Goal: Contribute content: Contribute content

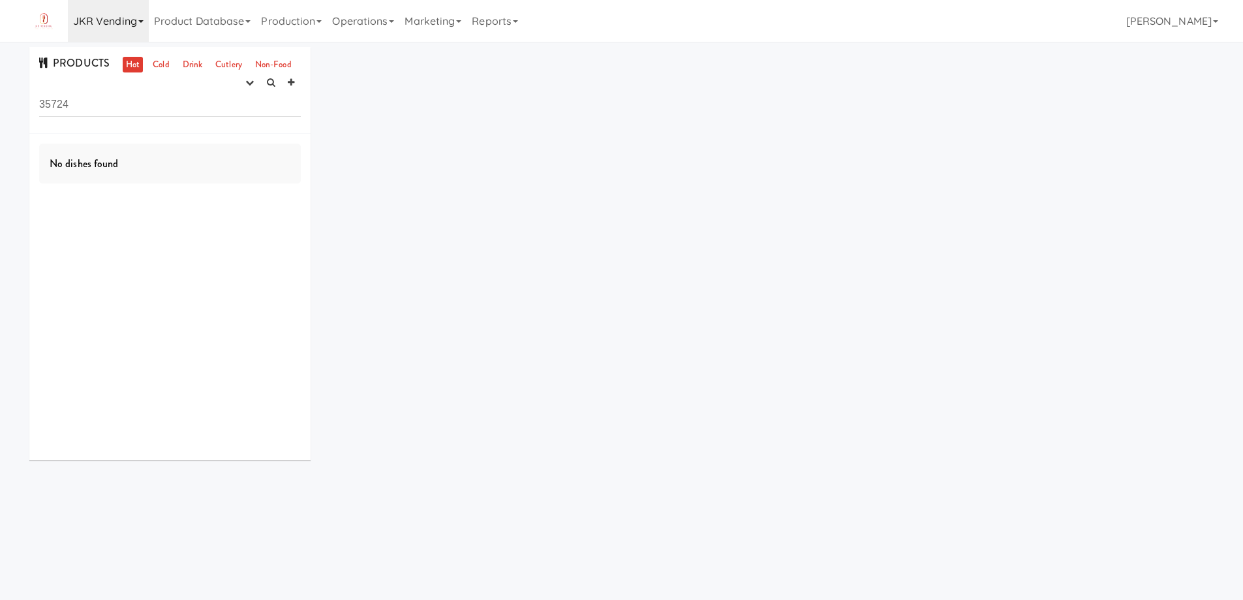
click at [140, 22] on icon at bounding box center [140, 21] width 5 height 3
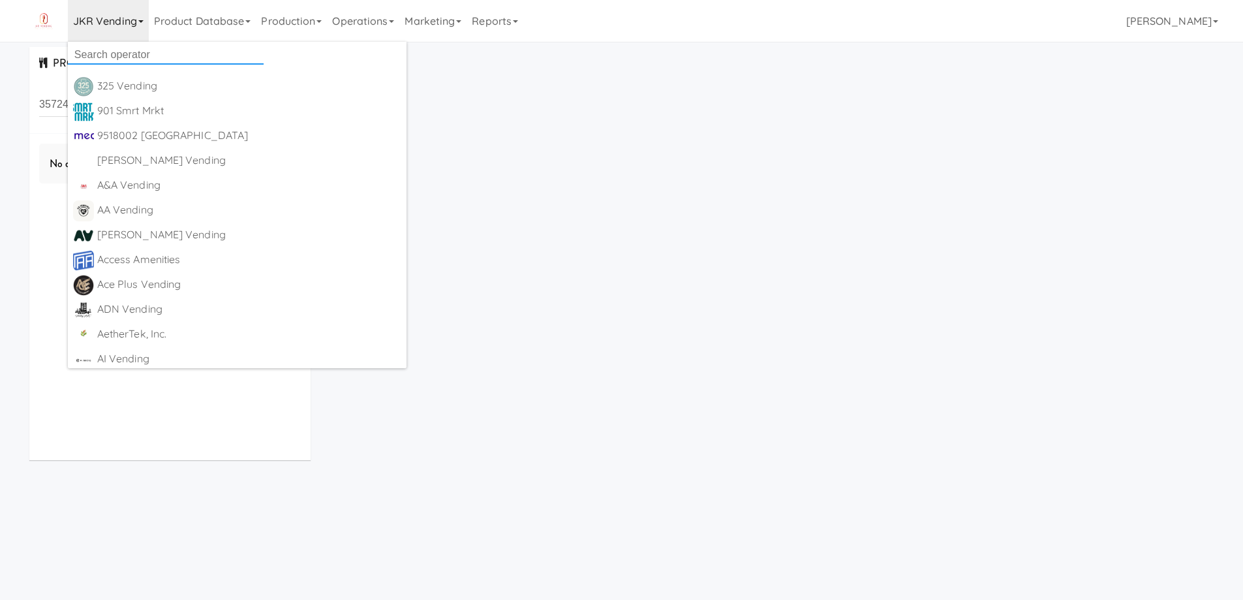
click at [116, 49] on input "text" at bounding box center [166, 55] width 196 height 20
paste input "Carter’s"
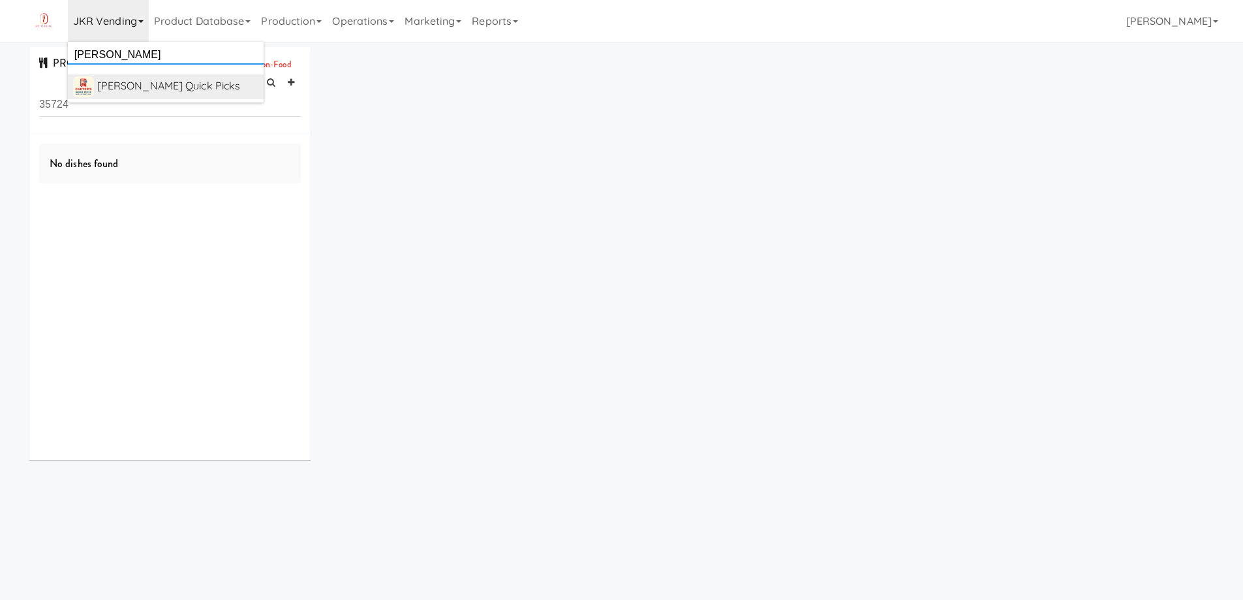
type input "Carter’s"
click at [153, 90] on div "[PERSON_NAME] Quick Picks" at bounding box center [177, 86] width 161 height 20
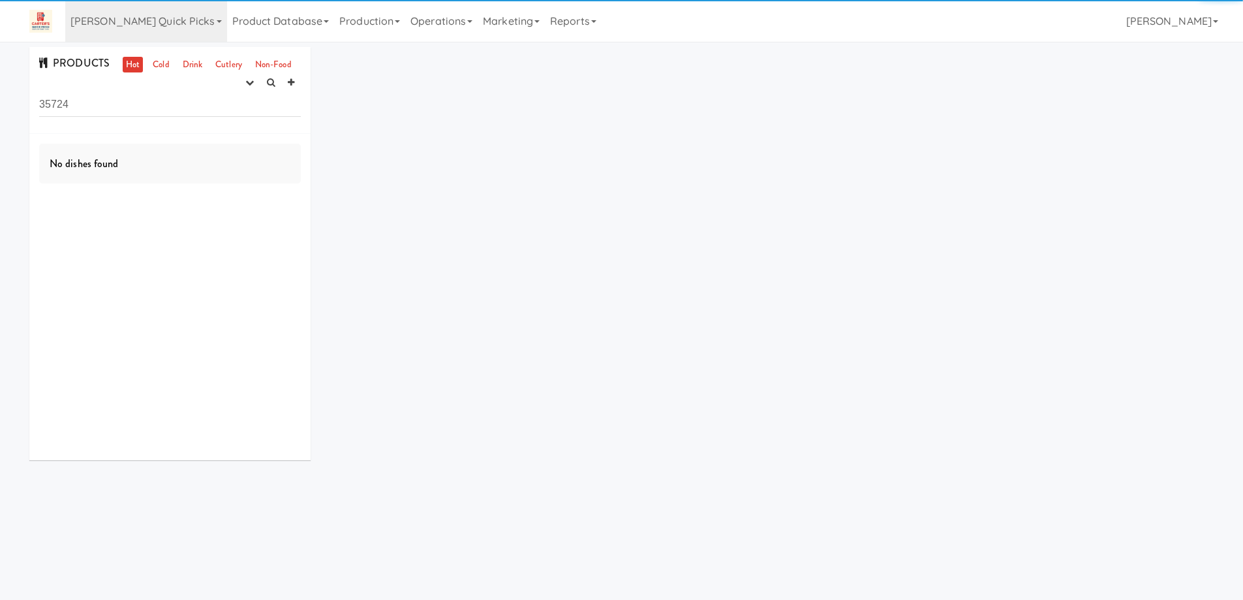
click at [100, 100] on input "35724" at bounding box center [170, 105] width 262 height 24
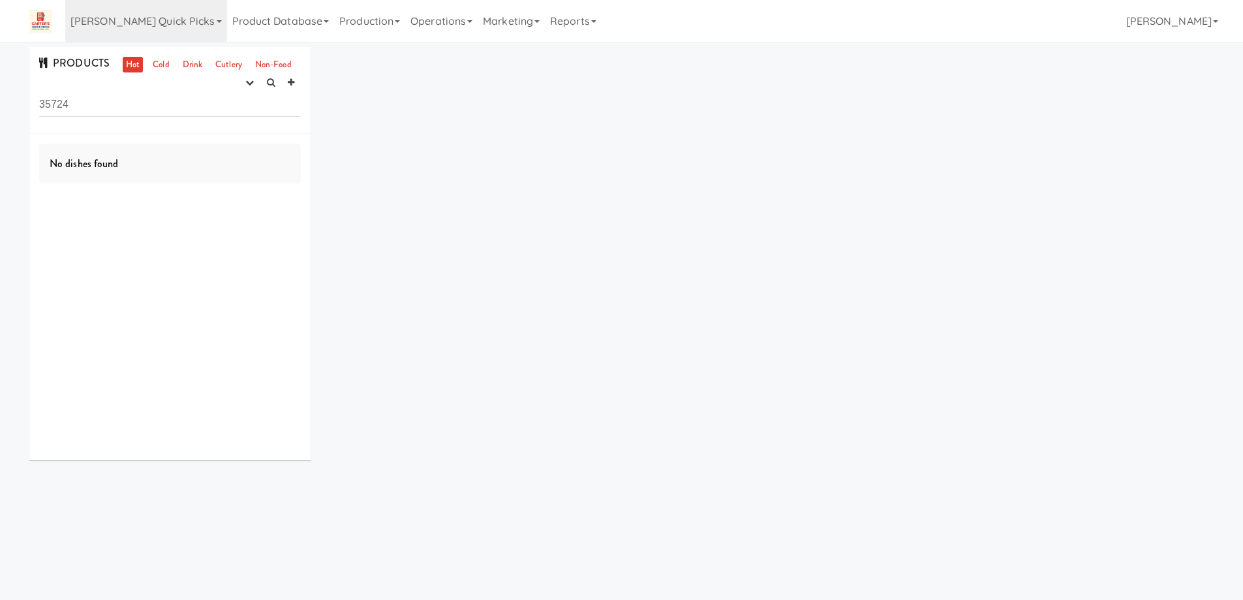
click at [100, 100] on input "35724" at bounding box center [170, 105] width 262 height 24
click at [247, 85] on icon "button" at bounding box center [249, 82] width 8 height 8
click at [219, 108] on link "experimenting" at bounding box center [208, 107] width 104 height 23
click at [164, 69] on link "Cold" at bounding box center [160, 65] width 23 height 16
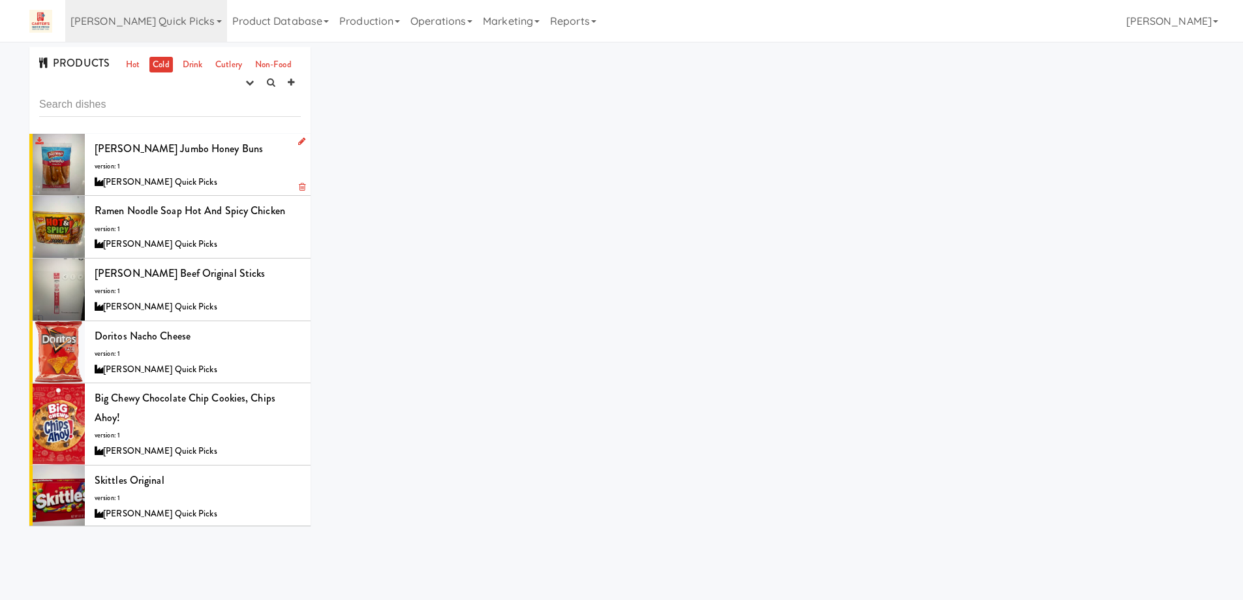
click at [228, 176] on div "Carter’s Quick Picks" at bounding box center [198, 182] width 206 height 16
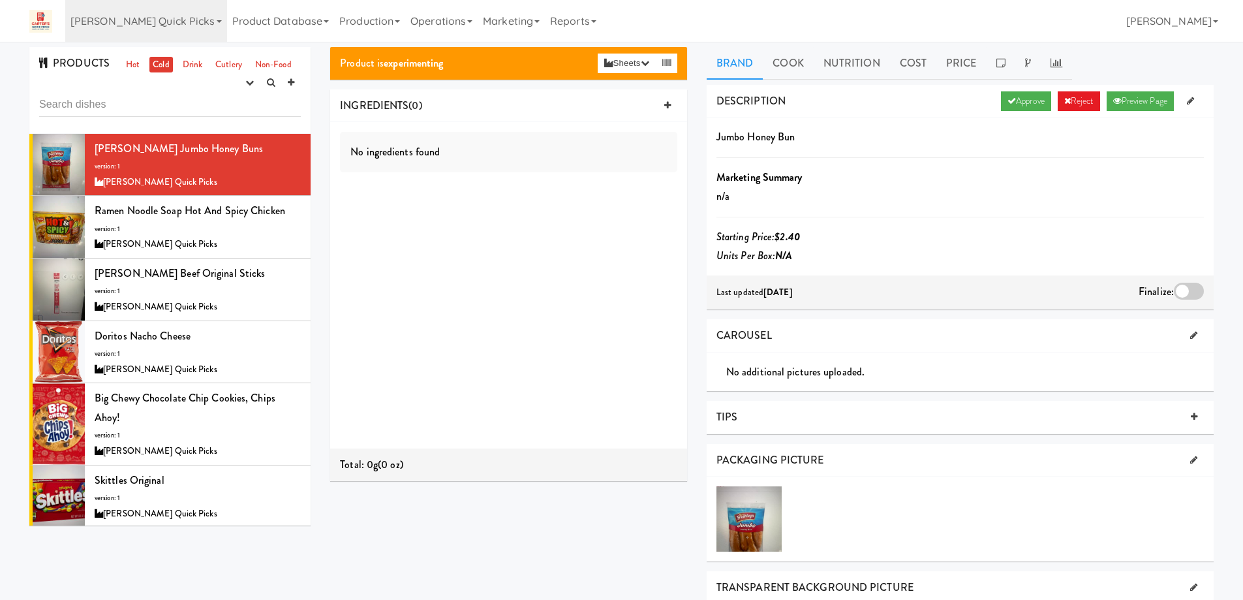
click at [1007, 100] on icon at bounding box center [1011, 101] width 8 height 8
click at [1187, 290] on div at bounding box center [1189, 291] width 30 height 17
click at [0, 0] on input "checkbox" at bounding box center [0, 0] width 0 height 0
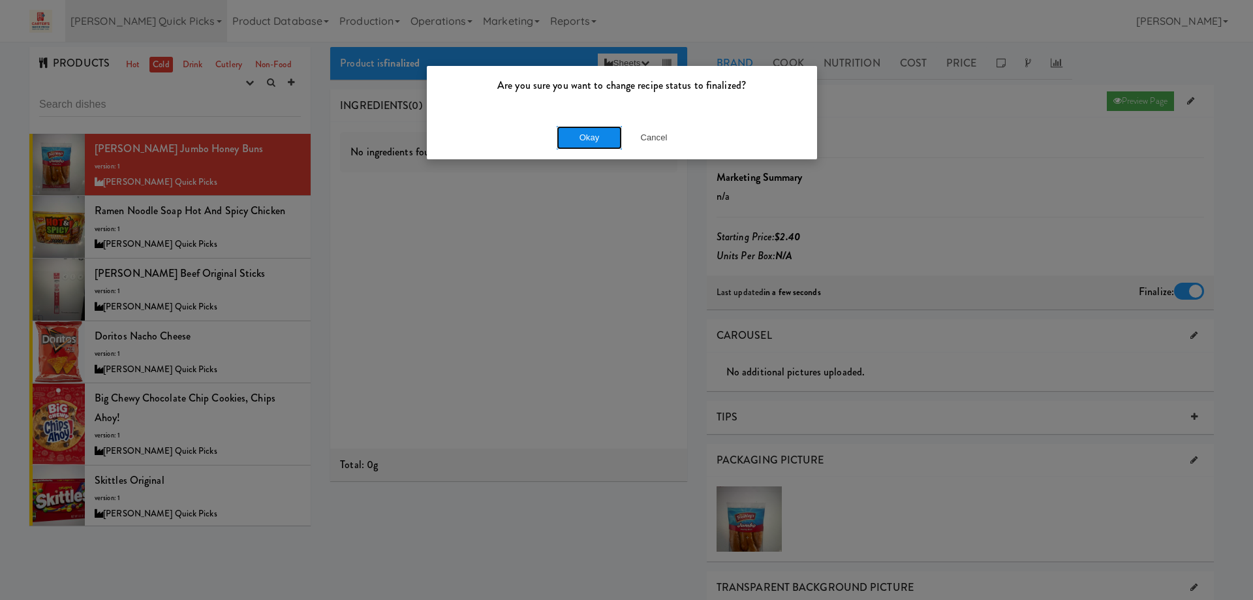
click at [594, 142] on button "Okay" at bounding box center [589, 137] width 65 height 23
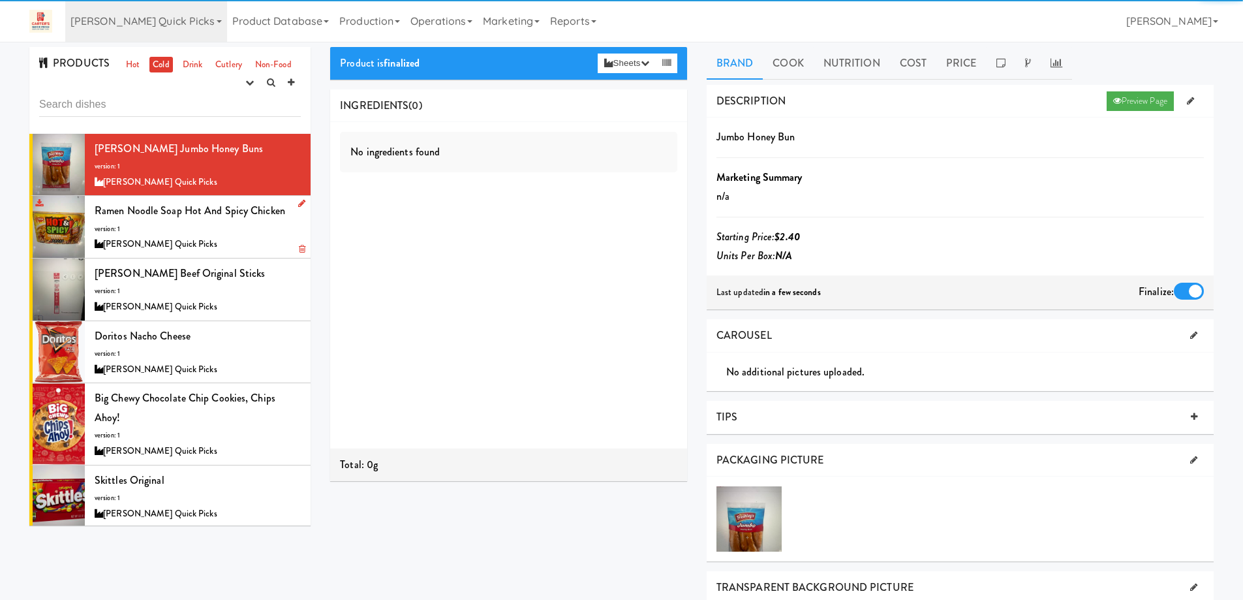
click at [240, 247] on div "[PERSON_NAME] Quick Picks" at bounding box center [198, 244] width 206 height 16
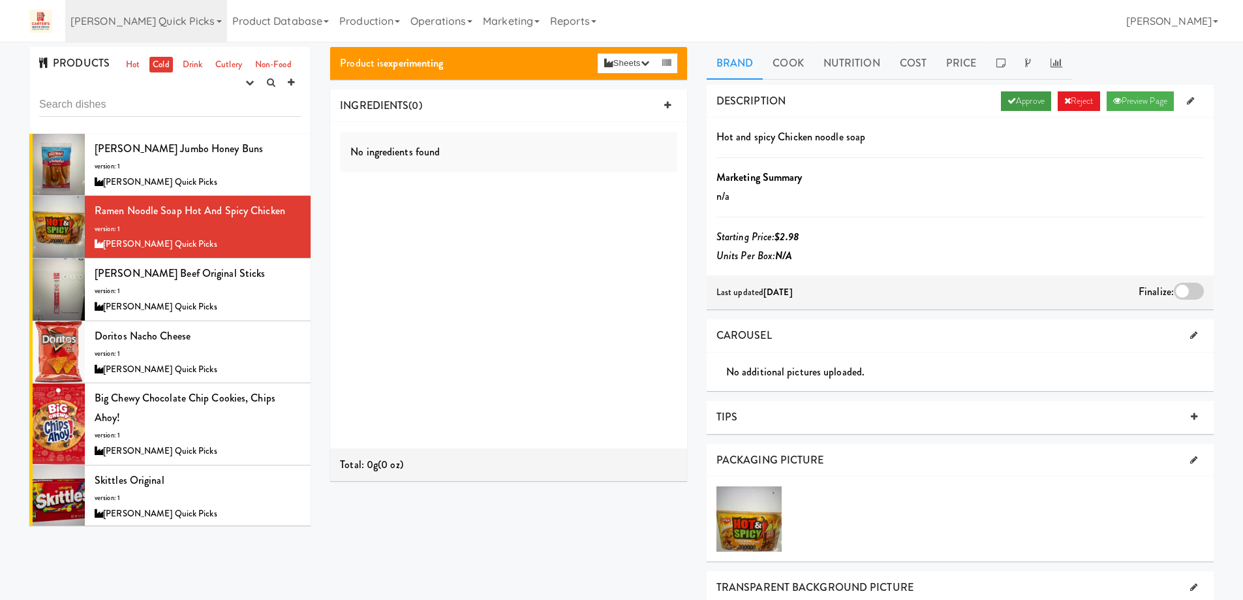
click at [1013, 102] on link "Approve" at bounding box center [1026, 101] width 50 height 20
click at [1182, 290] on div at bounding box center [1189, 291] width 30 height 17
click at [0, 0] on input "checkbox" at bounding box center [0, 0] width 0 height 0
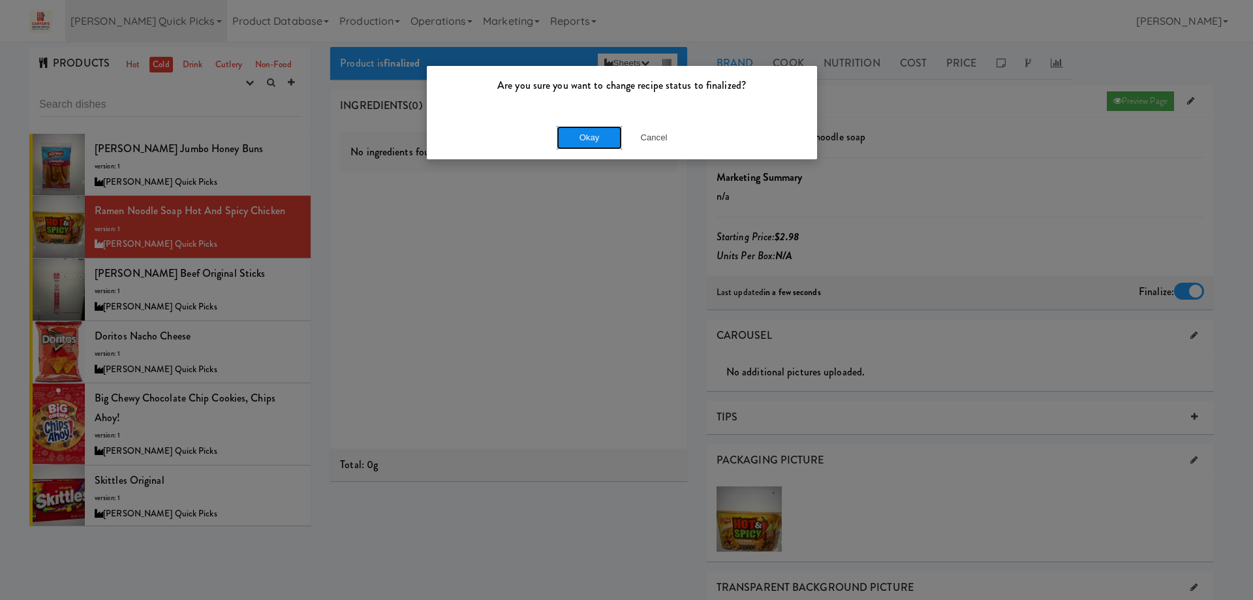
click at [591, 140] on button "Okay" at bounding box center [589, 137] width 65 height 23
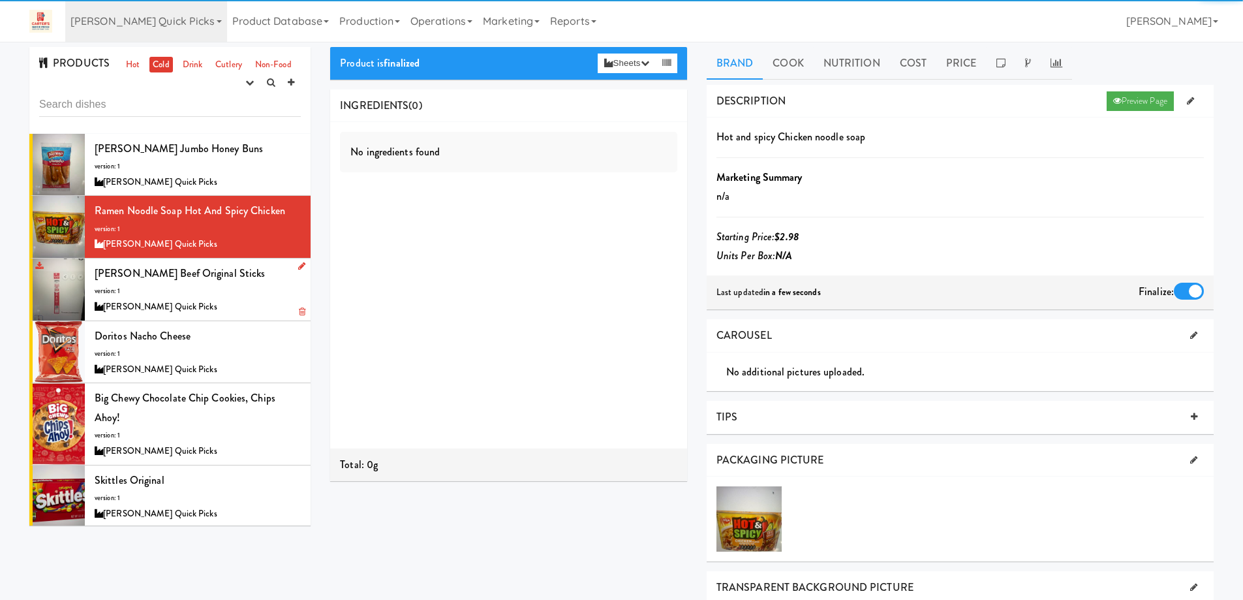
click at [230, 292] on div "Oberto Beef Original Sticks version: 1 Carter’s Quick Picks" at bounding box center [198, 290] width 206 height 52
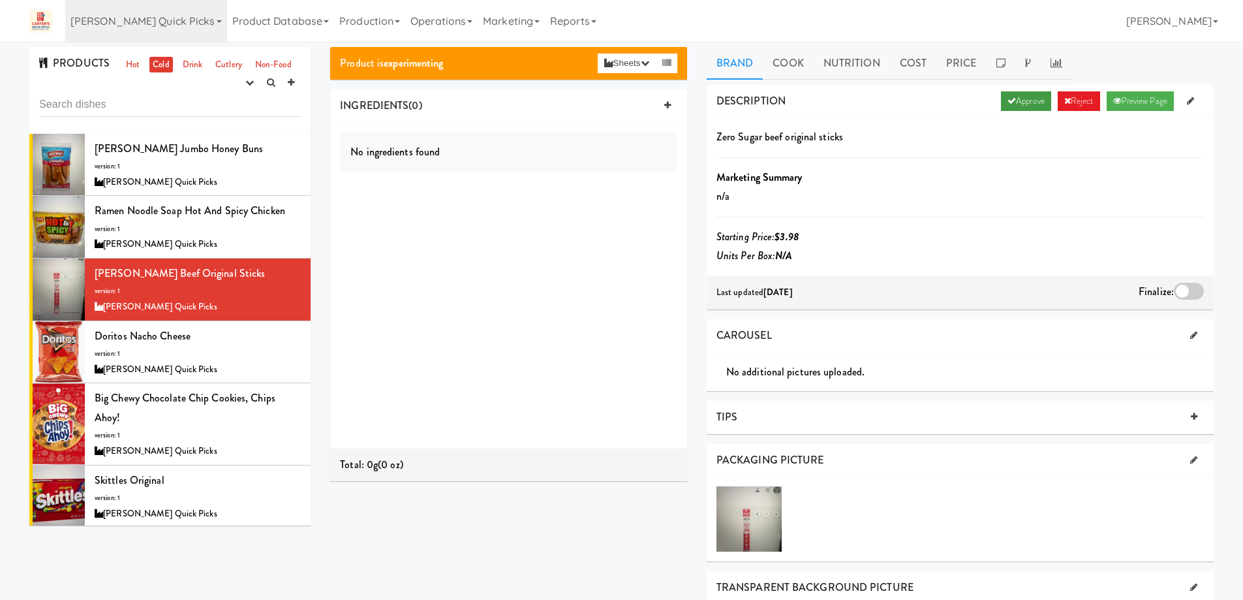
click at [1017, 96] on link "Approve" at bounding box center [1026, 101] width 50 height 20
click at [1183, 292] on div at bounding box center [1189, 291] width 30 height 17
click at [0, 0] on input "checkbox" at bounding box center [0, 0] width 0 height 0
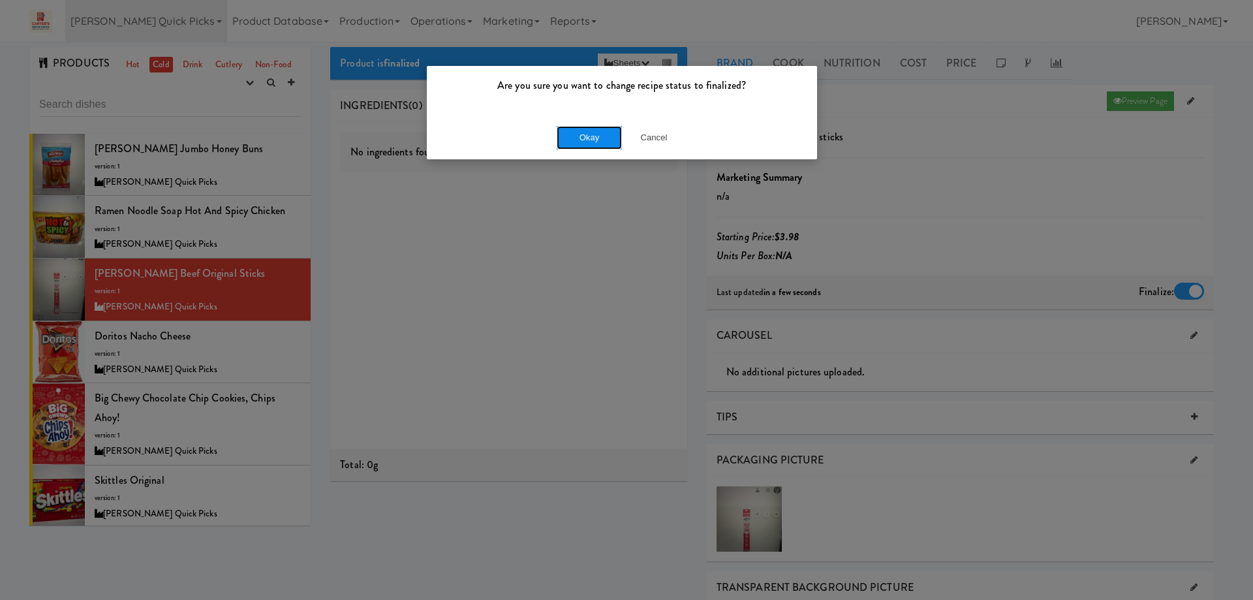
click at [593, 137] on button "Okay" at bounding box center [589, 137] width 65 height 23
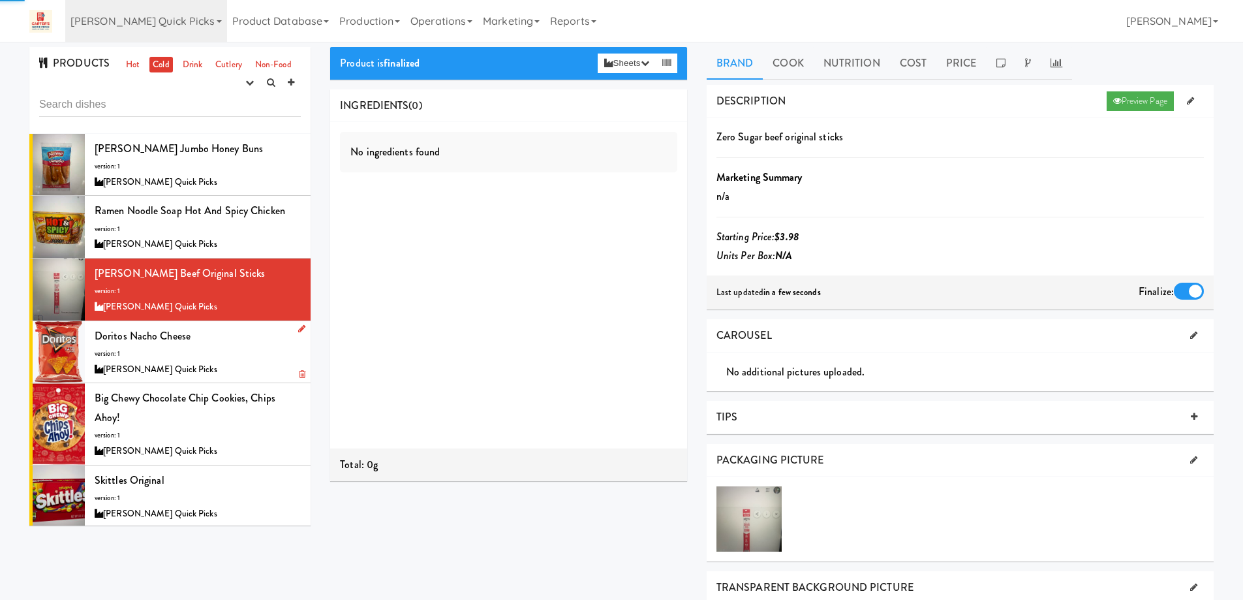
click at [218, 351] on div "Doritos Nacho Cheese version: 1 Carter’s Quick Picks" at bounding box center [198, 352] width 206 height 52
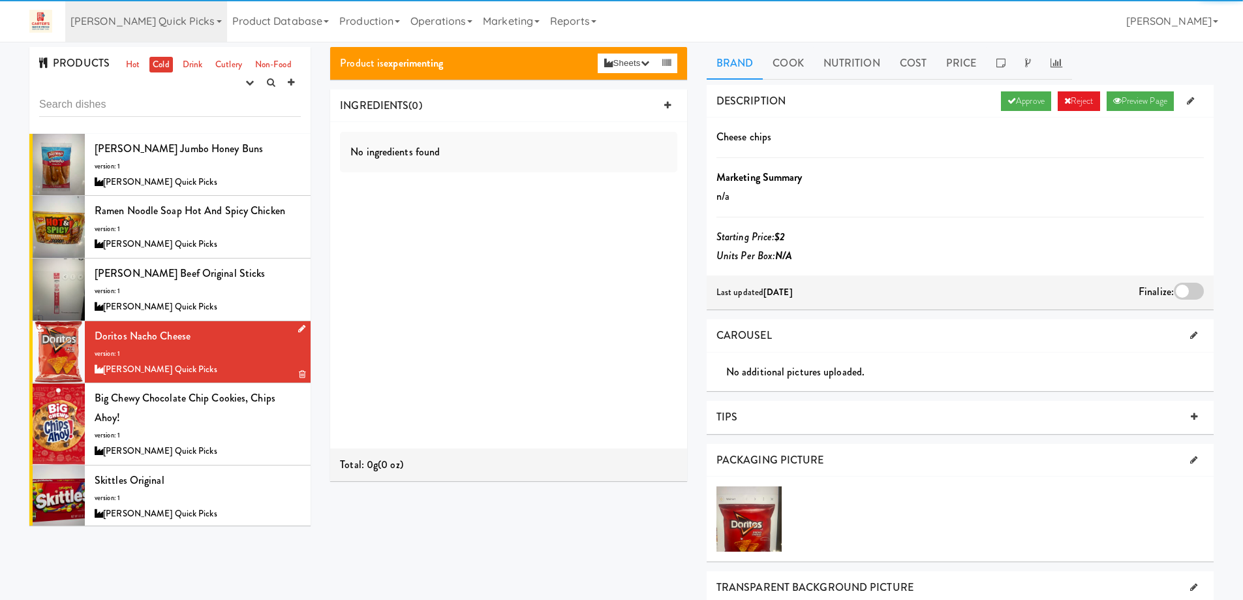
scroll to position [65, 0]
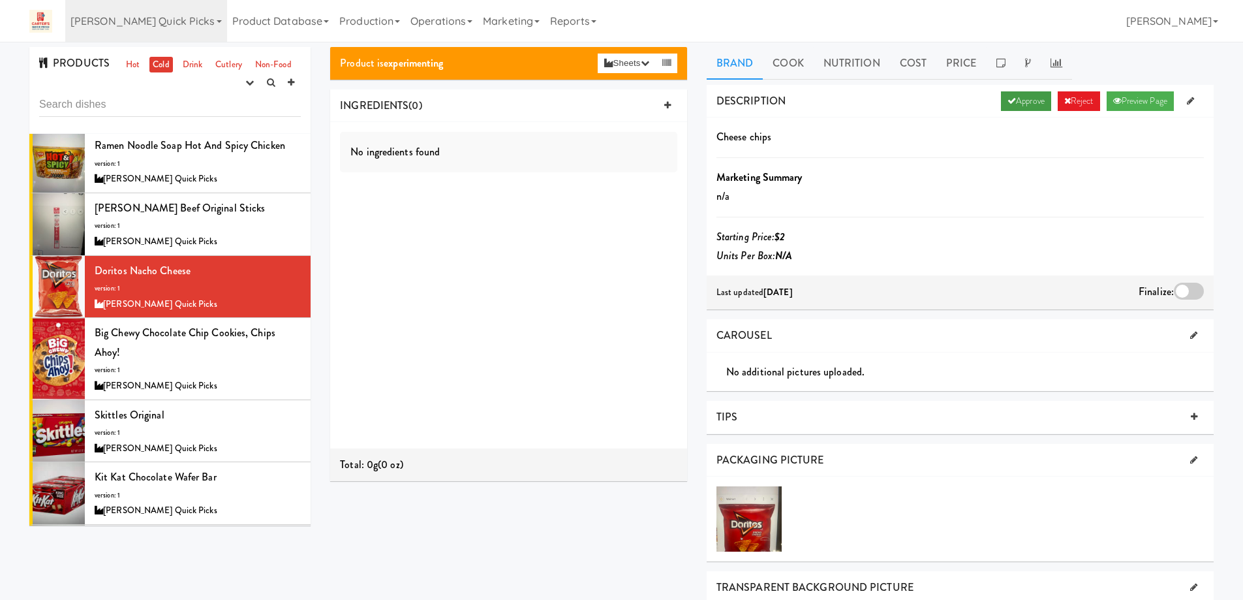
click at [1022, 93] on link "Approve" at bounding box center [1026, 101] width 50 height 20
click at [1189, 297] on div at bounding box center [1189, 291] width 30 height 17
click at [0, 0] on input "checkbox" at bounding box center [0, 0] width 0 height 0
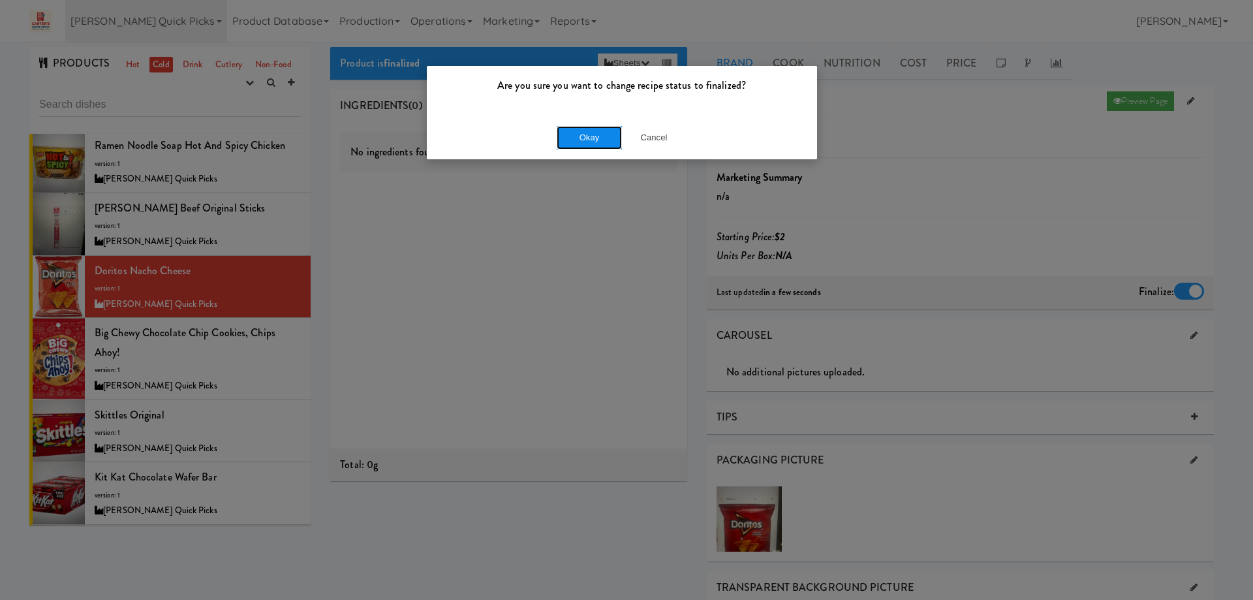
click at [591, 142] on button "Okay" at bounding box center [589, 137] width 65 height 23
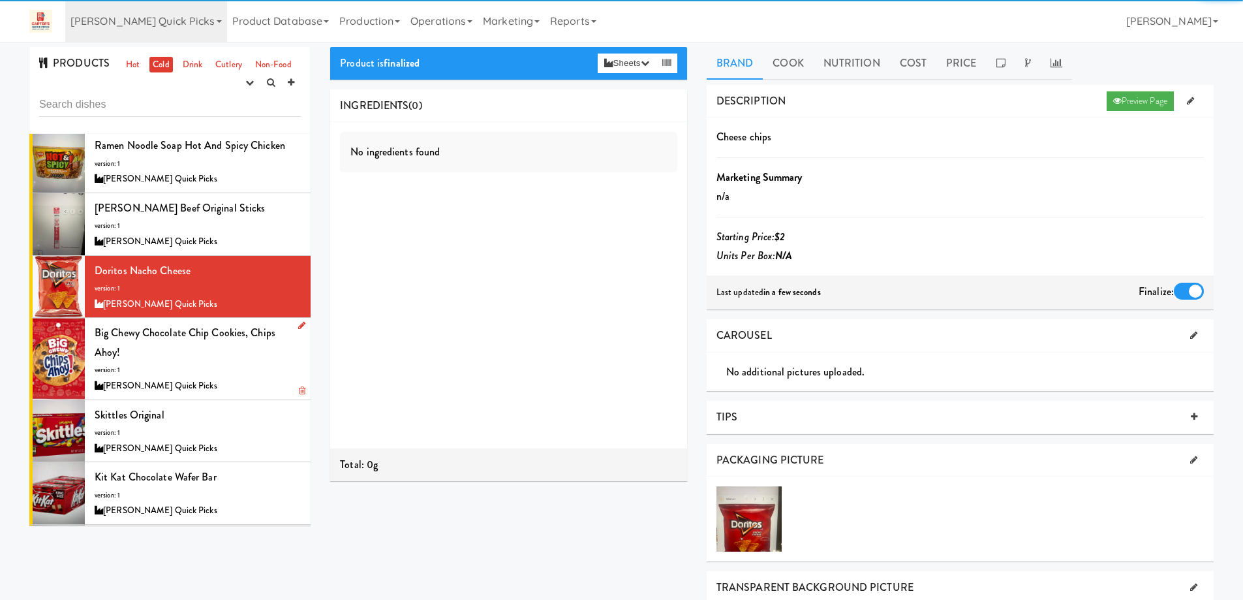
click at [224, 369] on div "Big Chewy Chocolate Chip Cookies, Chips Ahoy! version: 1 Carter’s Quick Picks" at bounding box center [198, 358] width 206 height 70
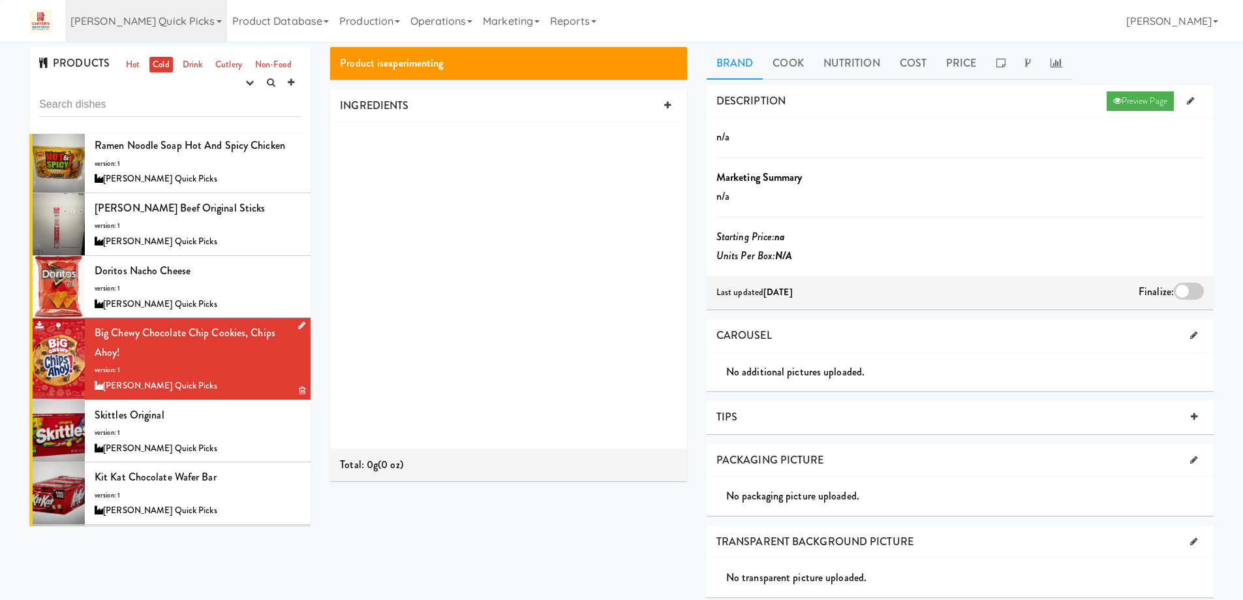
scroll to position [127, 0]
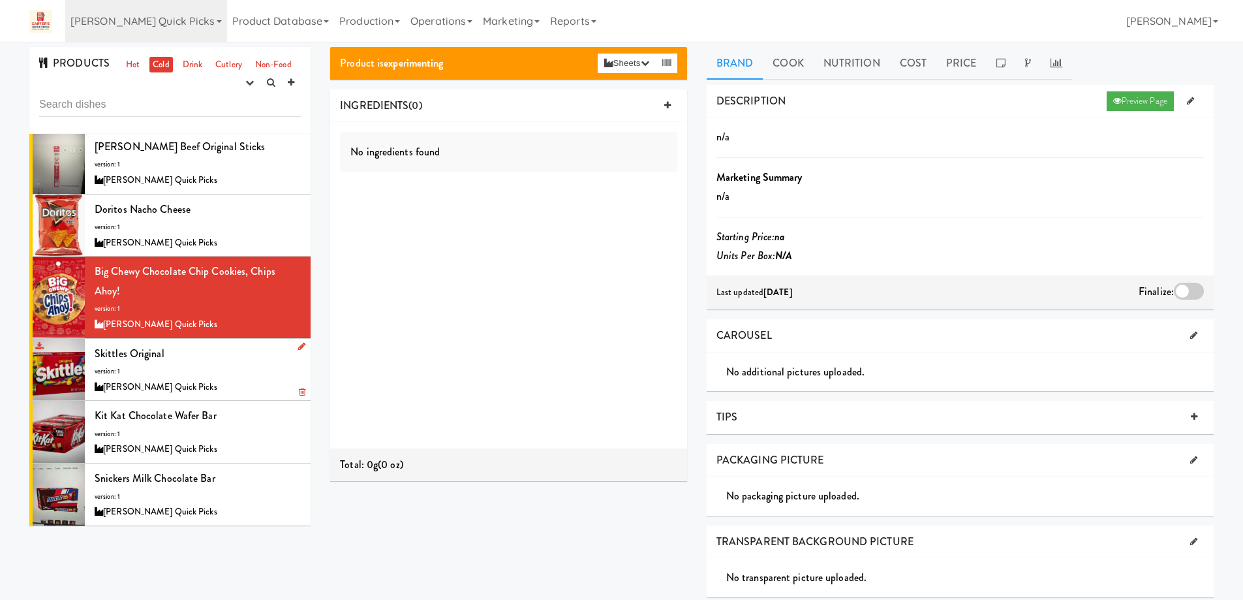
click at [238, 354] on div "Skittles Original version: 1 Carter’s Quick Picks" at bounding box center [198, 370] width 206 height 52
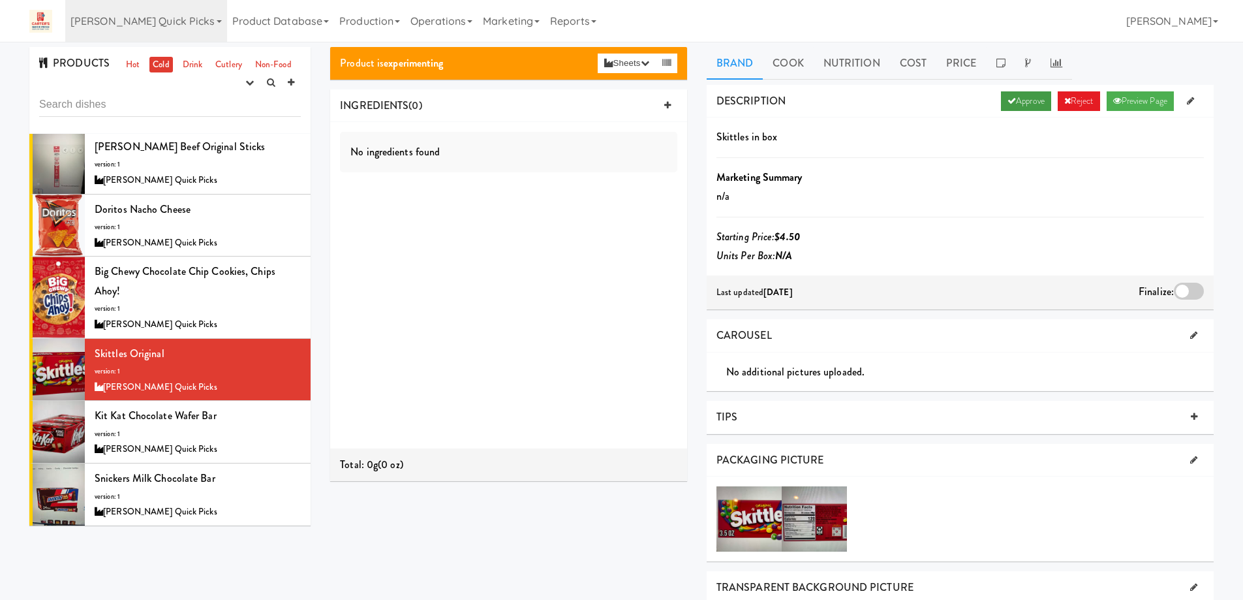
click at [1023, 98] on link "Approve" at bounding box center [1026, 101] width 50 height 20
click at [1182, 290] on div at bounding box center [1189, 291] width 30 height 17
click at [0, 0] on input "checkbox" at bounding box center [0, 0] width 0 height 0
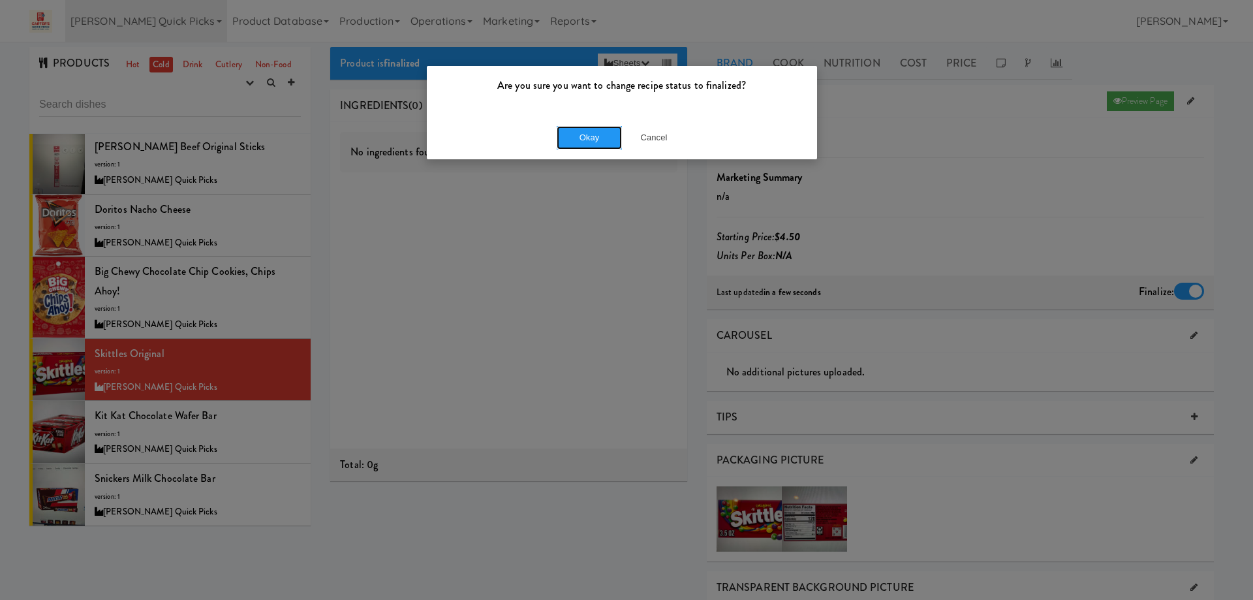
drag, startPoint x: 590, startPoint y: 134, endPoint x: 444, endPoint y: 231, distance: 175.5
click at [590, 134] on button "Okay" at bounding box center [589, 137] width 65 height 23
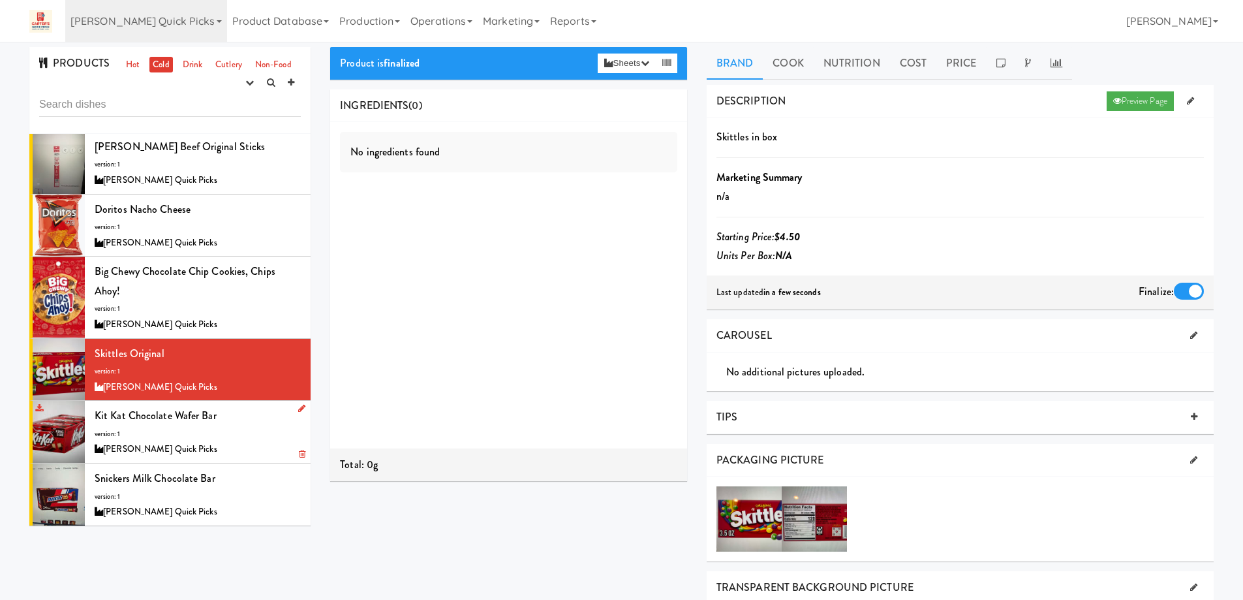
click at [236, 425] on div "Kit Kat Chocolate Wafer bar version: 1 Carter’s Quick Picks" at bounding box center [198, 432] width 206 height 52
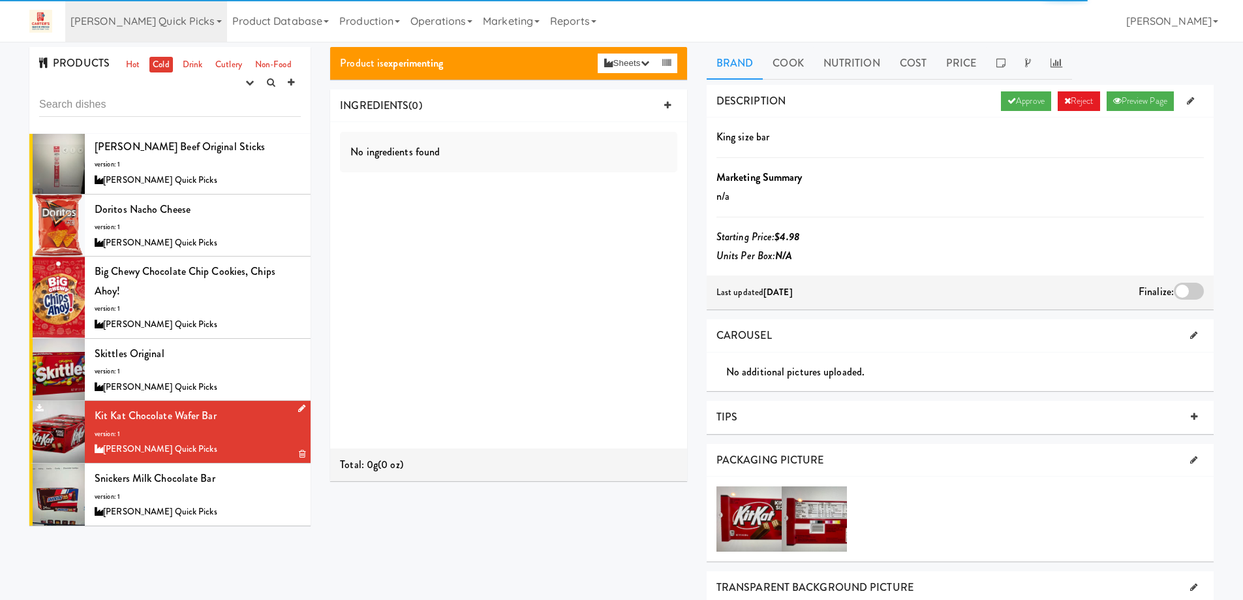
scroll to position [65, 0]
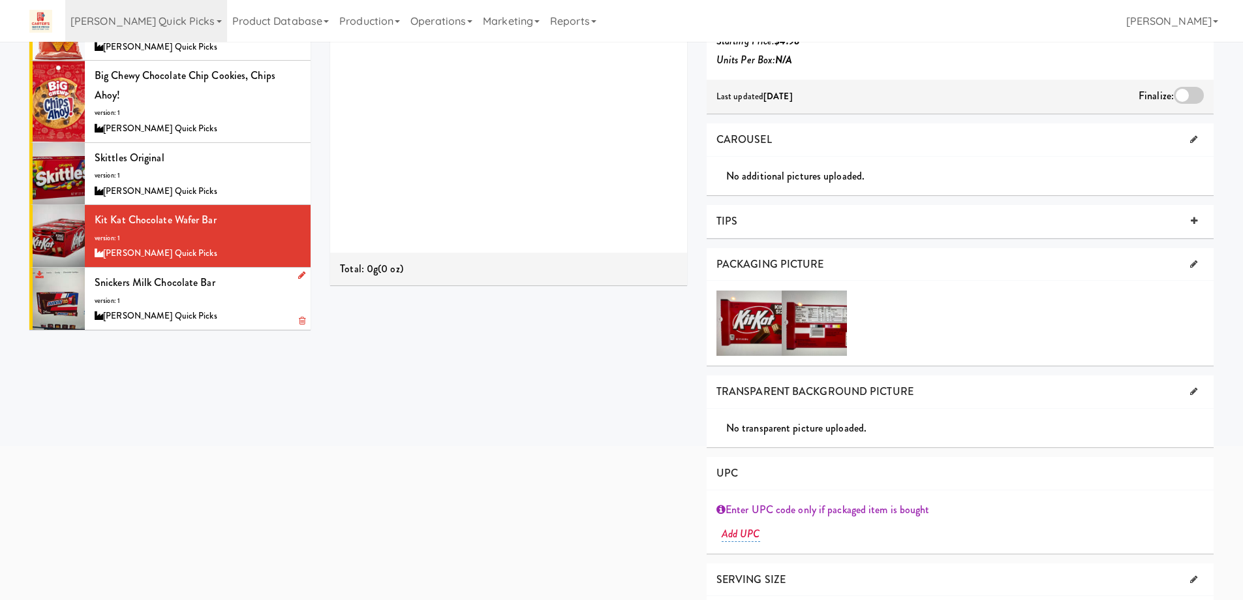
click at [219, 303] on div "Snickers Milk Chocolate bar version: 1 Carter’s Quick Picks" at bounding box center [198, 299] width 206 height 52
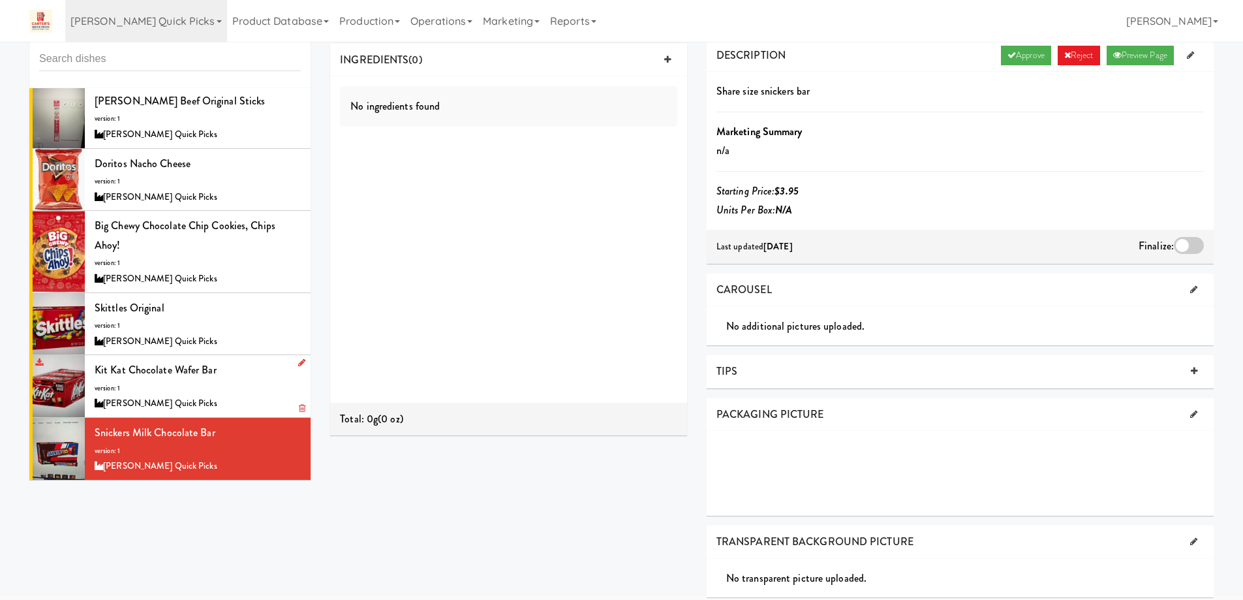
scroll to position [65, 0]
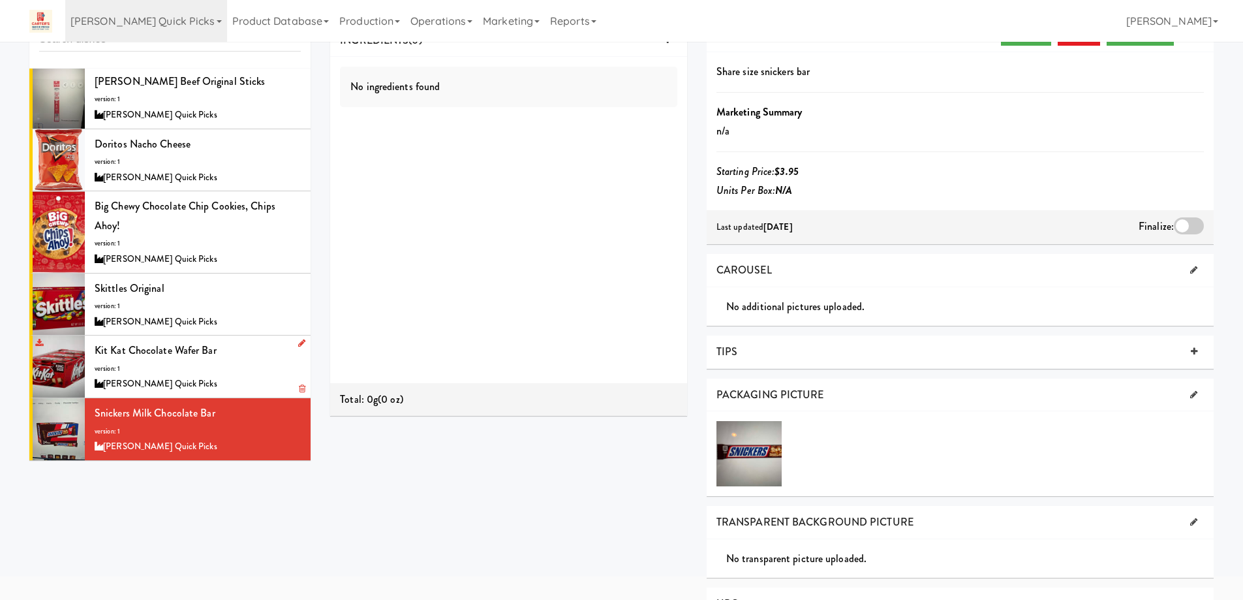
click at [234, 369] on div "Kit Kat Chocolate Wafer bar version: 1 Carter’s Quick Picks" at bounding box center [198, 367] width 206 height 52
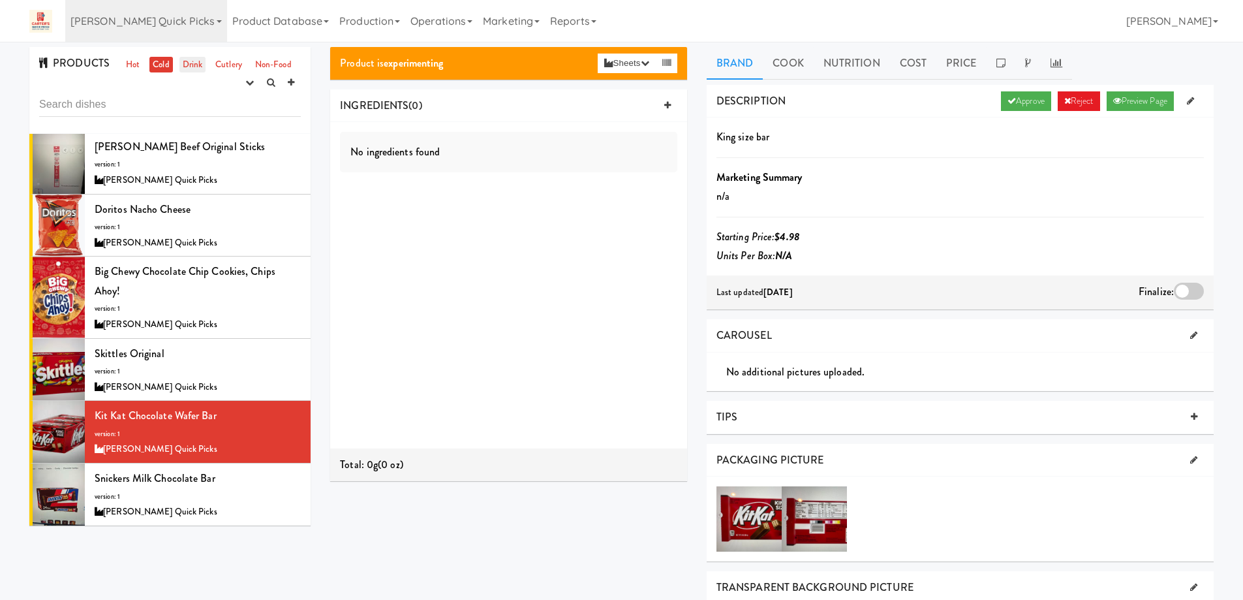
click at [190, 63] on link "Drink" at bounding box center [192, 65] width 27 height 16
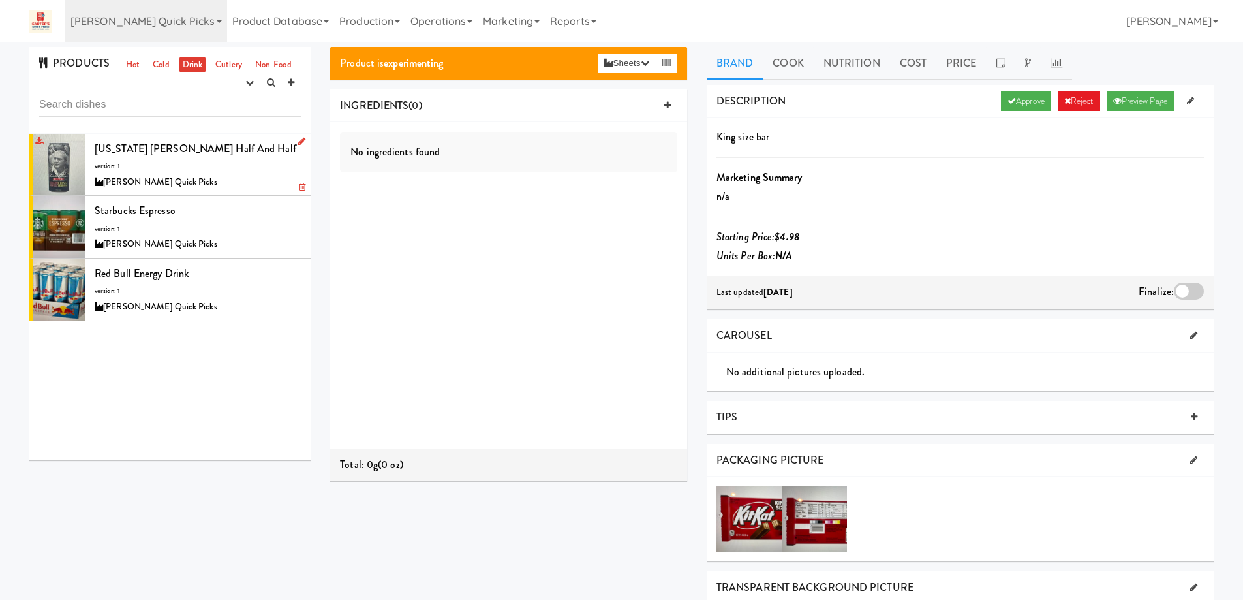
click at [222, 169] on div "Arizona Arnold Palmer Half and Half version: 1 Carter’s Quick Picks" at bounding box center [198, 165] width 206 height 52
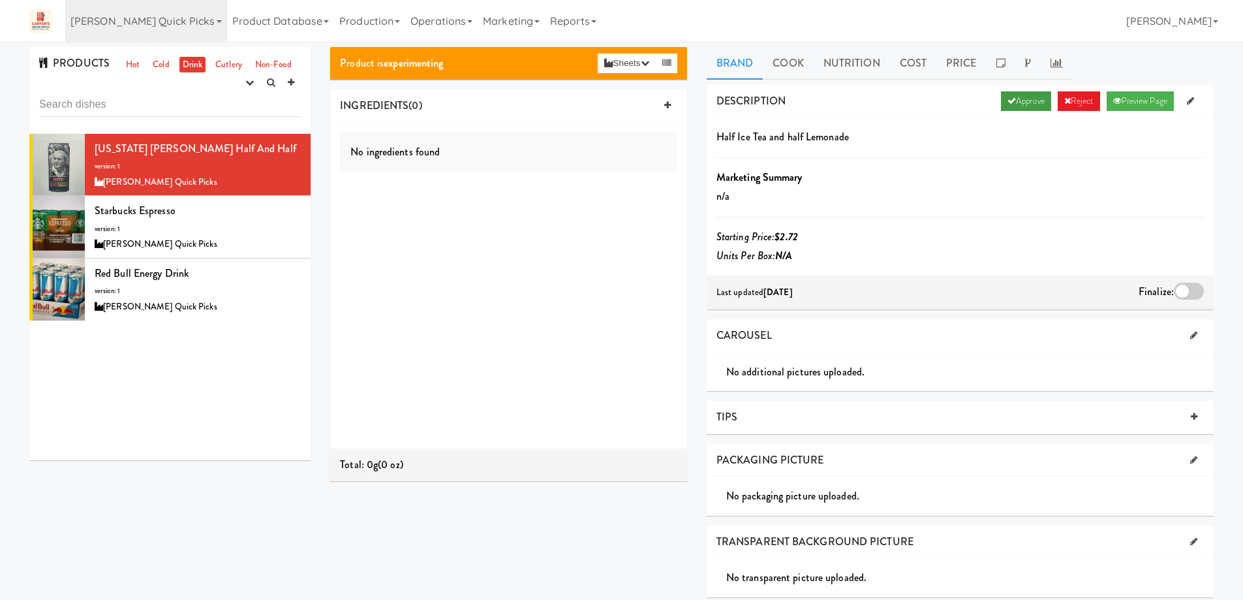
click at [1015, 110] on div "DESCRIPTION Approve Reject Preview Page" at bounding box center [960, 101] width 507 height 33
click at [1015, 95] on link "Approve" at bounding box center [1026, 101] width 50 height 20
click at [1178, 288] on div at bounding box center [1189, 291] width 30 height 17
click at [0, 0] on input "checkbox" at bounding box center [0, 0] width 0 height 0
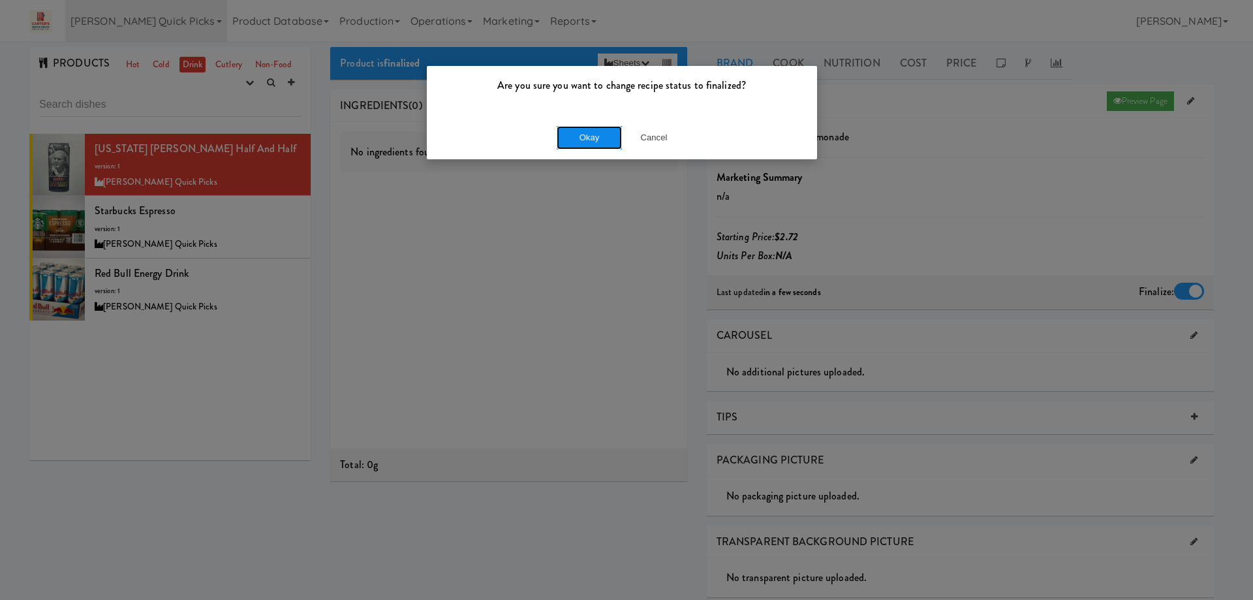
click at [594, 134] on button "Okay" at bounding box center [589, 137] width 65 height 23
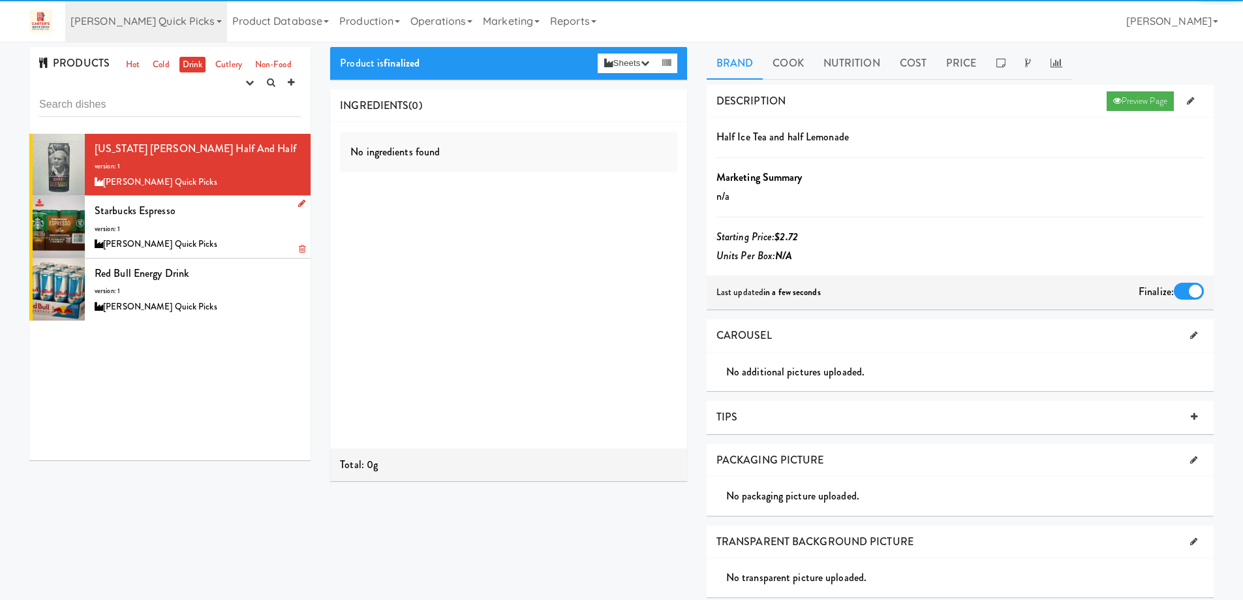
click at [230, 221] on div "Starbucks espresso version: 1 Carter’s Quick Picks" at bounding box center [198, 227] width 206 height 52
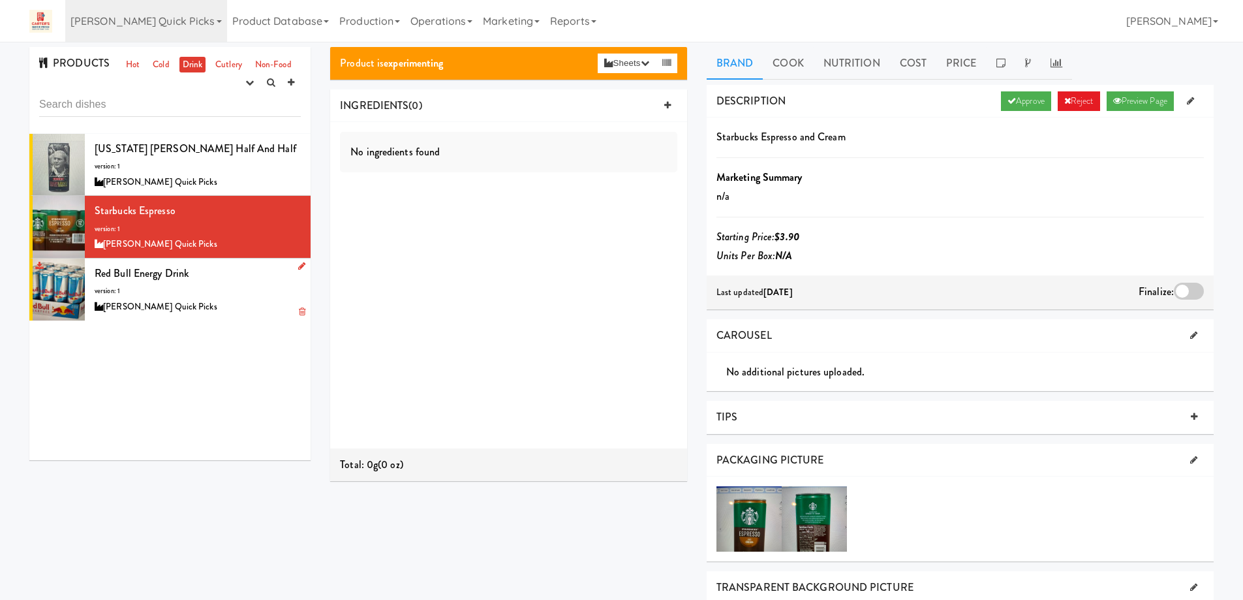
click at [238, 299] on div "[PERSON_NAME] Quick Picks" at bounding box center [198, 307] width 206 height 16
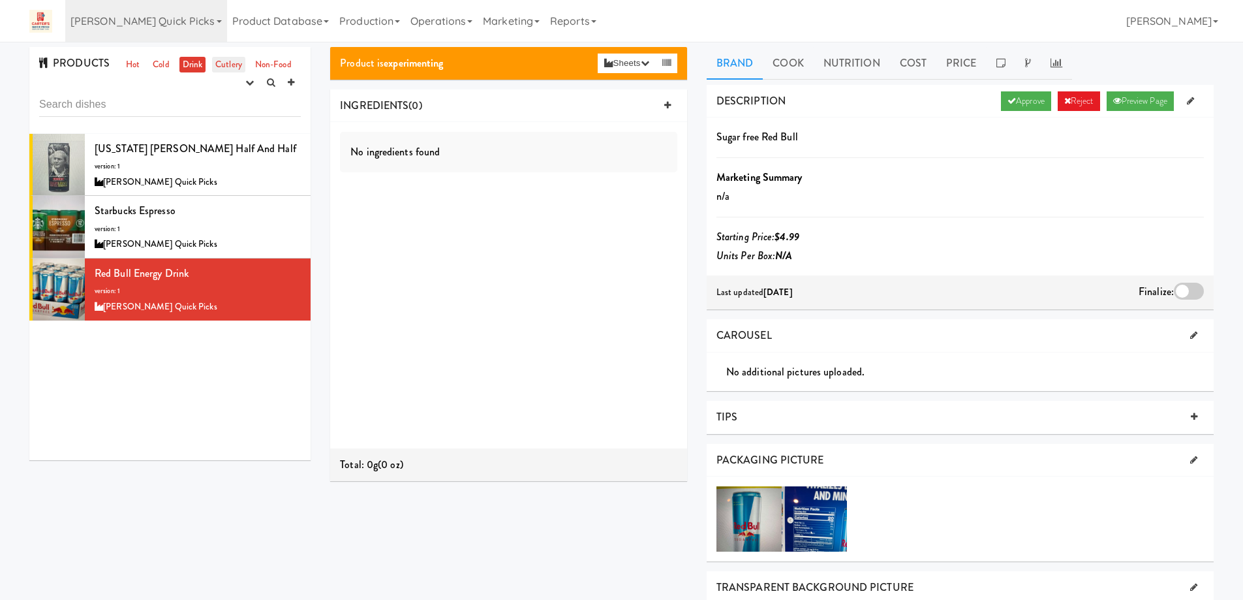
click at [229, 67] on link "Cutlery" at bounding box center [228, 65] width 33 height 16
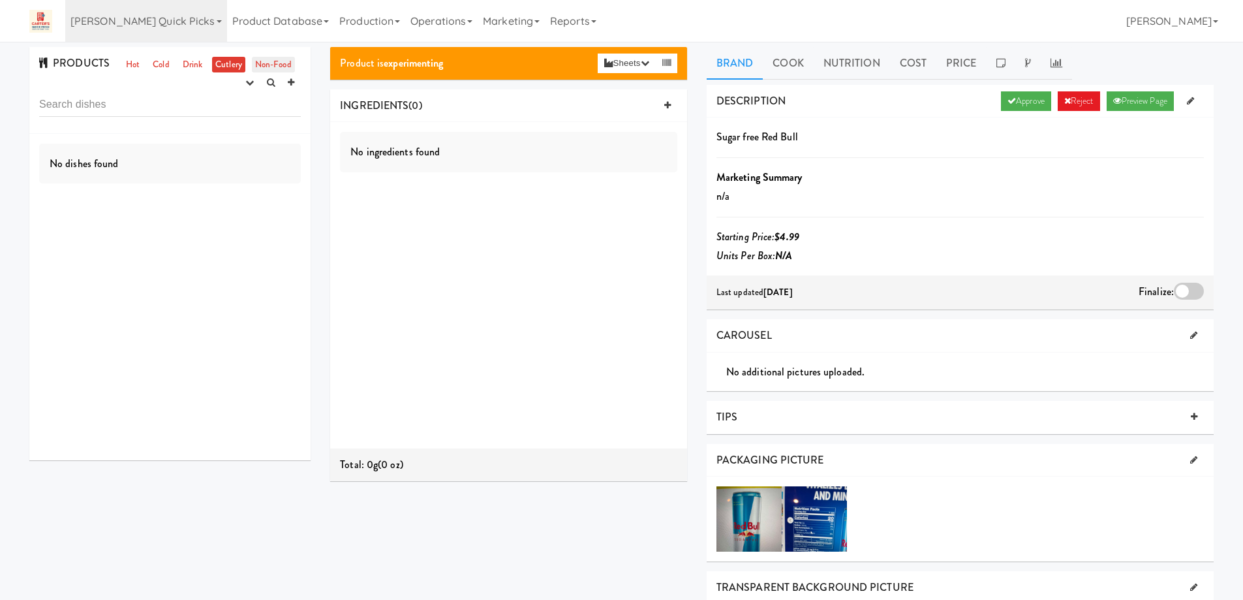
click at [273, 67] on link "Non-Food" at bounding box center [273, 65] width 43 height 16
click at [224, 59] on link "Cutlery" at bounding box center [228, 65] width 33 height 16
click at [264, 60] on link "Non-Food" at bounding box center [273, 65] width 43 height 16
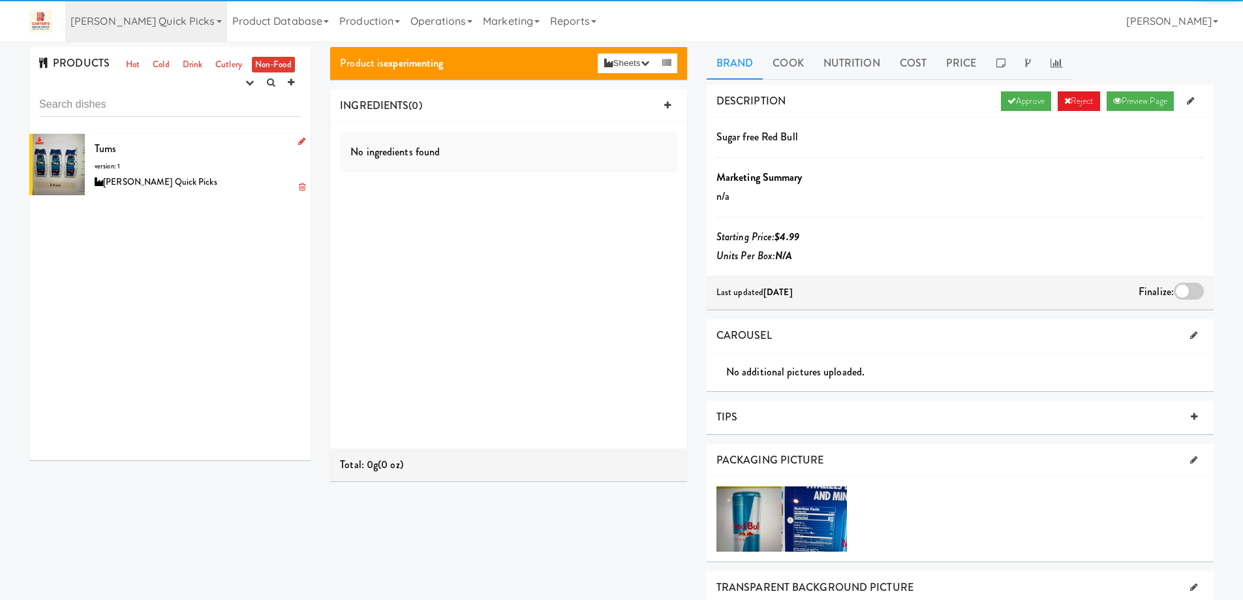
click at [210, 162] on div "Tums version: 1 Carter’s Quick Picks" at bounding box center [198, 165] width 206 height 52
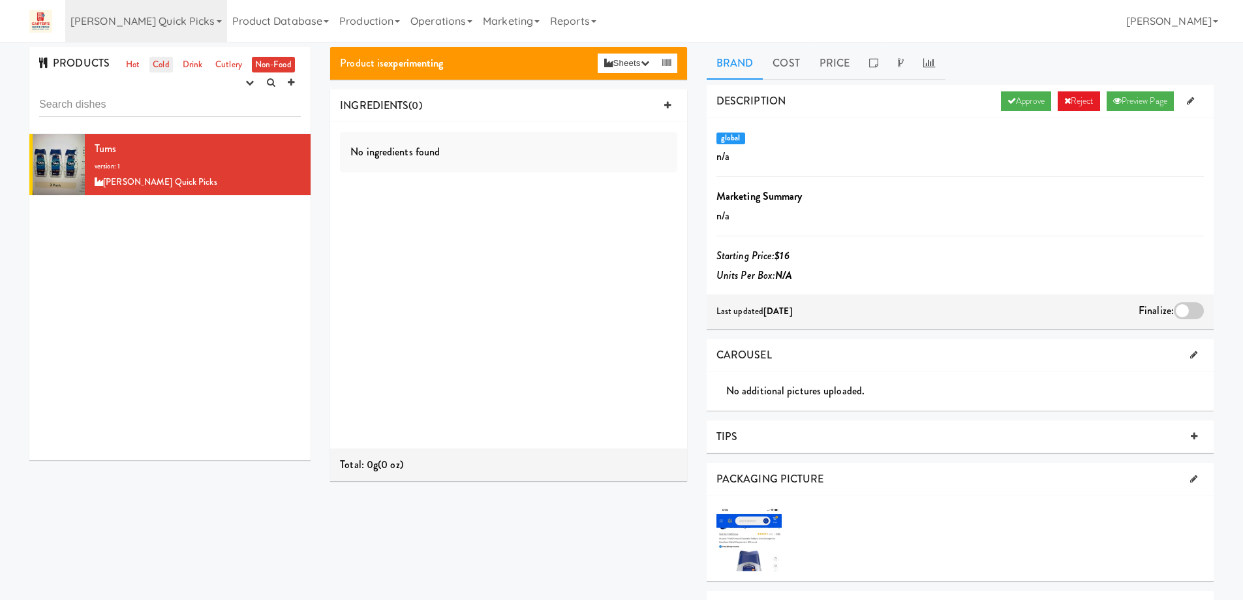
click at [155, 63] on link "Cold" at bounding box center [160, 65] width 23 height 16
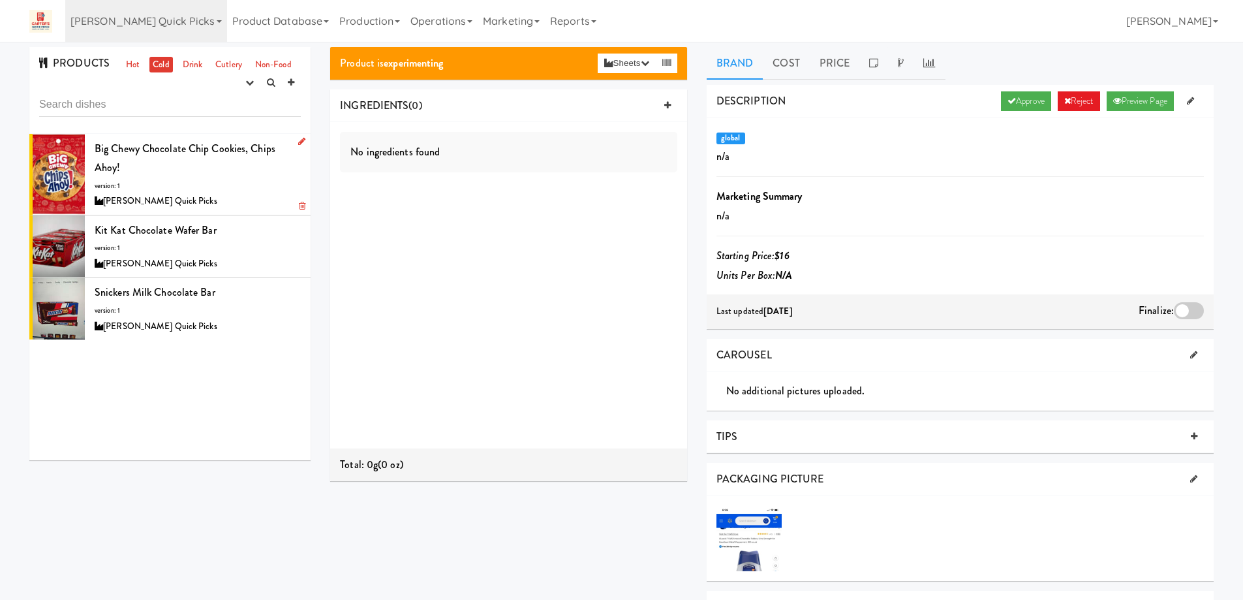
click at [214, 171] on div "Big Chewy Chocolate Chip Cookies, Chips Ahoy! version: 1 Carter’s Quick Picks" at bounding box center [198, 174] width 206 height 70
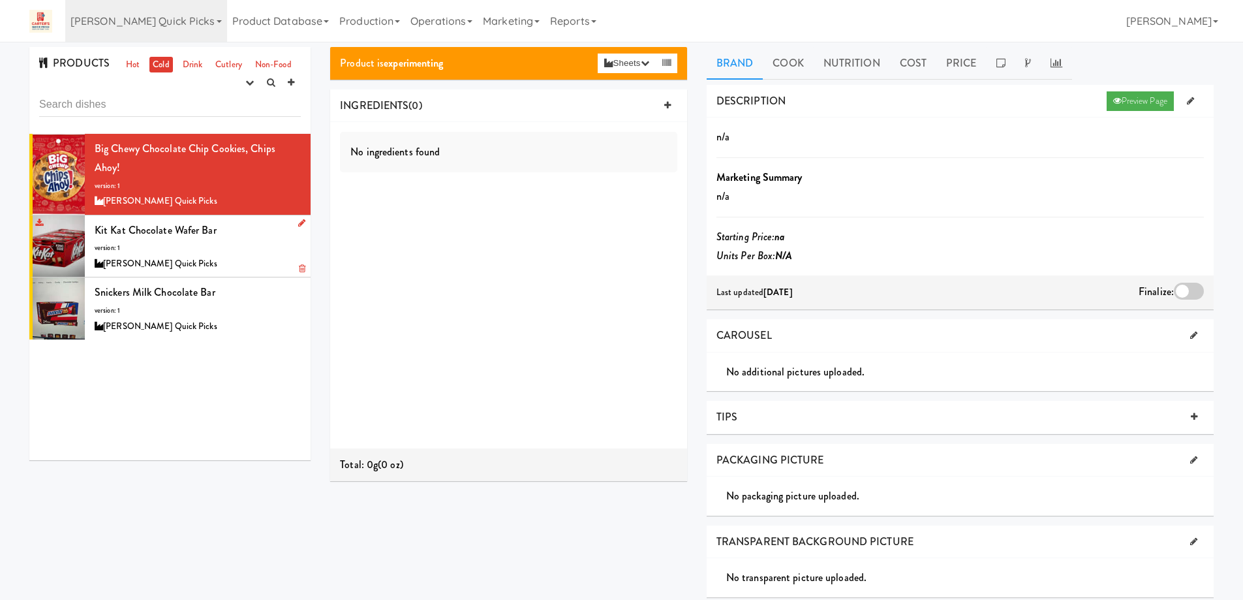
click at [228, 253] on div "Kit Kat Chocolate Wafer bar version: 1 Carter’s Quick Picks" at bounding box center [198, 247] width 206 height 52
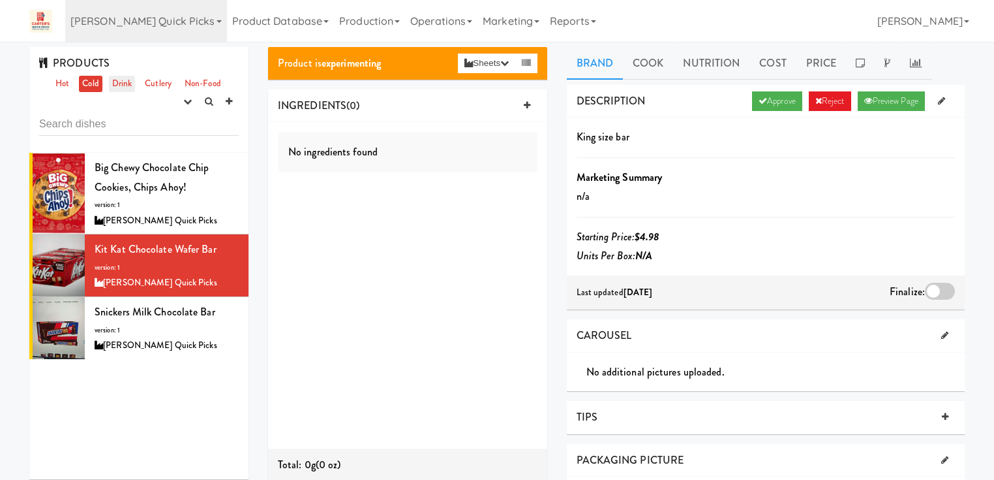
click at [127, 80] on link "Drink" at bounding box center [122, 84] width 27 height 16
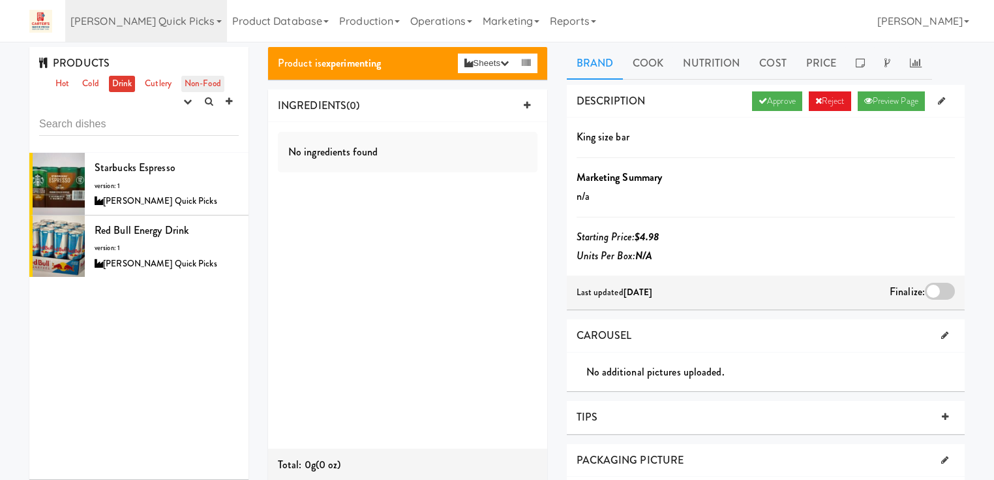
click at [201, 78] on link "Non-Food" at bounding box center [202, 84] width 43 height 16
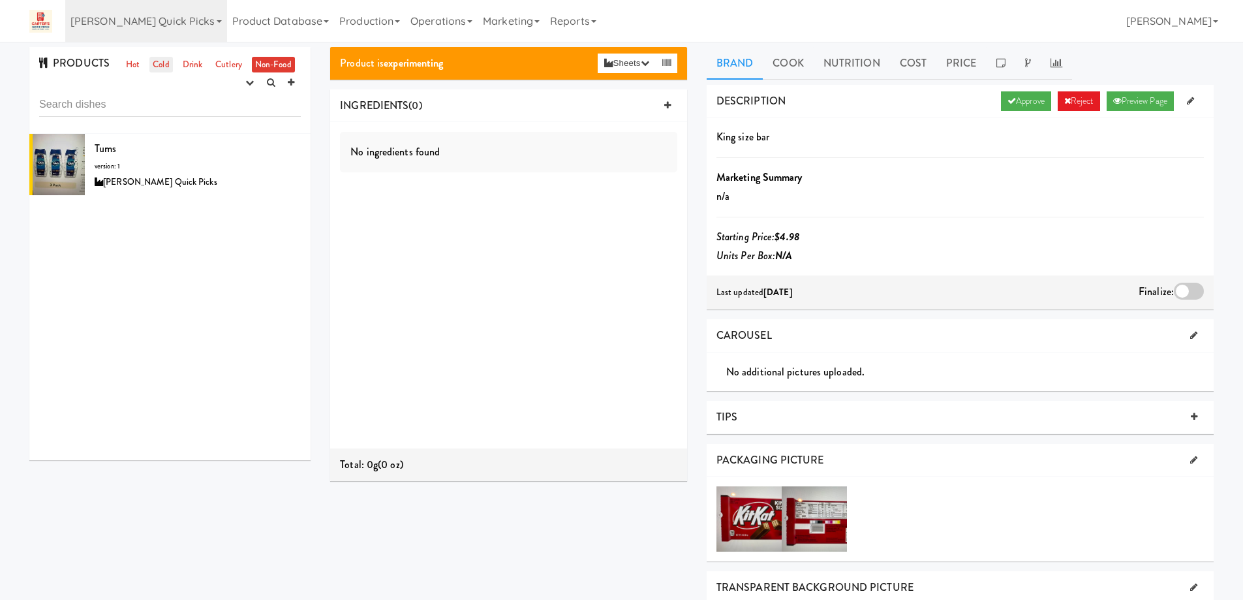
click at [164, 67] on link "Cold" at bounding box center [160, 65] width 23 height 16
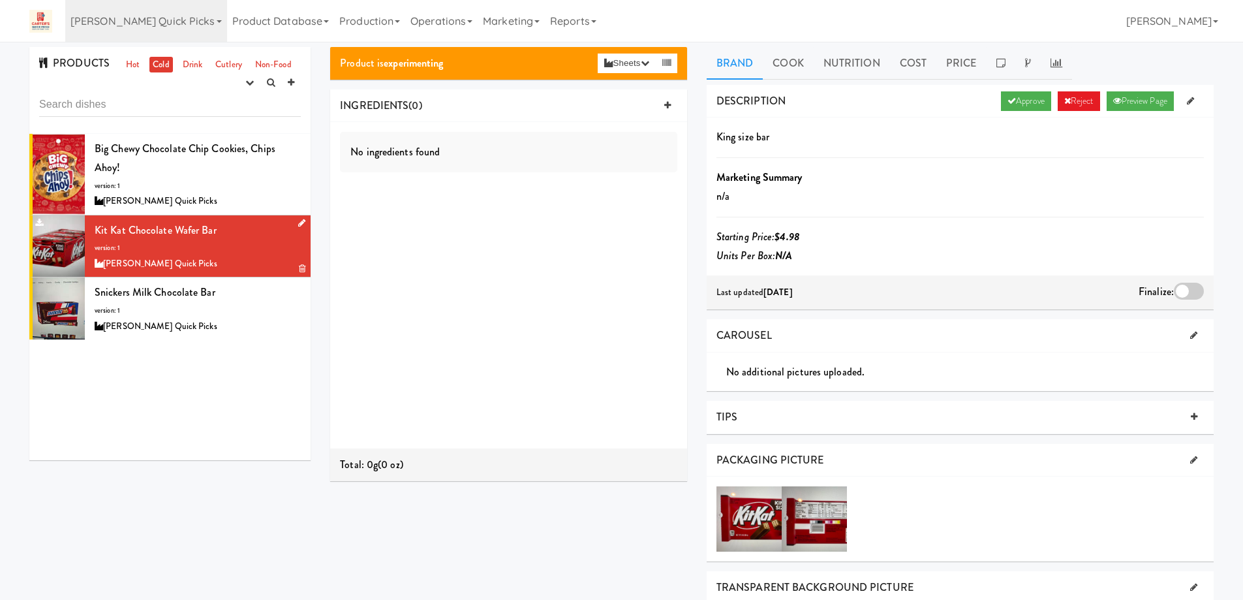
click at [226, 256] on div "[PERSON_NAME] Quick Picks" at bounding box center [198, 264] width 206 height 16
drag, startPoint x: 217, startPoint y: 230, endPoint x: 86, endPoint y: 229, distance: 131.2
click at [86, 229] on li "Kit Kat Chocolate Wafer bar version: 1 Carter’s Quick Picks" at bounding box center [169, 246] width 281 height 63
copy span "Kit Kat Chocolate Wafer bar"
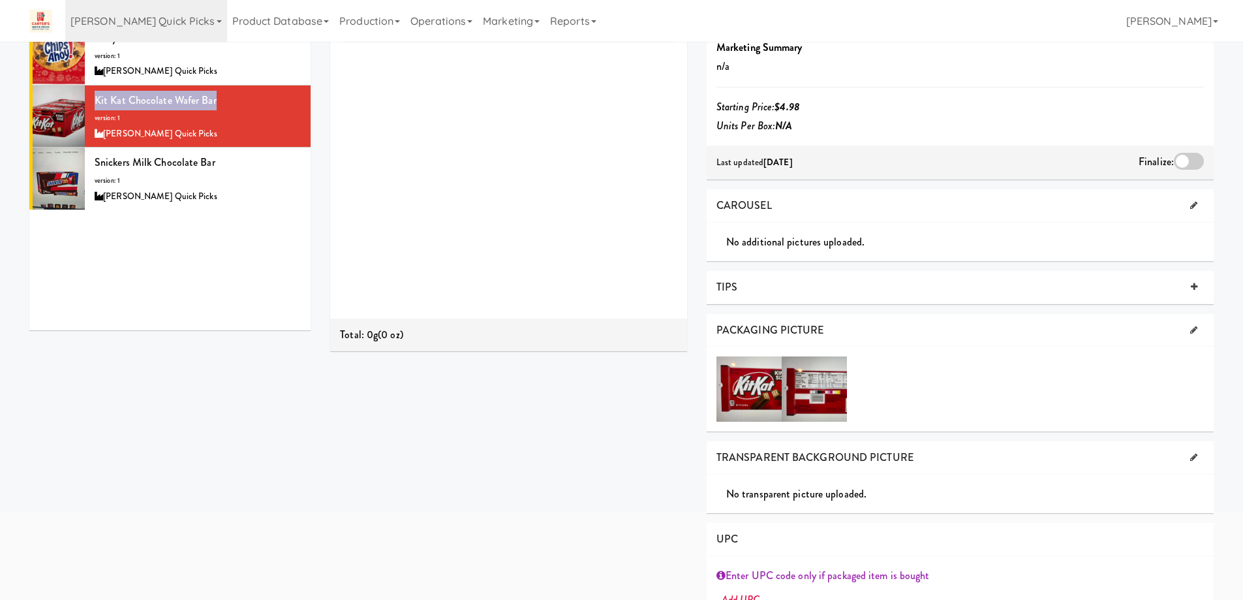
scroll to position [130, 0]
click at [755, 393] on div at bounding box center [748, 388] width 65 height 65
click at [806, 393] on div at bounding box center [814, 388] width 65 height 65
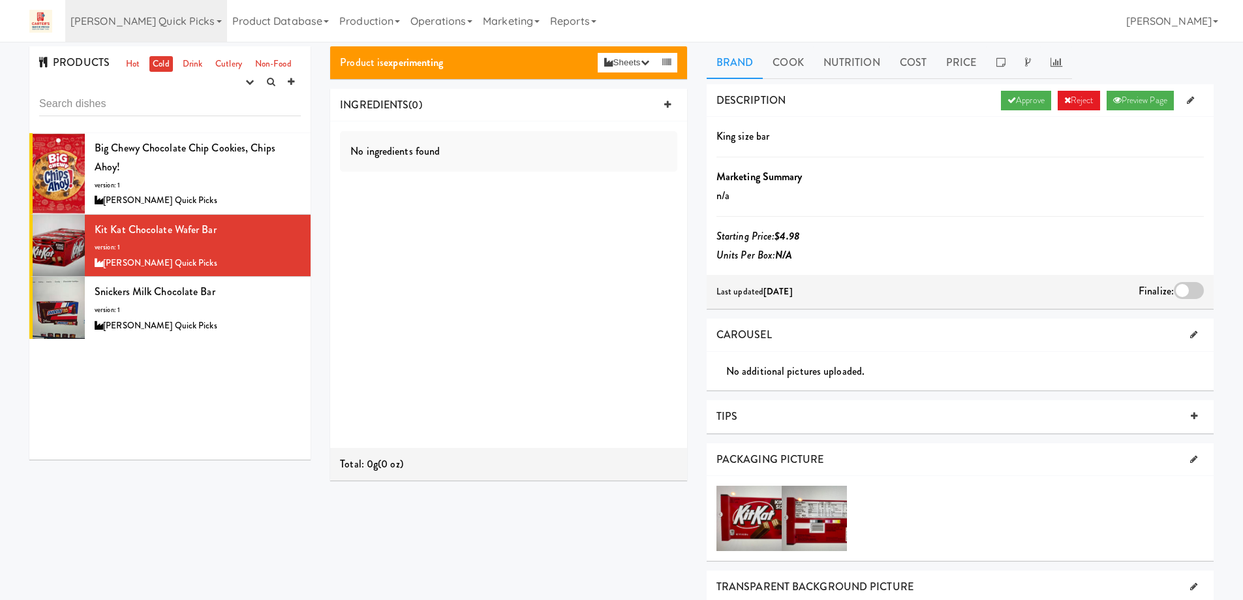
scroll to position [0, 0]
click at [298, 221] on icon at bounding box center [301, 223] width 7 height 8
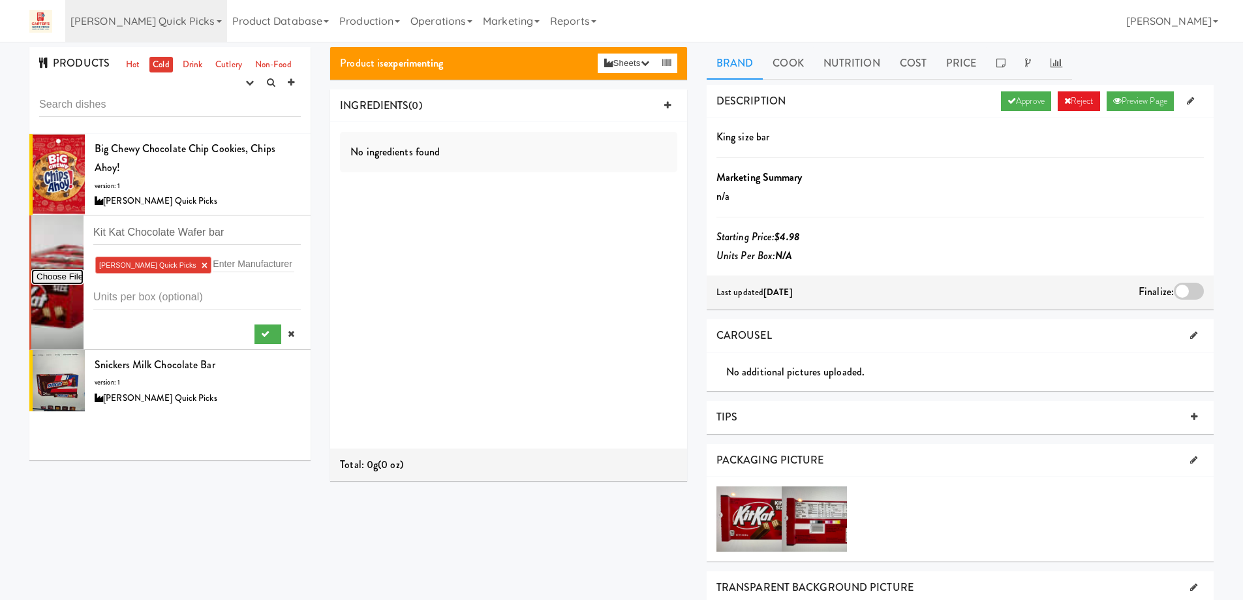
click at [67, 277] on input "file" at bounding box center [57, 277] width 52 height 16
click at [66, 277] on input "file" at bounding box center [57, 277] width 52 height 16
type input "C:\fakepath\kitkat_king_size.png"
click at [254, 329] on button "submit" at bounding box center [267, 334] width 27 height 20
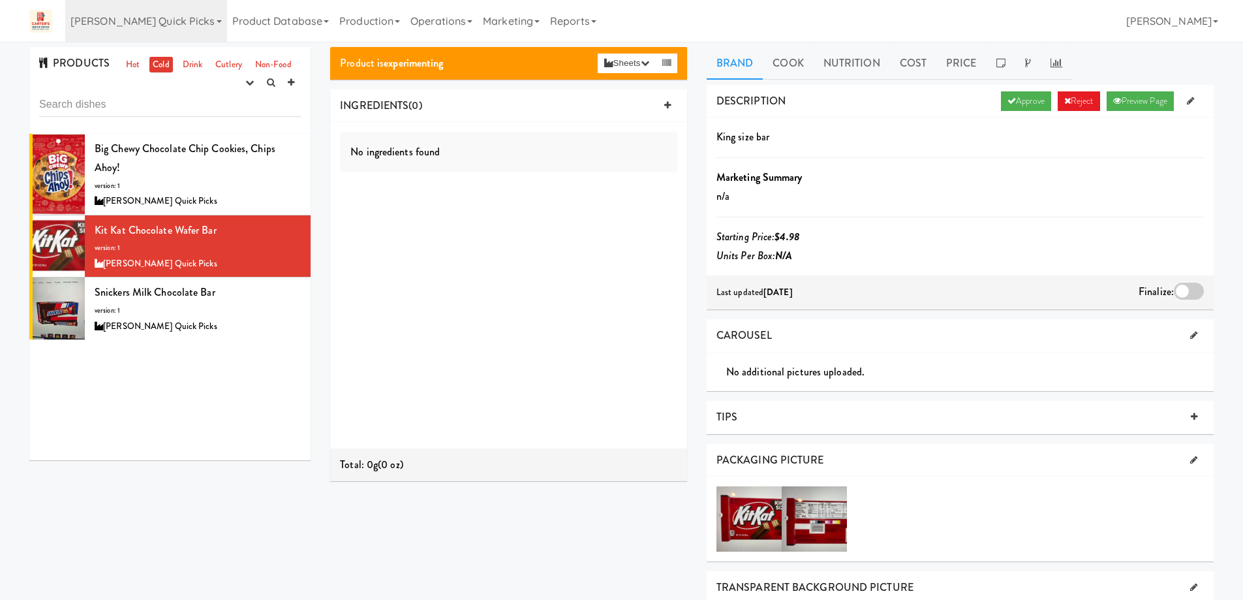
drag, startPoint x: 1018, startPoint y: 104, endPoint x: 1015, endPoint y: 112, distance: 8.2
click at [1018, 104] on link "Approve" at bounding box center [1026, 101] width 50 height 20
click at [1194, 292] on div at bounding box center [1189, 291] width 30 height 17
click at [0, 0] on input "checkbox" at bounding box center [0, 0] width 0 height 0
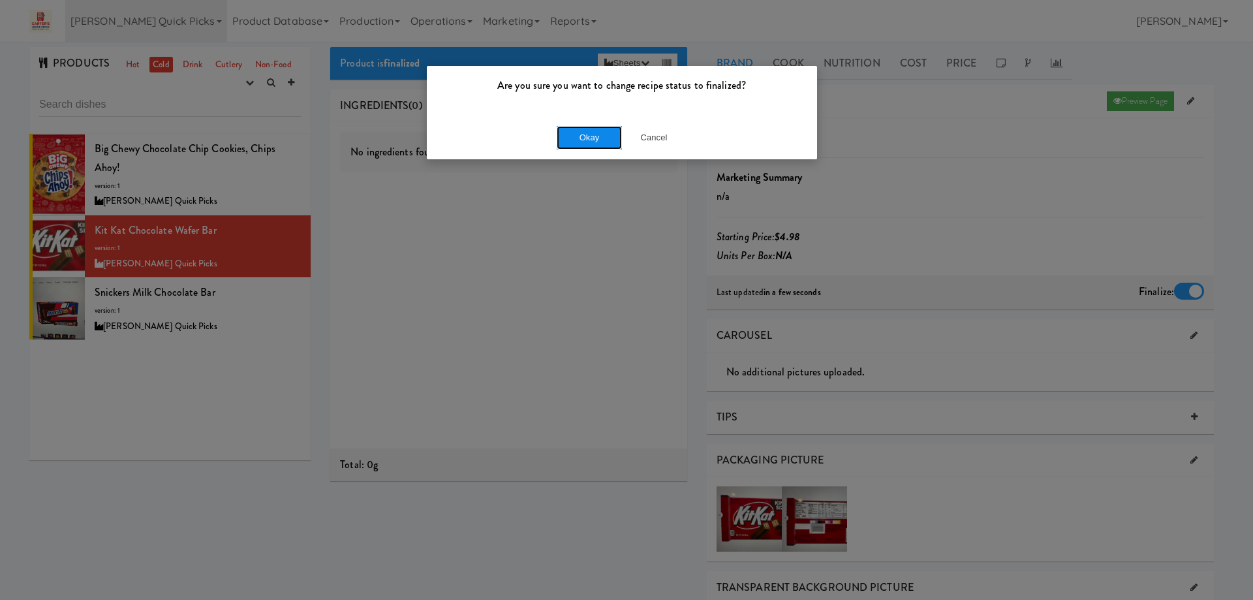
click at [581, 136] on button "Okay" at bounding box center [589, 137] width 65 height 23
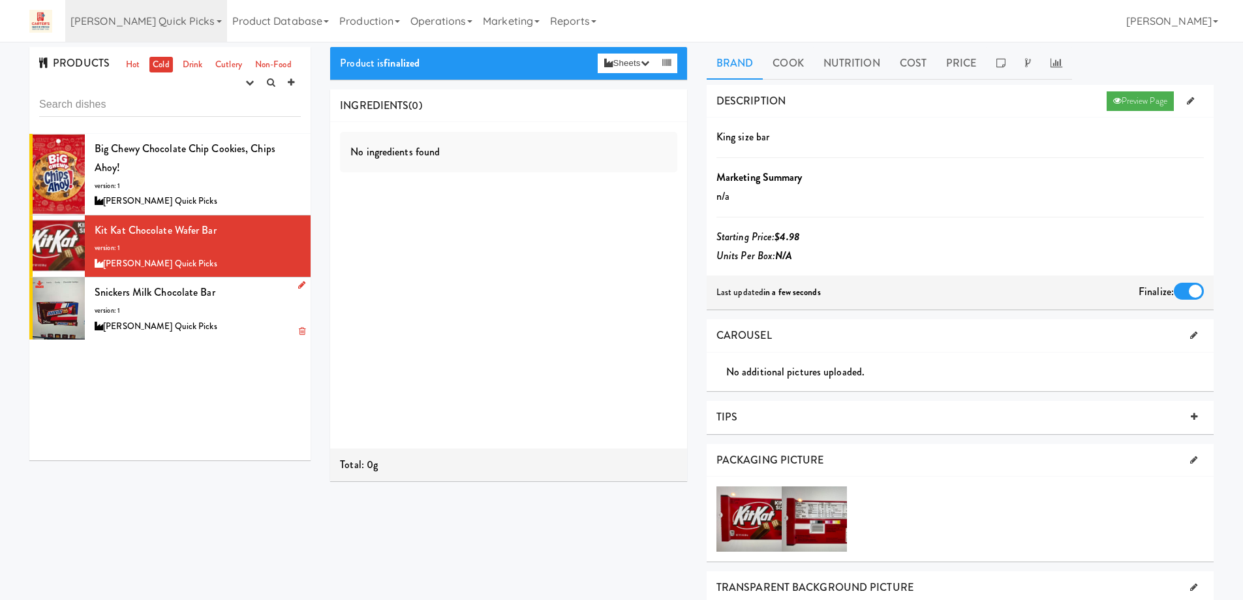
click at [236, 309] on div "Snickers Milk Chocolate bar version: 1 Carter’s Quick Picks" at bounding box center [198, 309] width 206 height 52
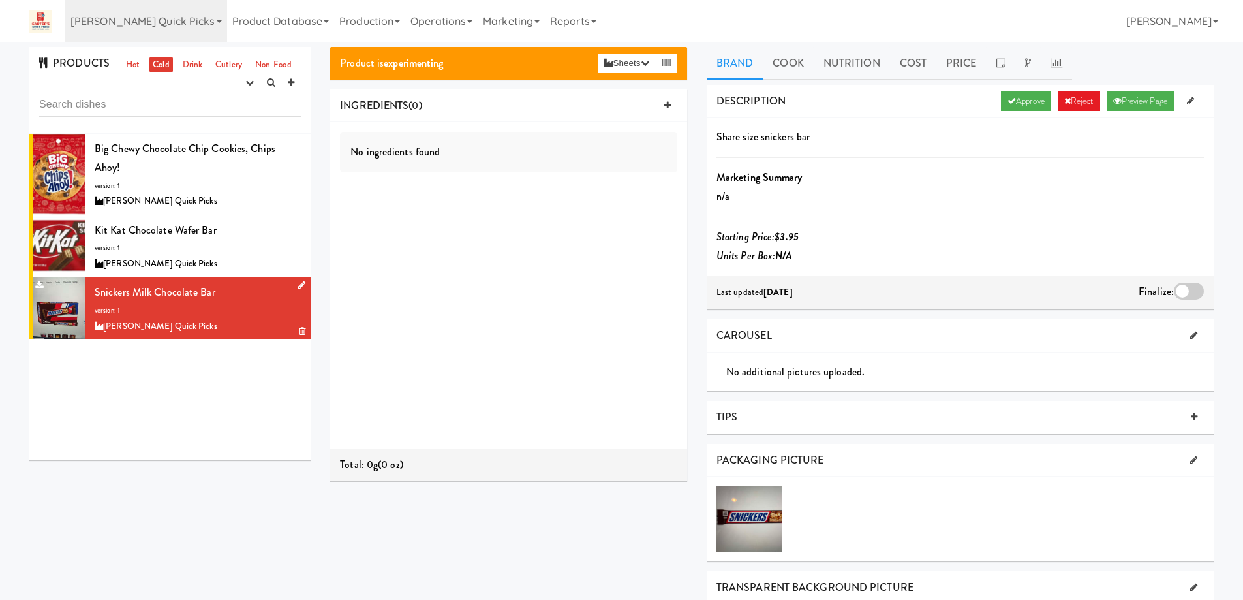
click at [293, 283] on div at bounding box center [299, 285] width 12 height 16
click at [298, 286] on icon at bounding box center [301, 285] width 7 height 8
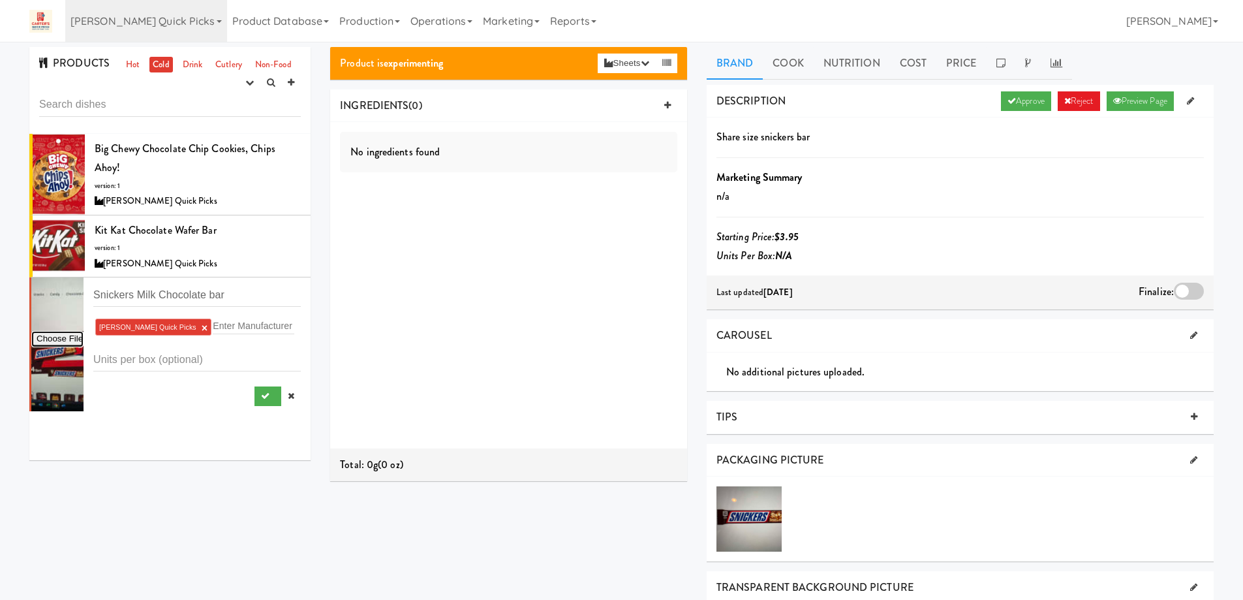
click at [59, 336] on input "file" at bounding box center [57, 339] width 52 height 16
type input "C:\fakepath\snickers share.JPG"
click at [73, 339] on input "file" at bounding box center [57, 339] width 52 height 16
type input "C:\fakepath\snickers share.JPG"
click at [258, 397] on div at bounding box center [277, 396] width 46 height 20
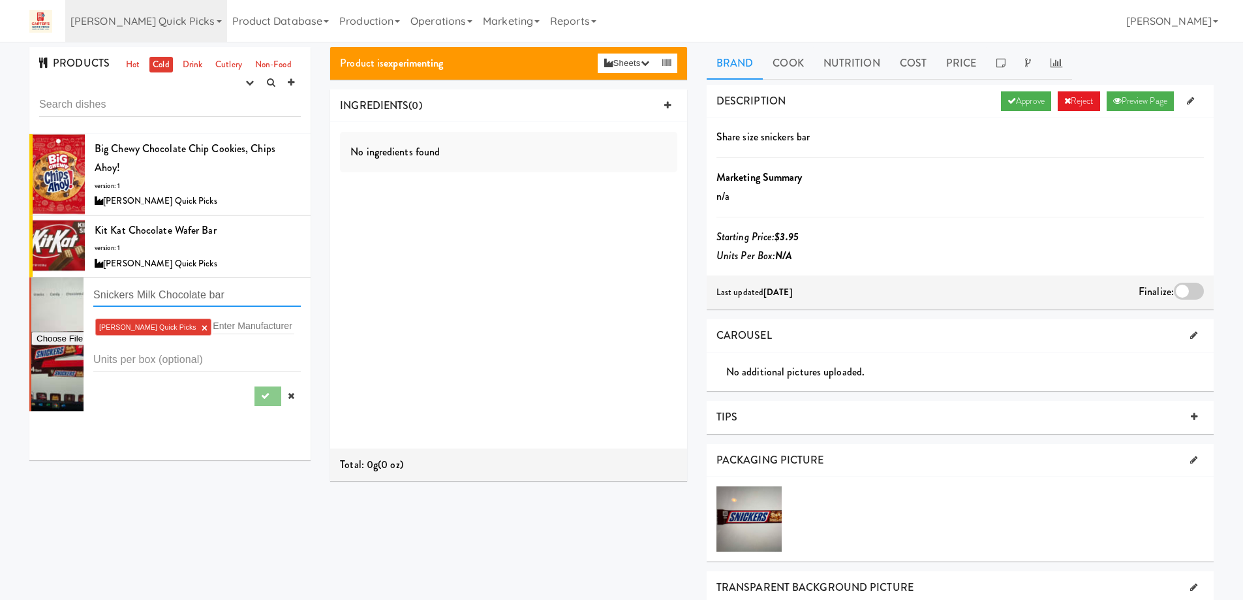
click at [253, 302] on input "Snickers Milk Chocolate bar" at bounding box center [196, 295] width 207 height 24
click at [255, 359] on input "number" at bounding box center [196, 359] width 207 height 24
click at [57, 365] on div at bounding box center [57, 344] width 52 height 134
click at [64, 337] on input "file" at bounding box center [57, 339] width 52 height 16
click at [288, 397] on icon at bounding box center [291, 395] width 7 height 8
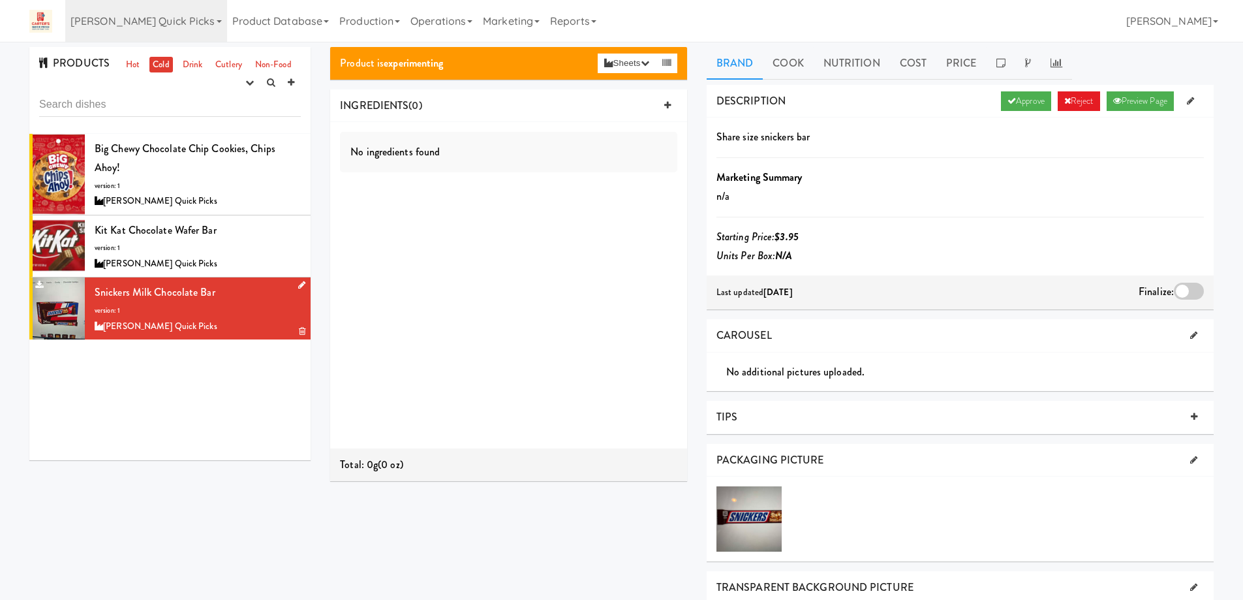
click at [298, 284] on icon at bounding box center [301, 285] width 7 height 8
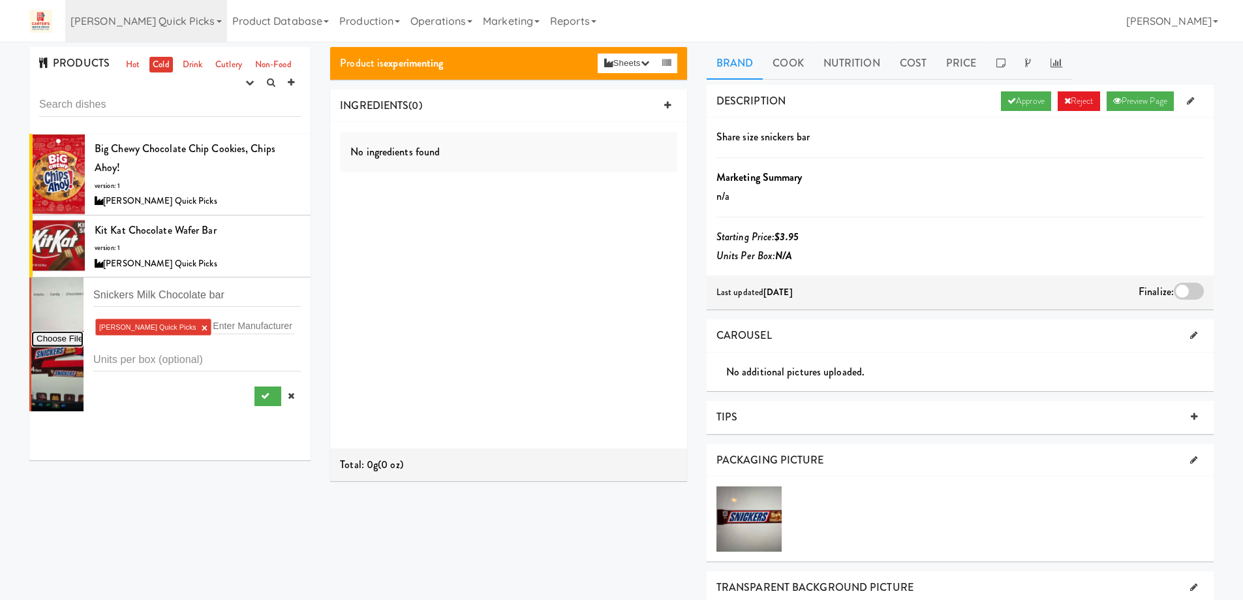
click at [69, 335] on input "file" at bounding box center [57, 339] width 52 height 16
type input "C:\fakepath\snickers share.JPG"
click at [258, 395] on div at bounding box center [277, 396] width 46 height 20
click at [206, 415] on div "Big Chewy Chocolate Chip Cookies, Chips Ahoy! version: 1 Carter’s Quick Picks K…" at bounding box center [169, 297] width 281 height 326
click at [60, 371] on div at bounding box center [57, 344] width 52 height 134
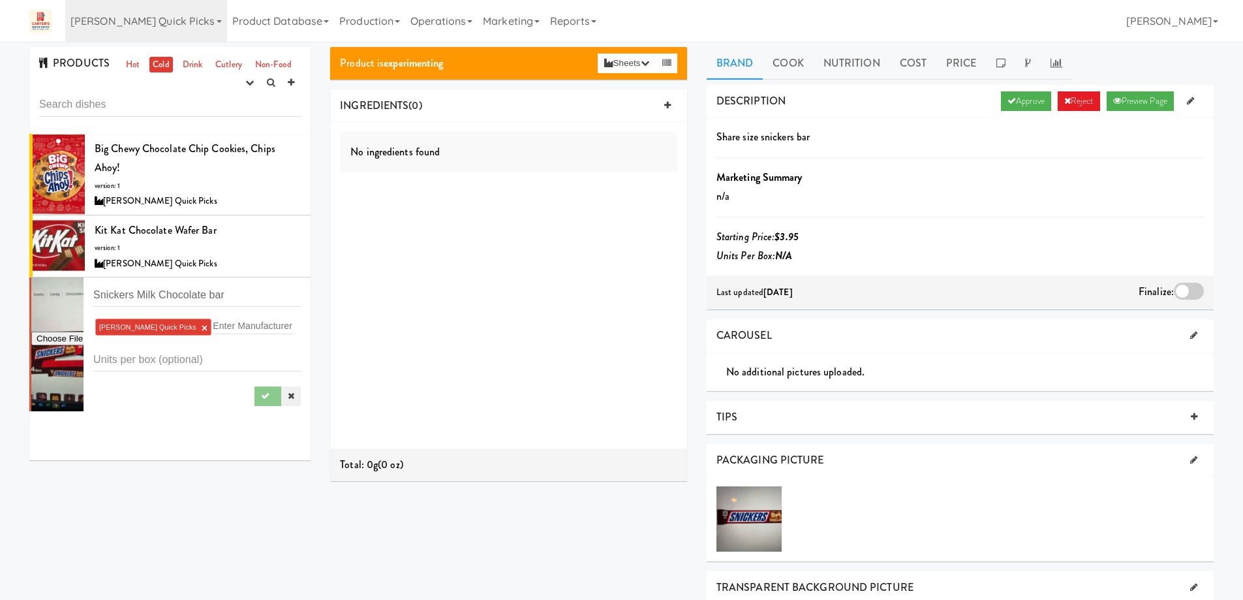
click at [288, 398] on link at bounding box center [291, 396] width 20 height 20
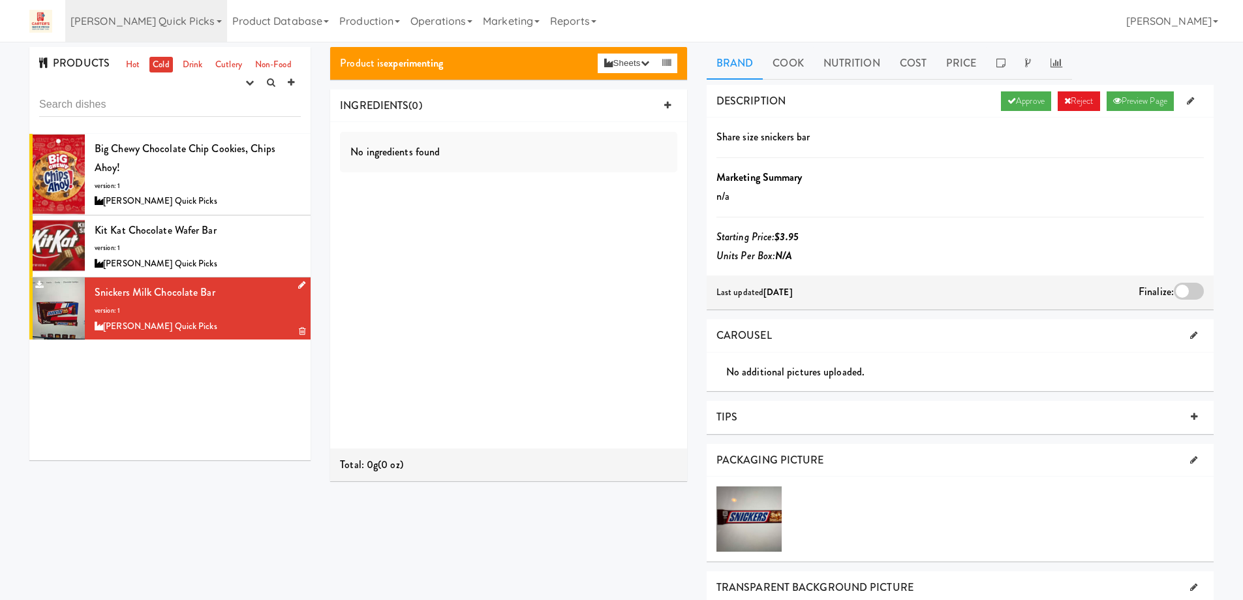
click at [298, 285] on icon at bounding box center [301, 285] width 7 height 8
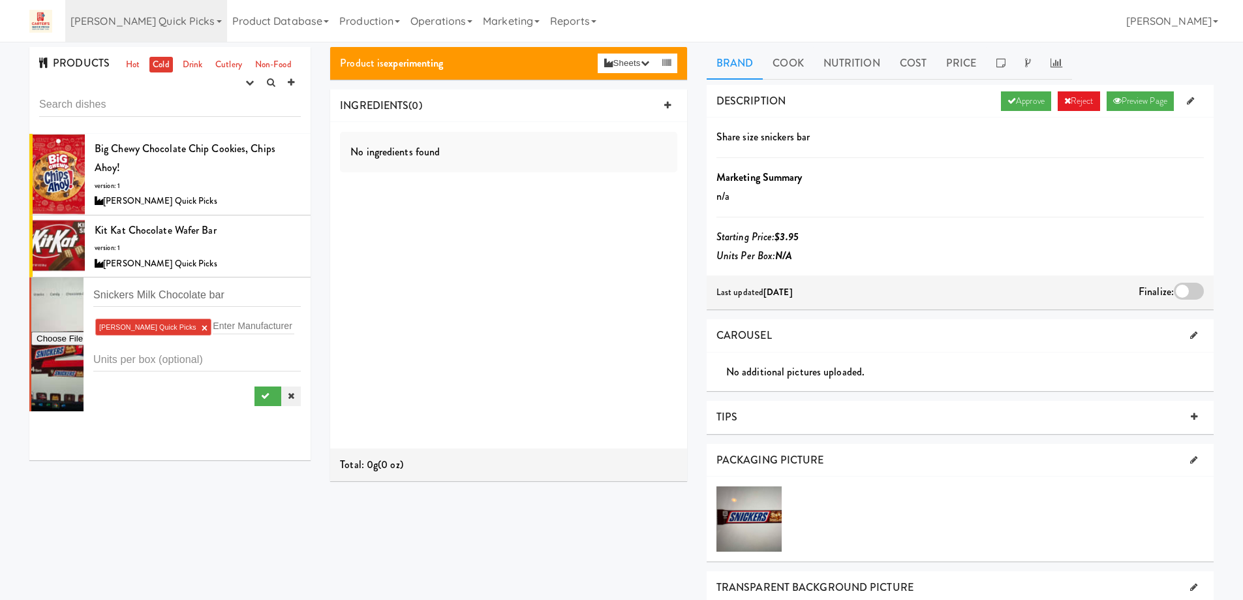
click at [288, 392] on icon at bounding box center [291, 395] width 7 height 8
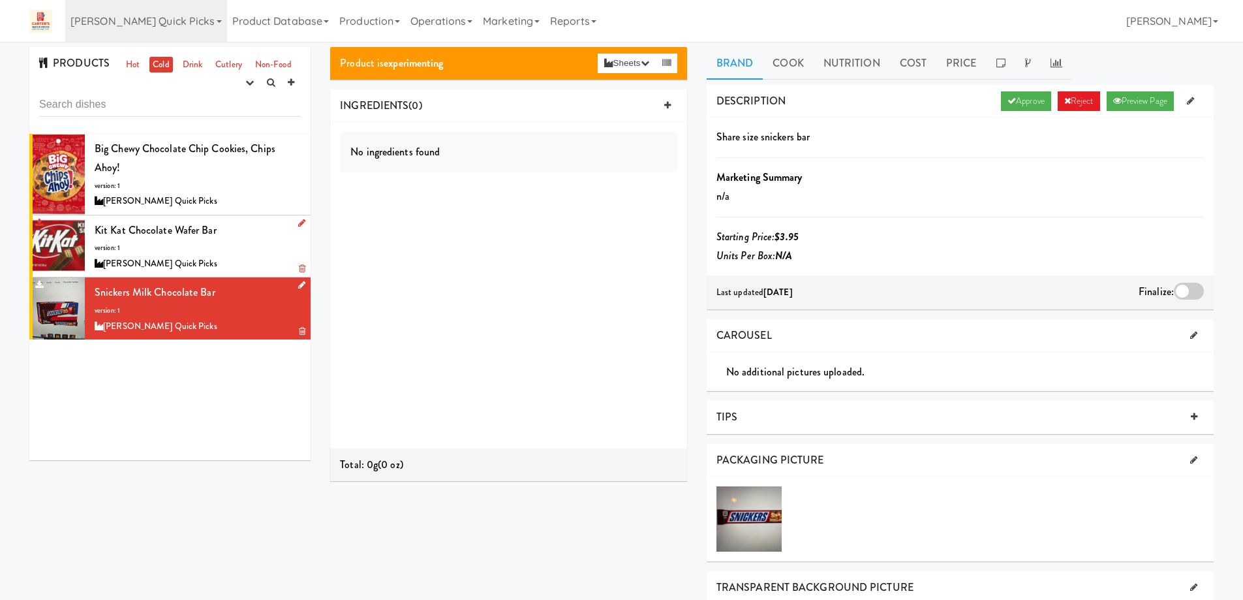
click at [293, 221] on div at bounding box center [299, 223] width 12 height 16
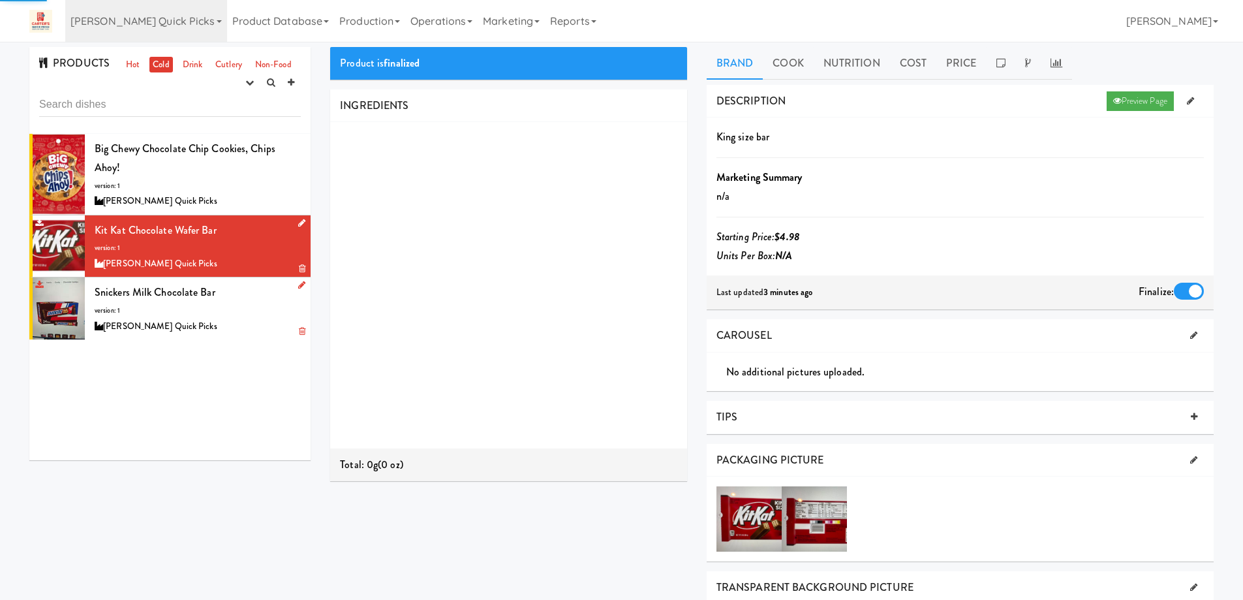
click at [298, 222] on icon at bounding box center [301, 223] width 7 height 8
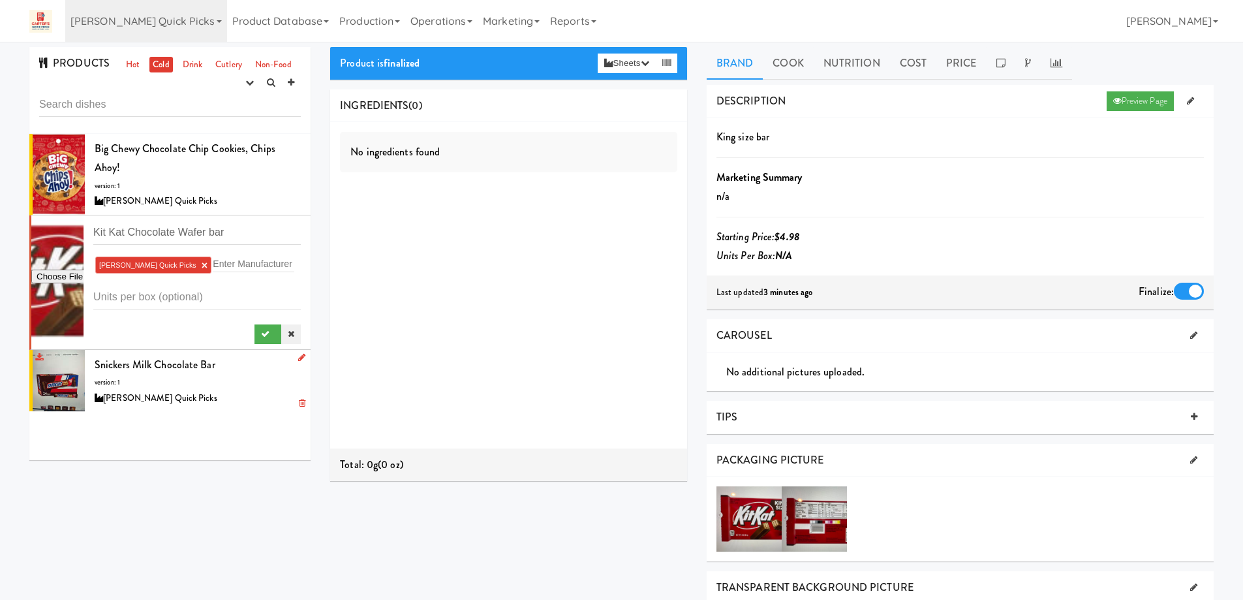
click at [285, 333] on link at bounding box center [291, 334] width 20 height 20
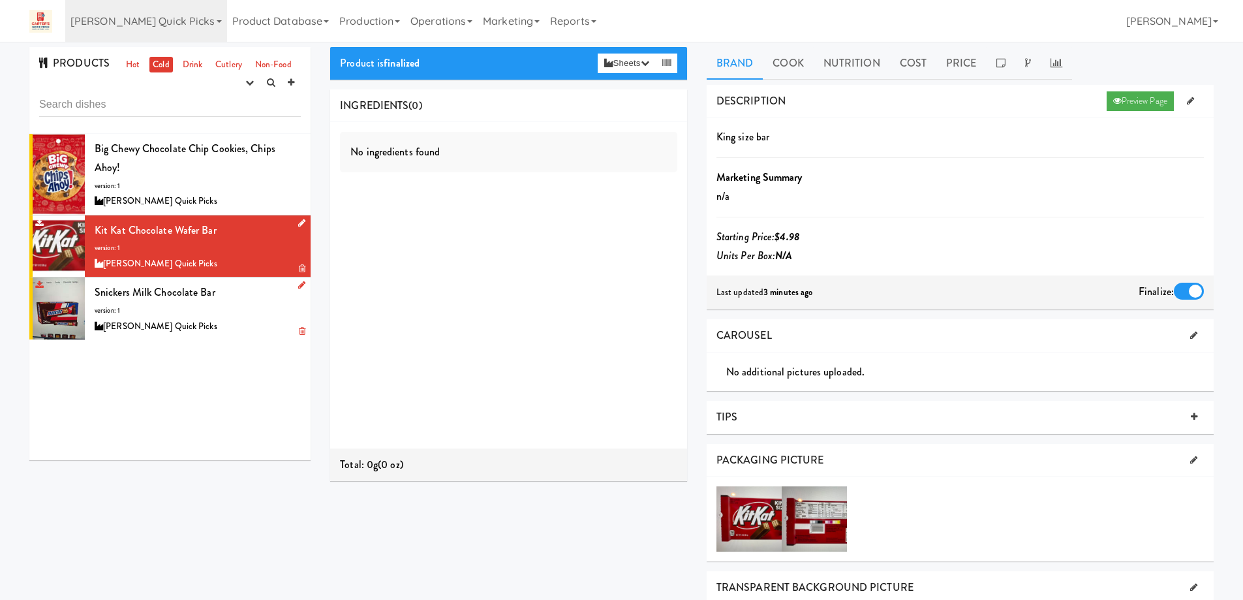
click at [298, 282] on icon at bounding box center [301, 285] width 7 height 8
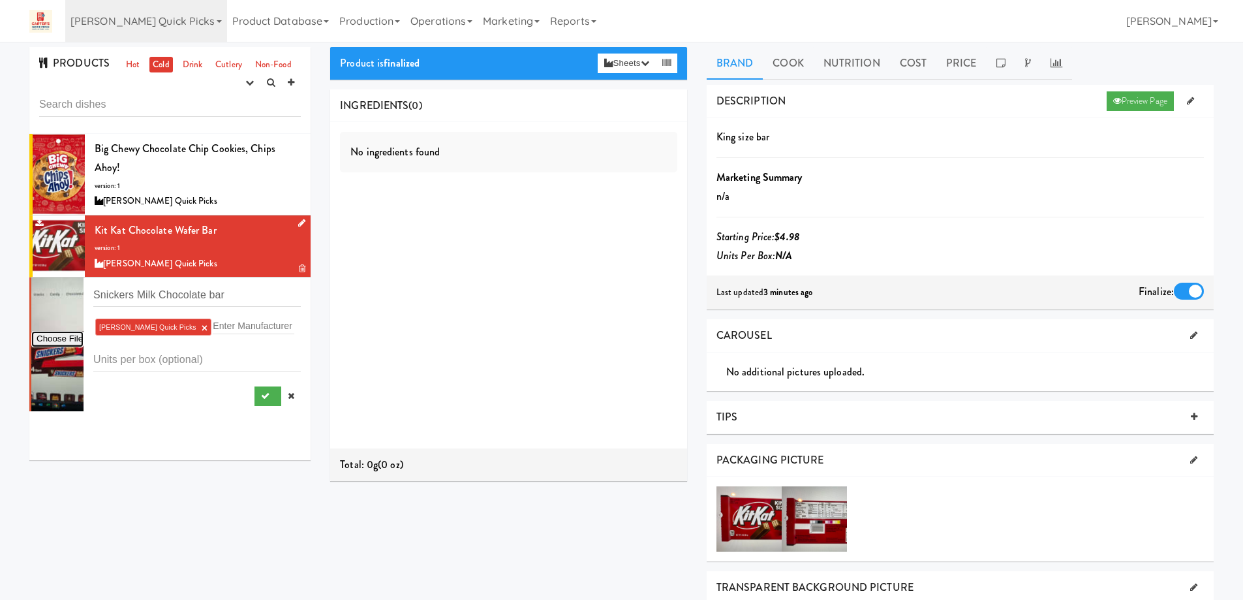
click at [64, 339] on input "file" at bounding box center [57, 339] width 52 height 16
type input "C:\fakepath\snickers share.JPG"
click at [290, 397] on link at bounding box center [291, 396] width 20 height 20
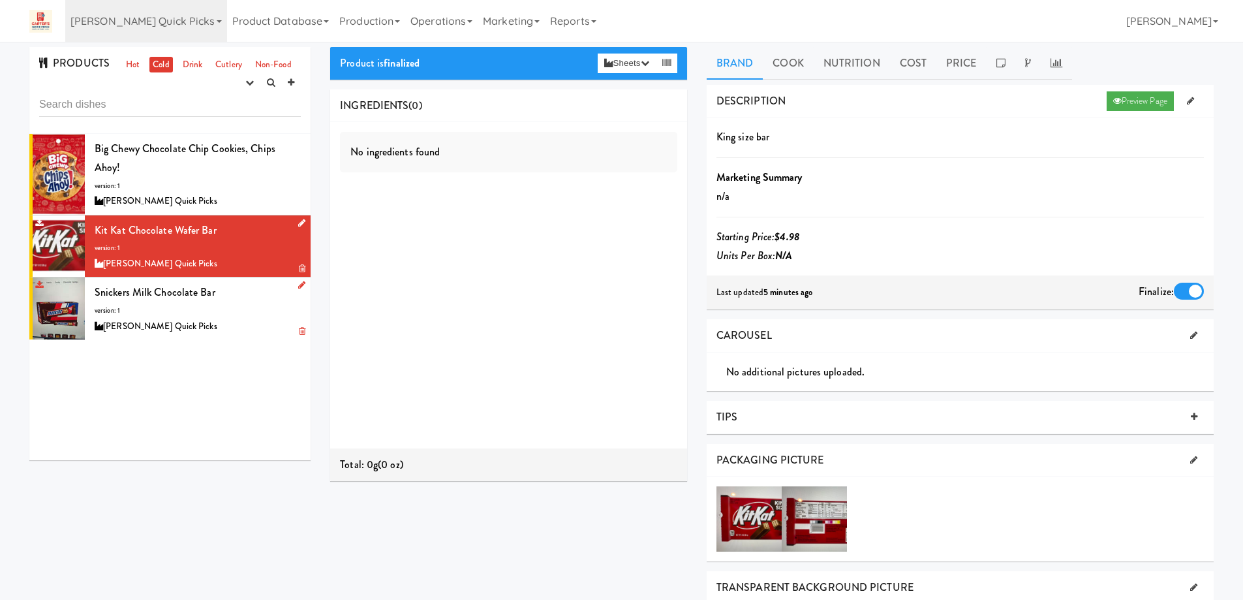
click at [298, 284] on icon at bounding box center [301, 285] width 7 height 8
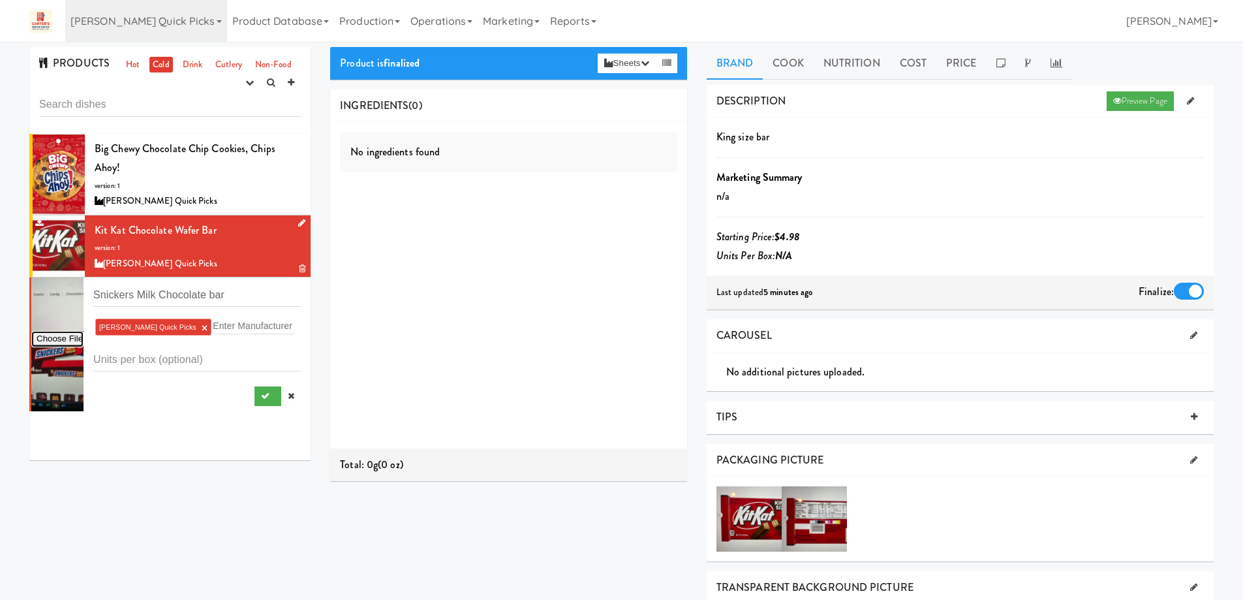
click at [55, 333] on input "file" at bounding box center [57, 339] width 52 height 16
type input "C:\fakepath\snickers share.JPG"
click at [288, 397] on icon at bounding box center [291, 395] width 7 height 8
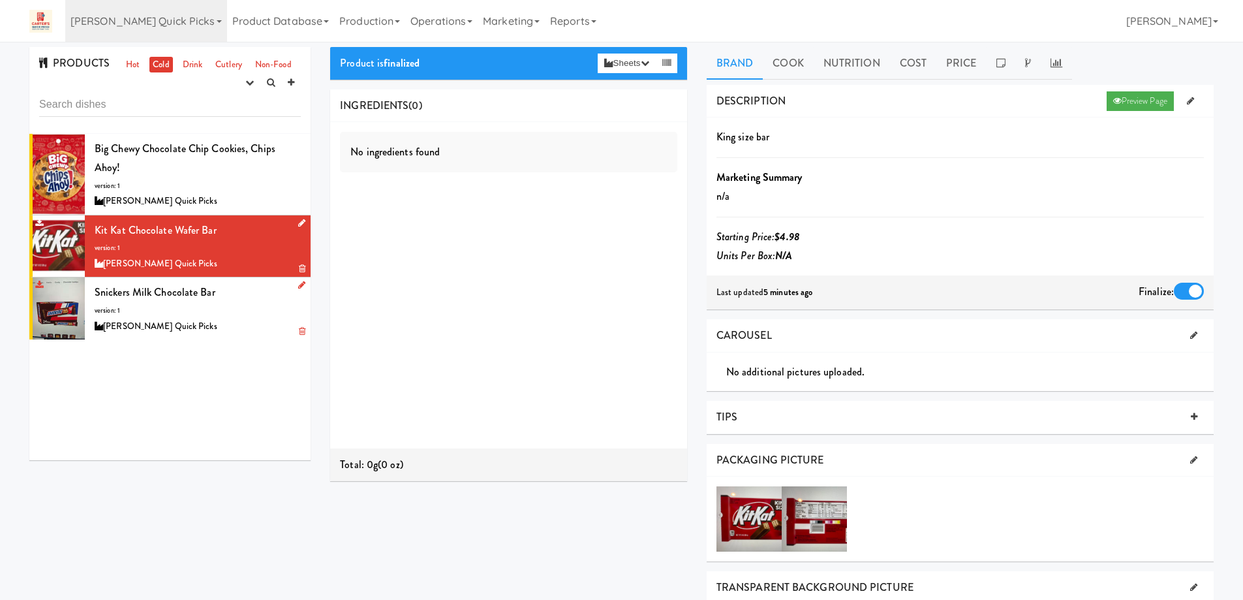
click at [515, 346] on div "No ingredients found" at bounding box center [508, 285] width 357 height 326
click at [228, 316] on div "Snickers Milk Chocolate bar version: 1 Carter’s Quick Picks" at bounding box center [198, 309] width 206 height 52
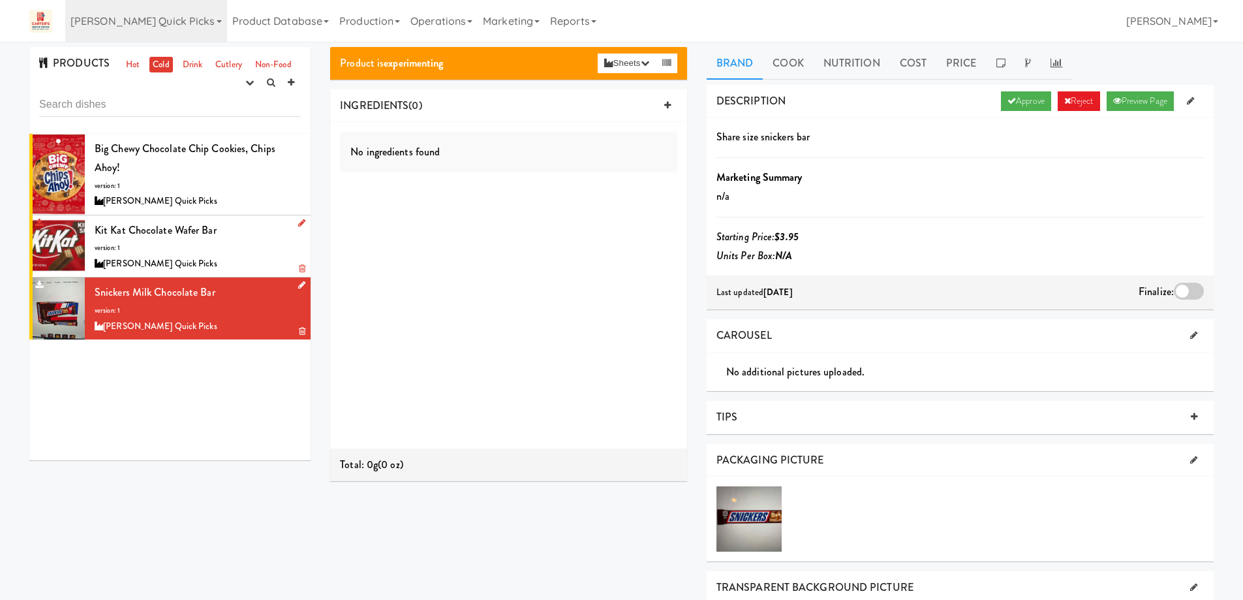
click at [298, 284] on icon at bounding box center [301, 285] width 7 height 8
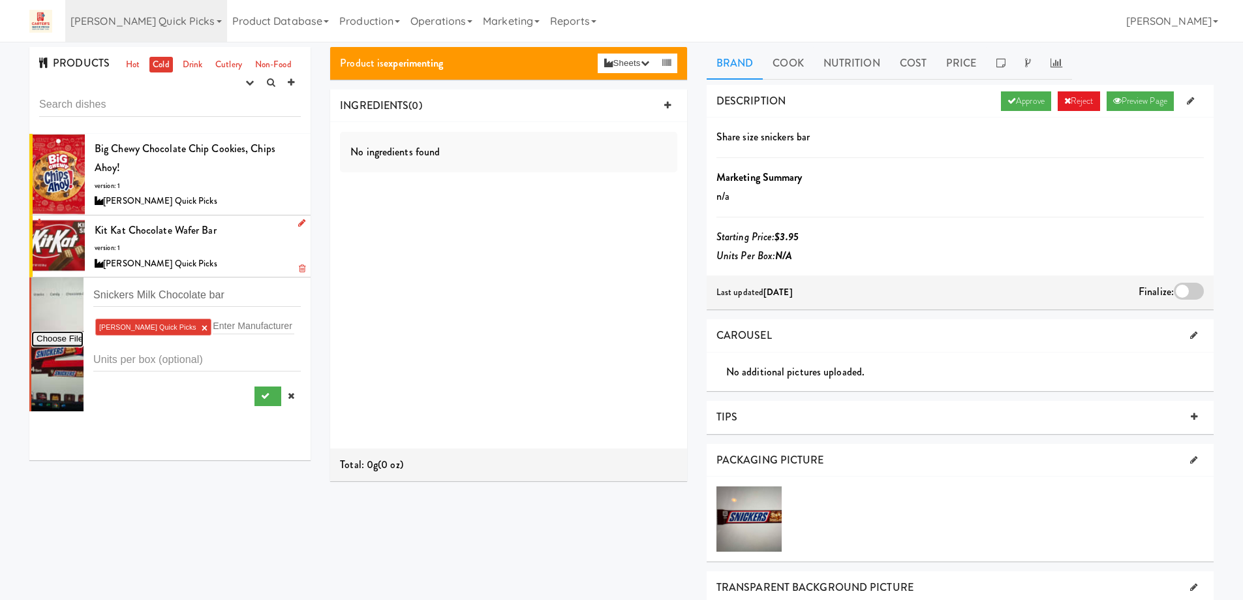
click at [58, 335] on input "file" at bounding box center [57, 339] width 52 height 16
type input "C:\fakepath\snickers share.JPG"
click at [256, 391] on div at bounding box center [277, 396] width 46 height 20
click at [288, 396] on icon at bounding box center [291, 395] width 7 height 8
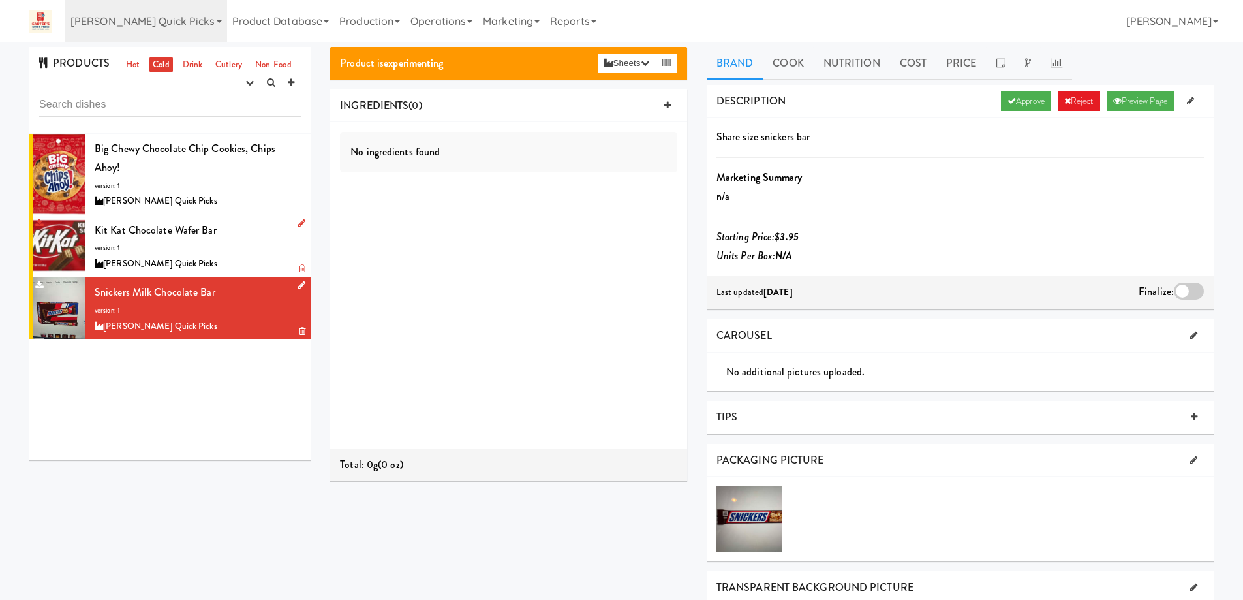
click at [293, 222] on div at bounding box center [299, 223] width 12 height 16
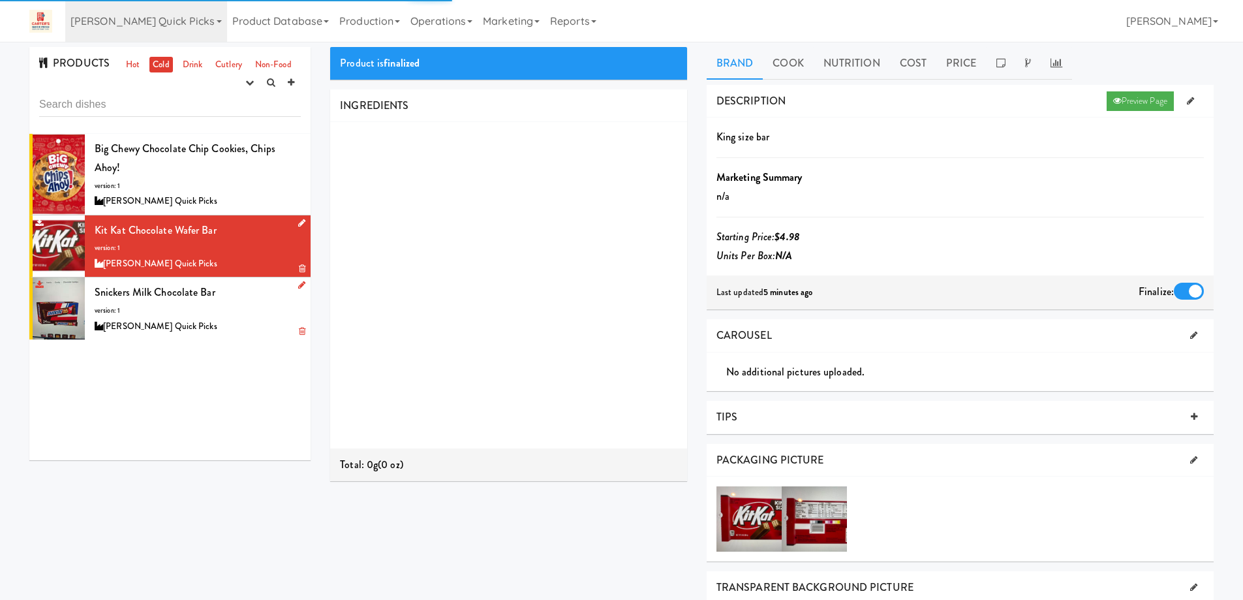
click at [298, 221] on icon at bounding box center [301, 223] width 7 height 8
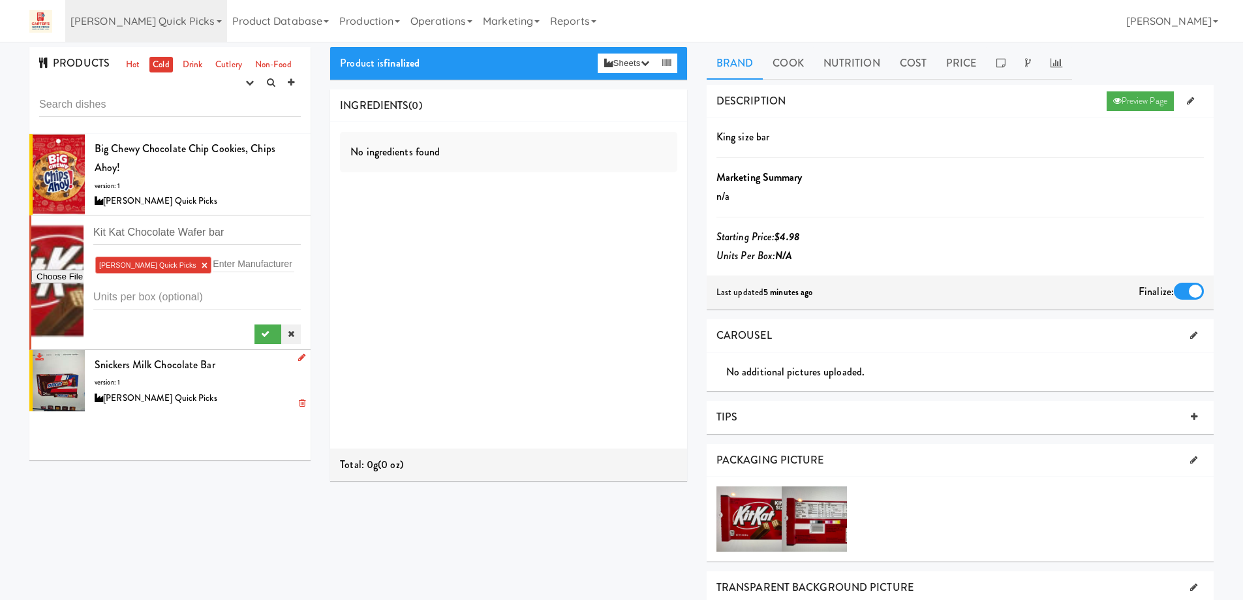
click at [288, 335] on icon at bounding box center [291, 333] width 7 height 8
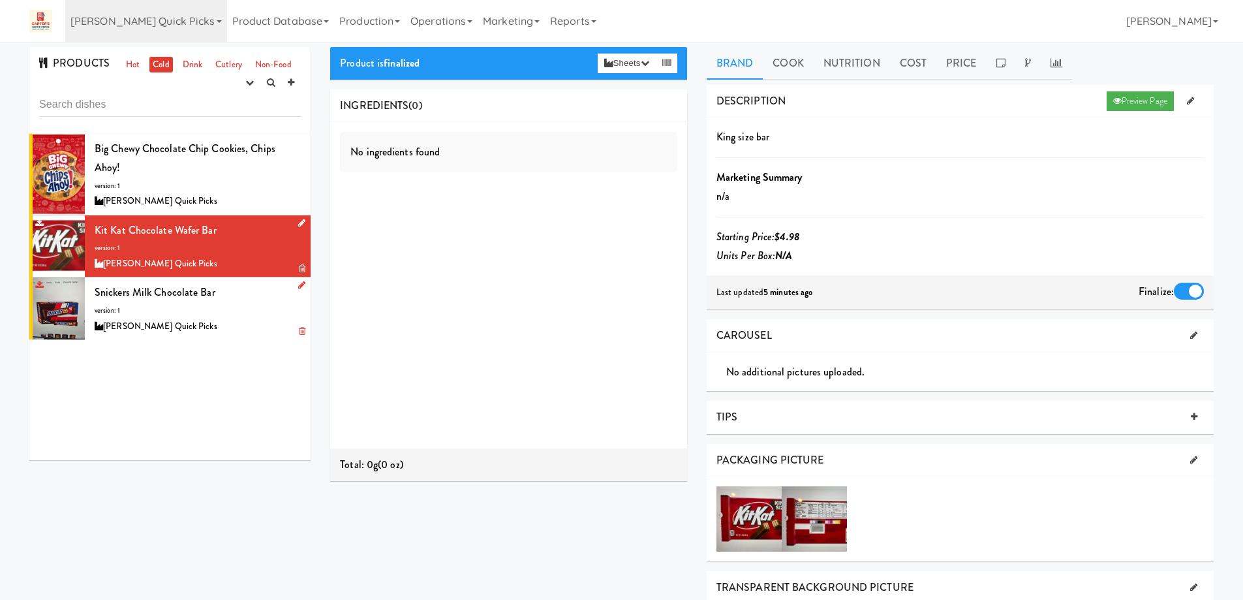
click at [215, 306] on div "Snickers Milk Chocolate bar version: 1 Carter’s Quick Picks" at bounding box center [198, 309] width 206 height 52
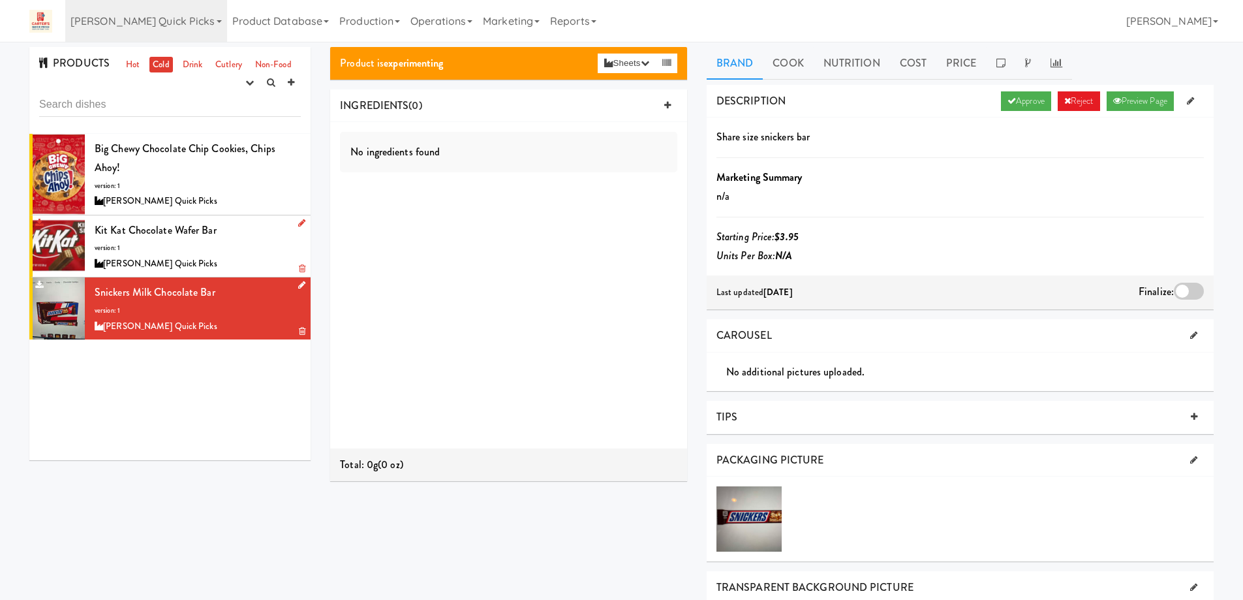
click at [293, 284] on div at bounding box center [299, 285] width 12 height 16
click at [298, 285] on icon at bounding box center [301, 285] width 7 height 8
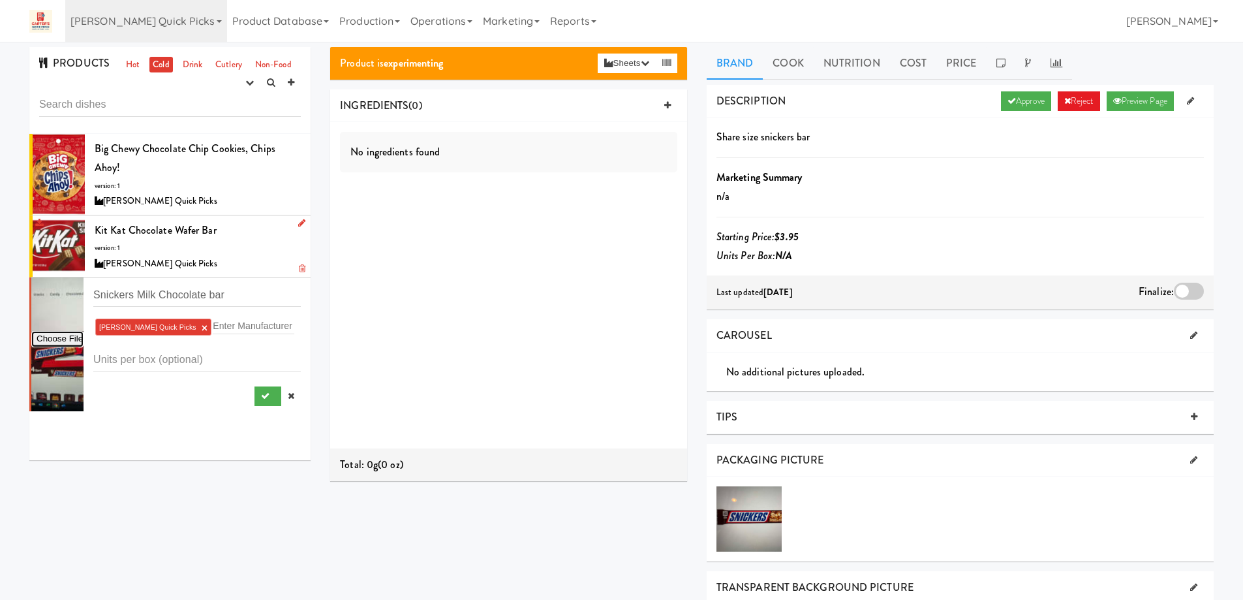
click at [65, 336] on input "file" at bounding box center [57, 339] width 52 height 16
type input "C:\fakepath\snickers share.JPG"
click at [255, 393] on div at bounding box center [277, 396] width 46 height 20
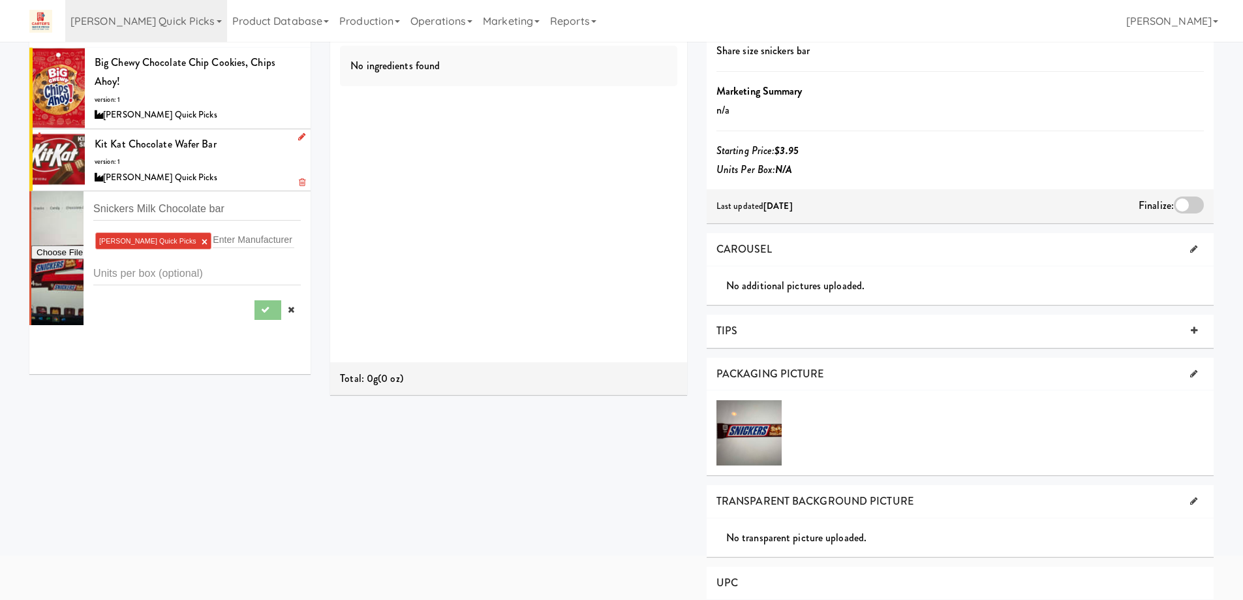
scroll to position [65, 0]
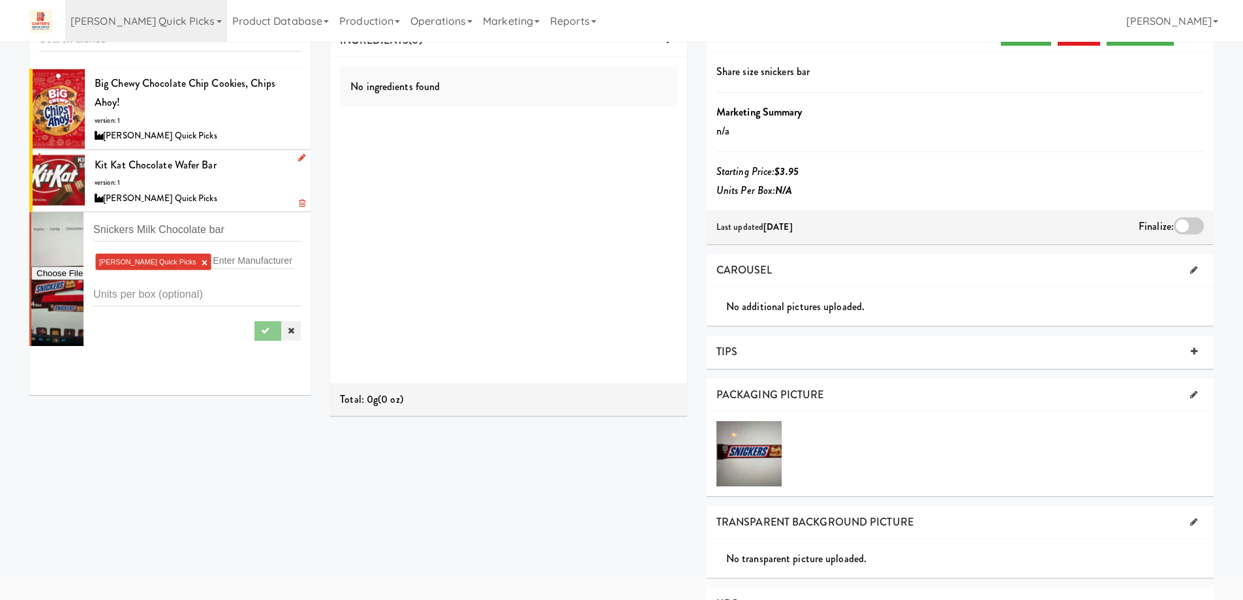
click at [288, 333] on icon at bounding box center [291, 330] width 7 height 8
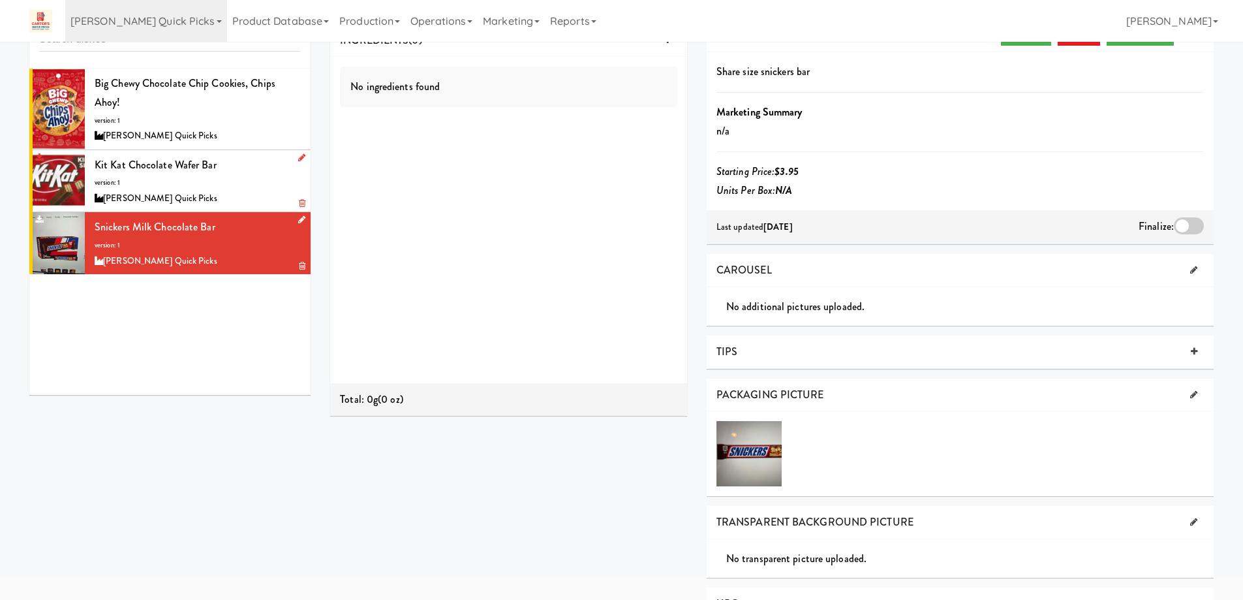
click at [189, 359] on div "Big Chewy Chocolate Chip Cookies, Chips Ahoy! version: 1 Carter’s Quick Picks K…" at bounding box center [169, 232] width 281 height 326
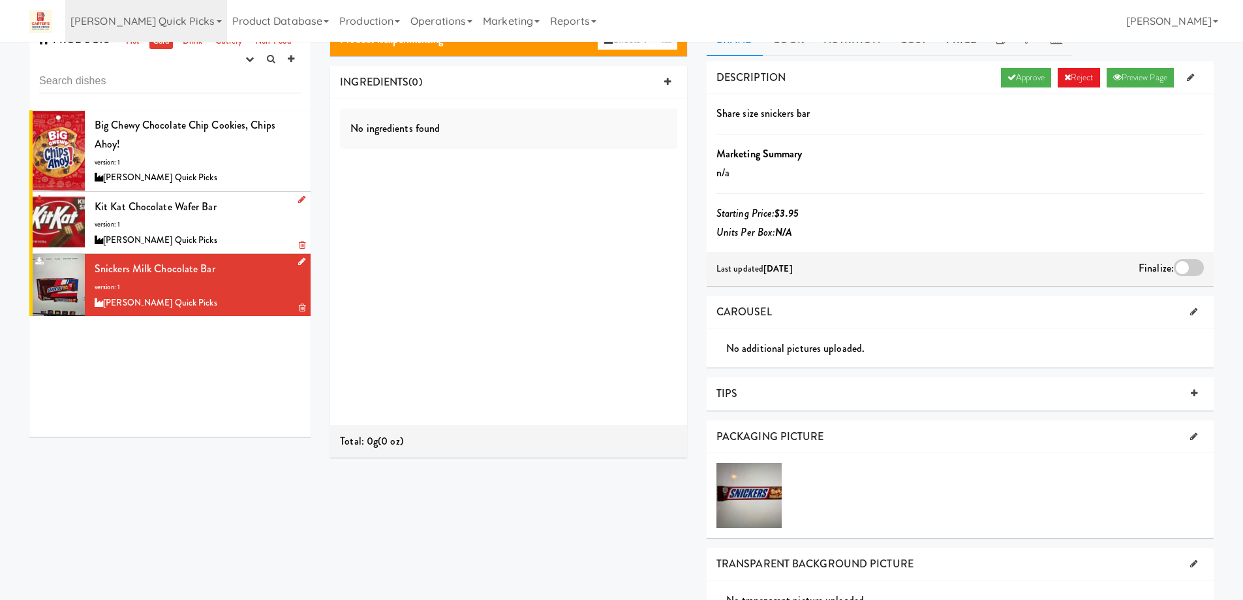
scroll to position [0, 0]
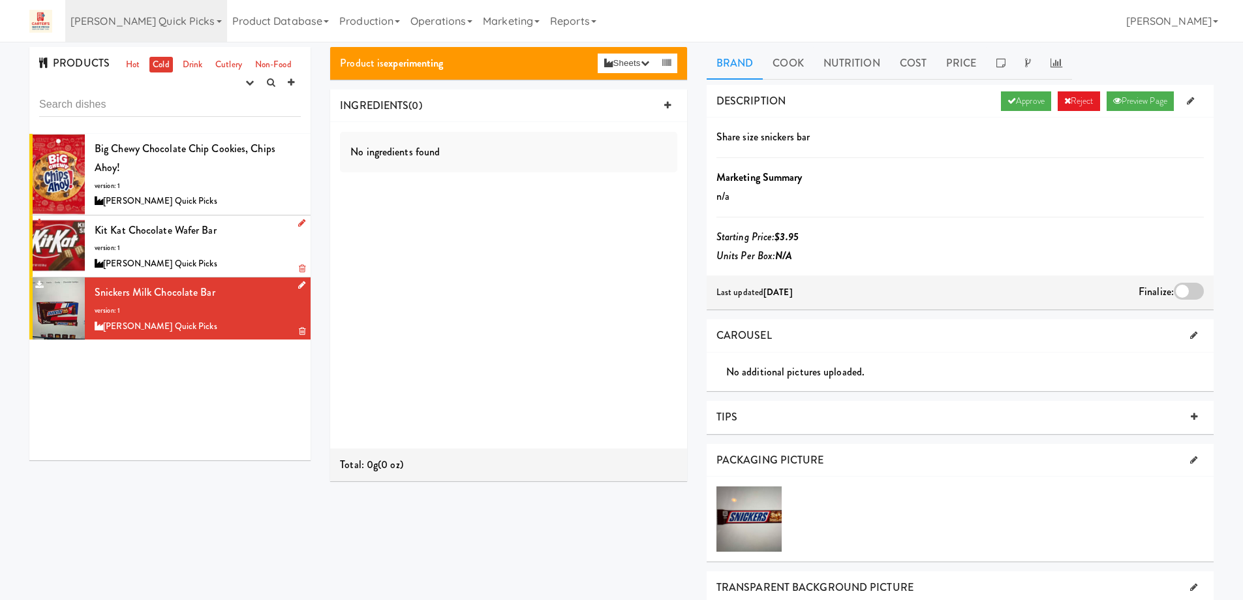
click at [243, 238] on div "Kit Kat Chocolate Wafer bar version: 1 Carter’s Quick Picks" at bounding box center [198, 247] width 206 height 52
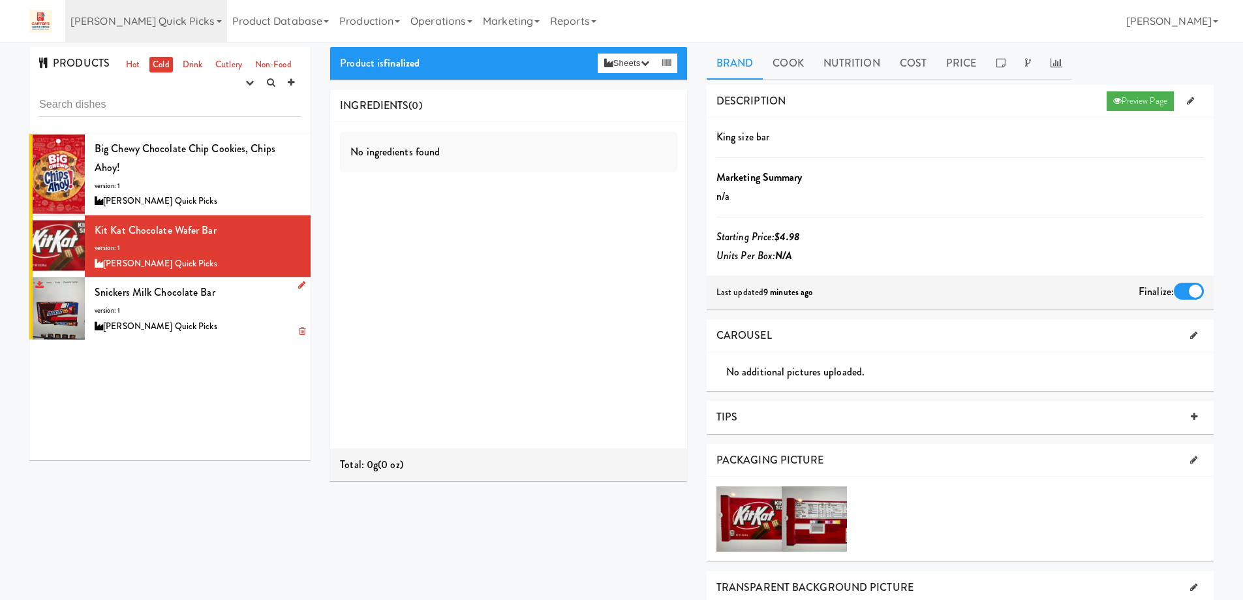
click at [228, 313] on div "Snickers Milk Chocolate bar version: 1 Carter’s Quick Picks" at bounding box center [198, 309] width 206 height 52
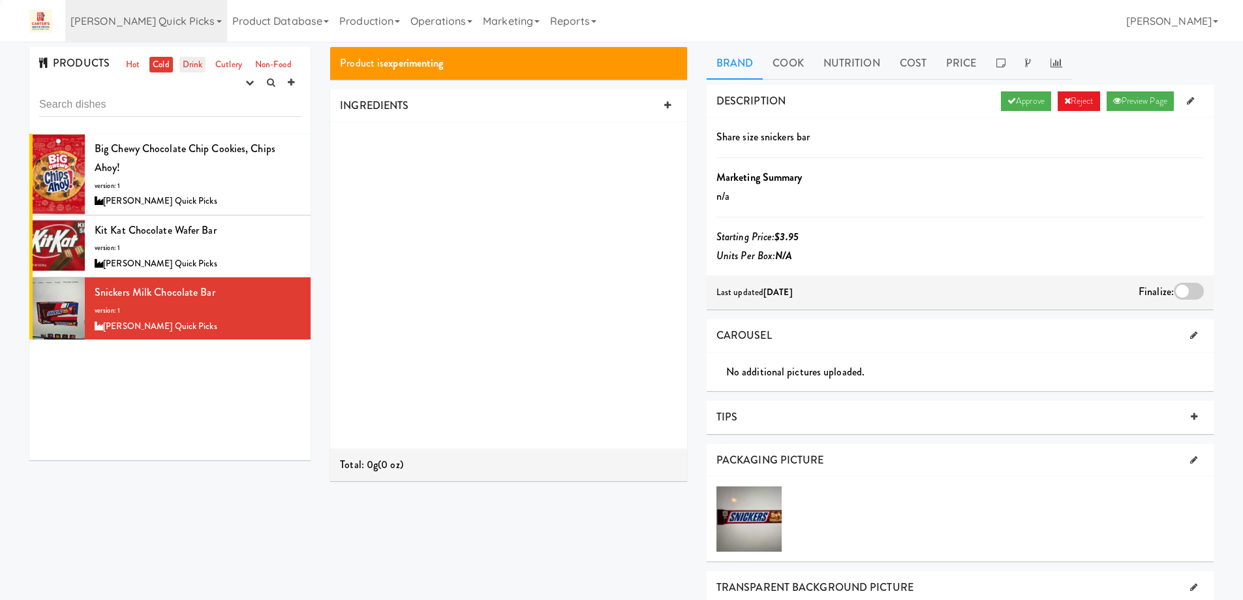
click at [189, 65] on link "Drink" at bounding box center [192, 65] width 27 height 16
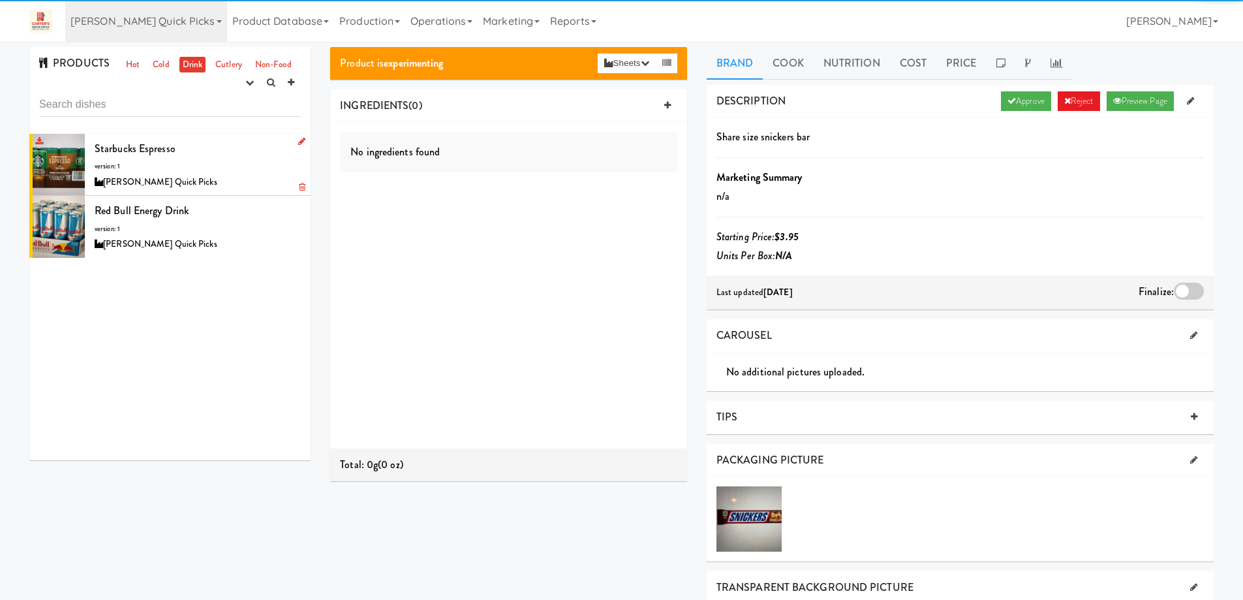
click at [206, 171] on div "Starbucks espresso version: 1 Carter’s Quick Picks" at bounding box center [198, 165] width 206 height 52
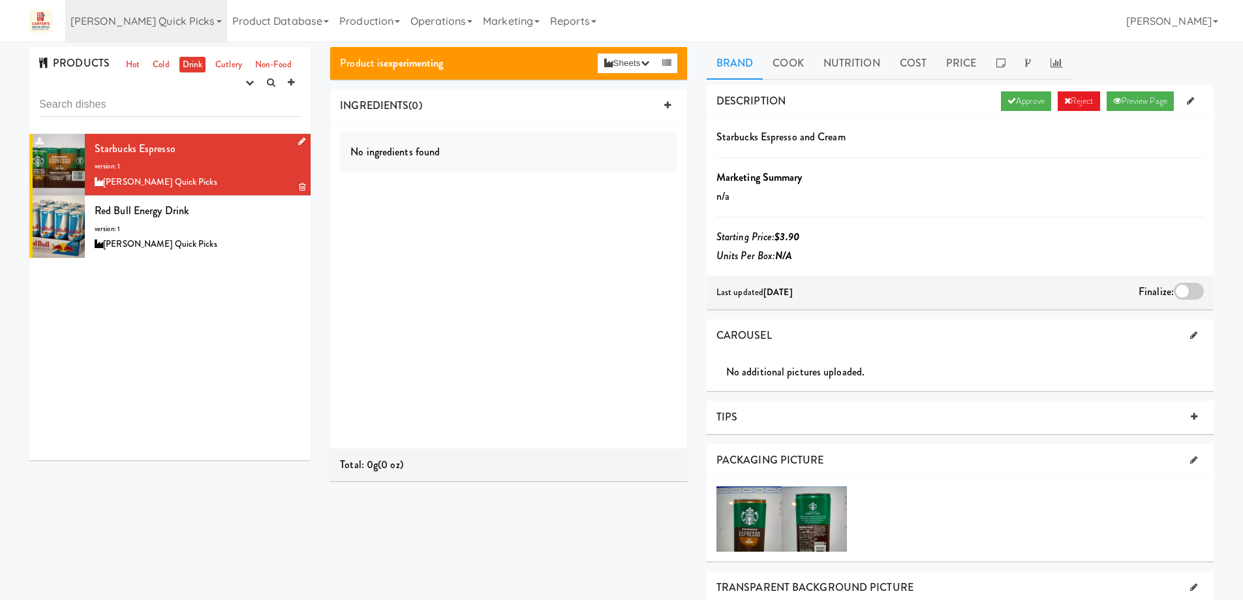
click at [298, 137] on icon at bounding box center [301, 141] width 7 height 8
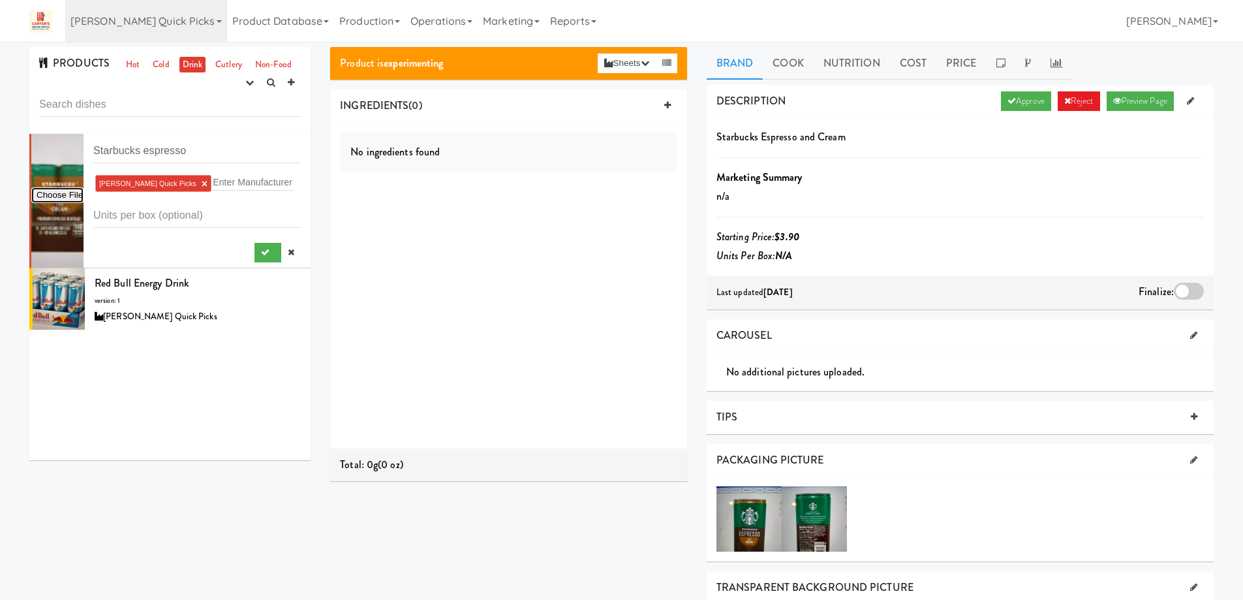
click at [67, 192] on input "file" at bounding box center [57, 195] width 52 height 16
type input "C:\fakepath\starbucks espresso.JPG"
click at [288, 253] on icon at bounding box center [291, 252] width 7 height 8
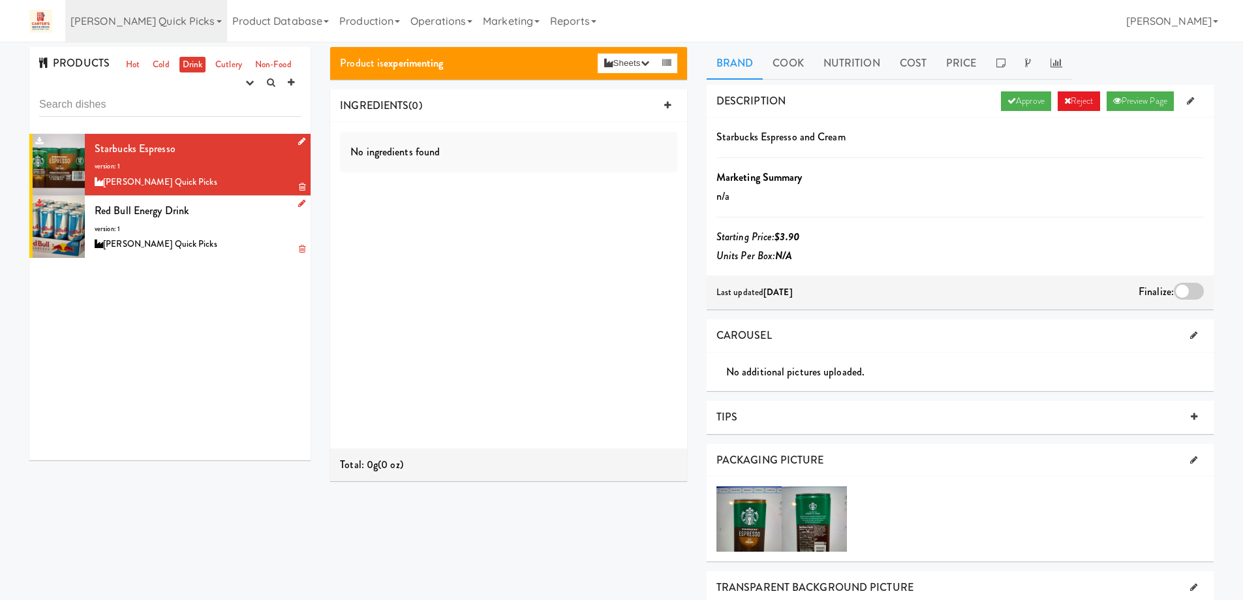
click at [183, 227] on div "Red Bull energy drink version: 1 Carter’s Quick Picks" at bounding box center [198, 227] width 206 height 52
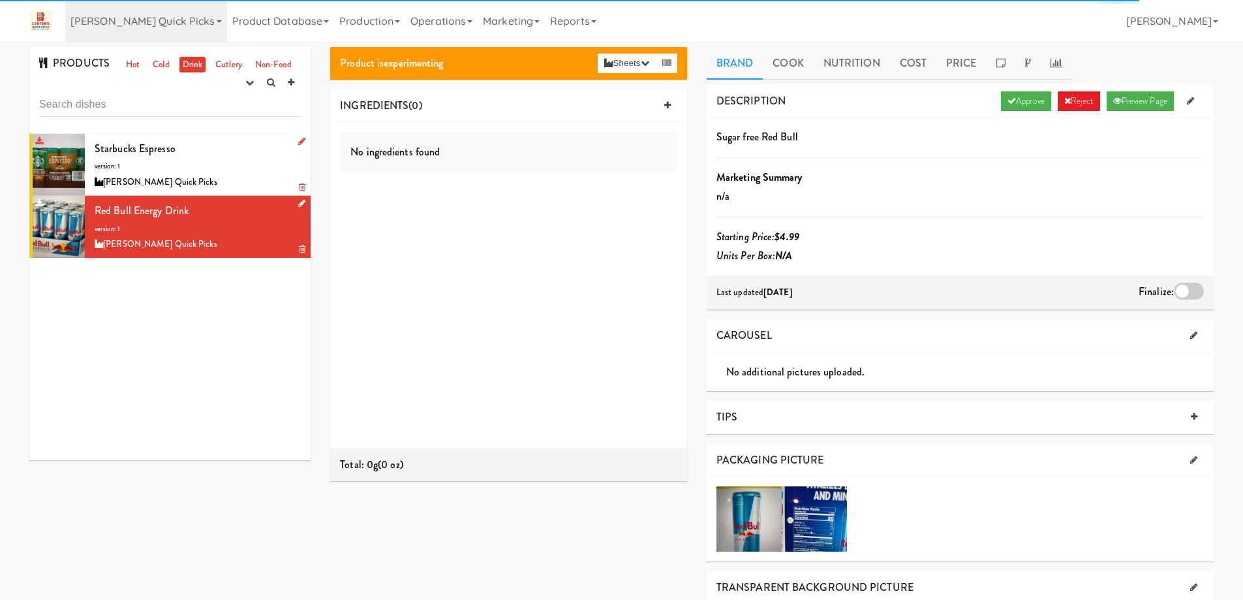
click at [298, 201] on icon at bounding box center [301, 203] width 7 height 8
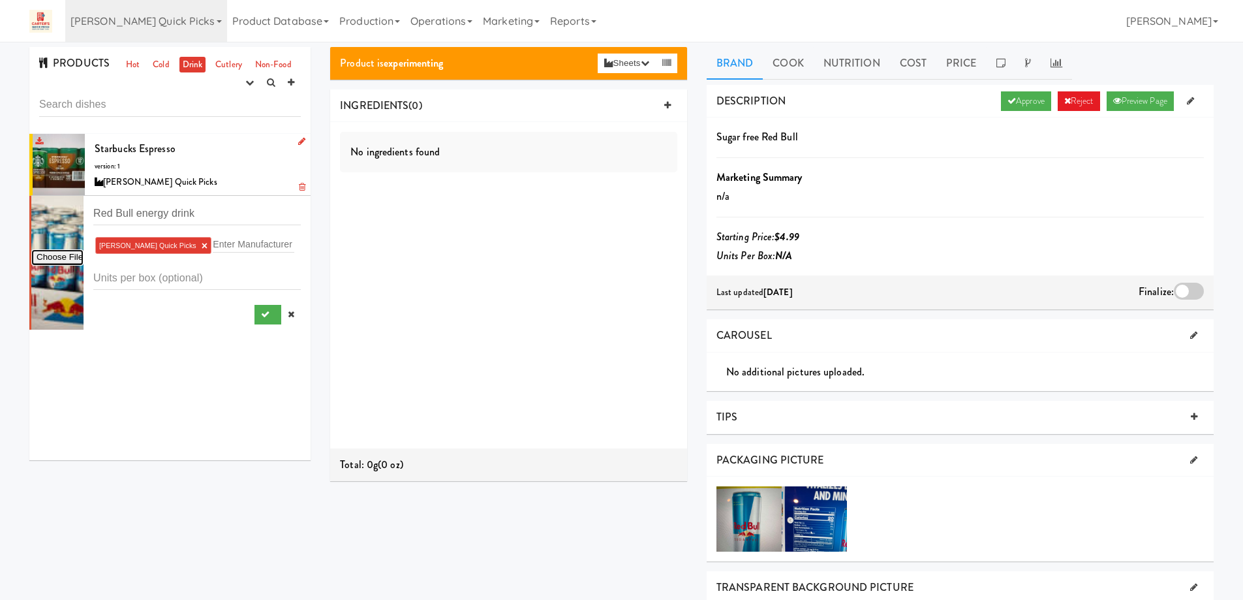
click at [72, 257] on input "file" at bounding box center [57, 257] width 52 height 16
type input "C:\fakepath\starbucks espresso.JPG"
click at [288, 316] on icon at bounding box center [291, 314] width 7 height 8
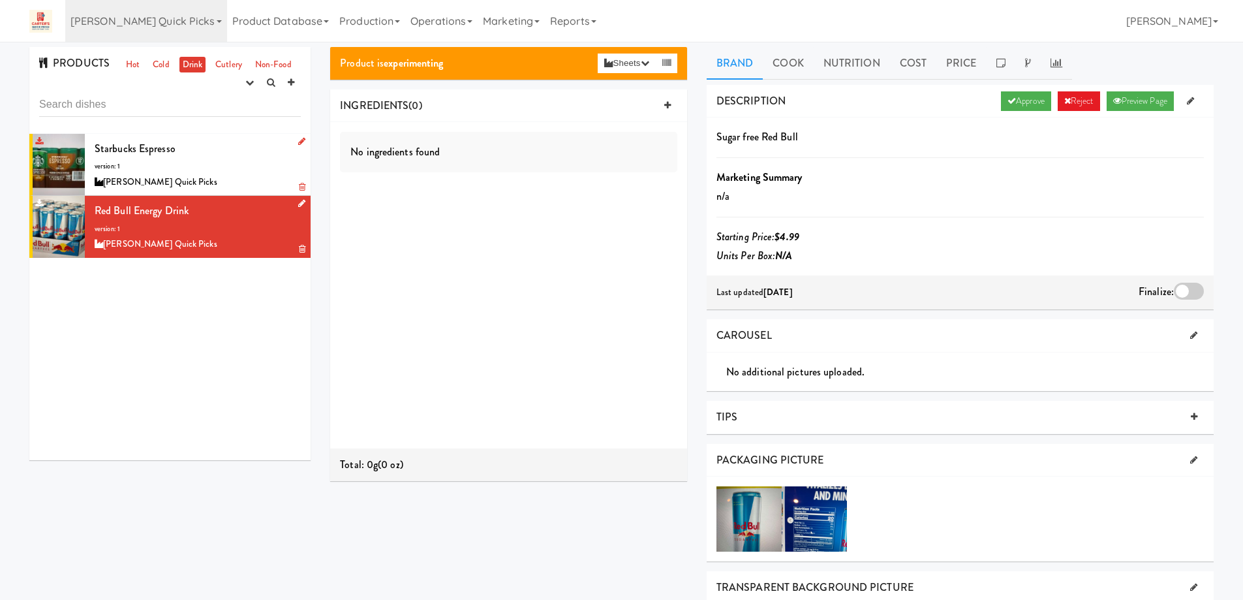
click at [211, 153] on div "Starbucks espresso version: 1 Carter’s Quick Picks" at bounding box center [198, 165] width 206 height 52
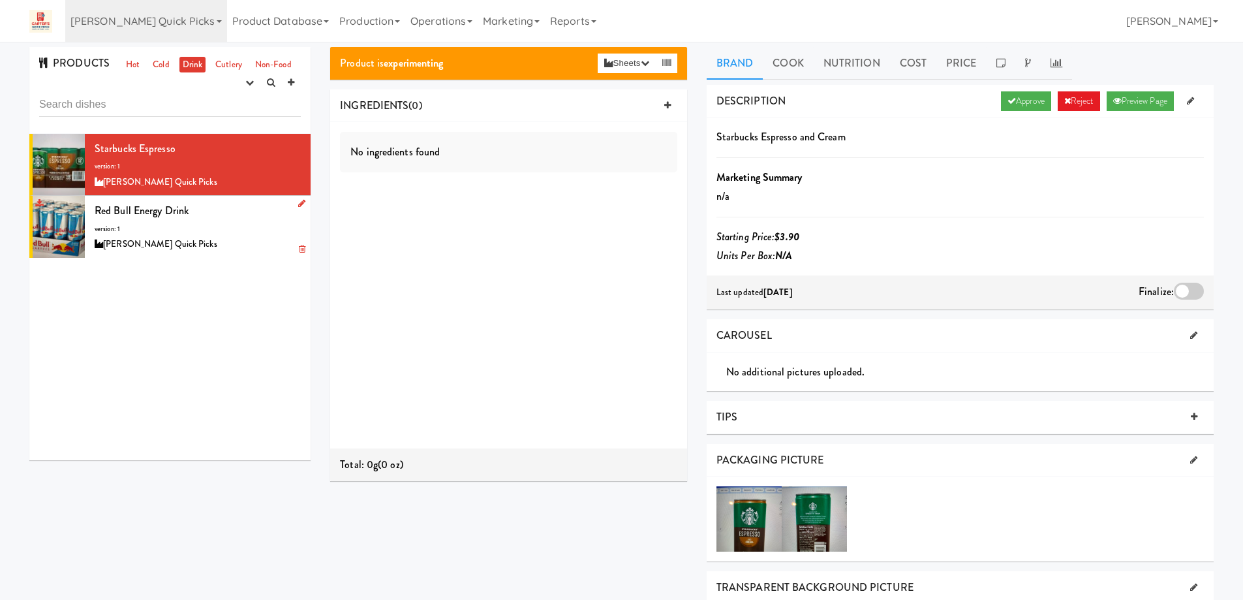
click at [267, 249] on div "[PERSON_NAME] Quick Picks" at bounding box center [198, 244] width 206 height 16
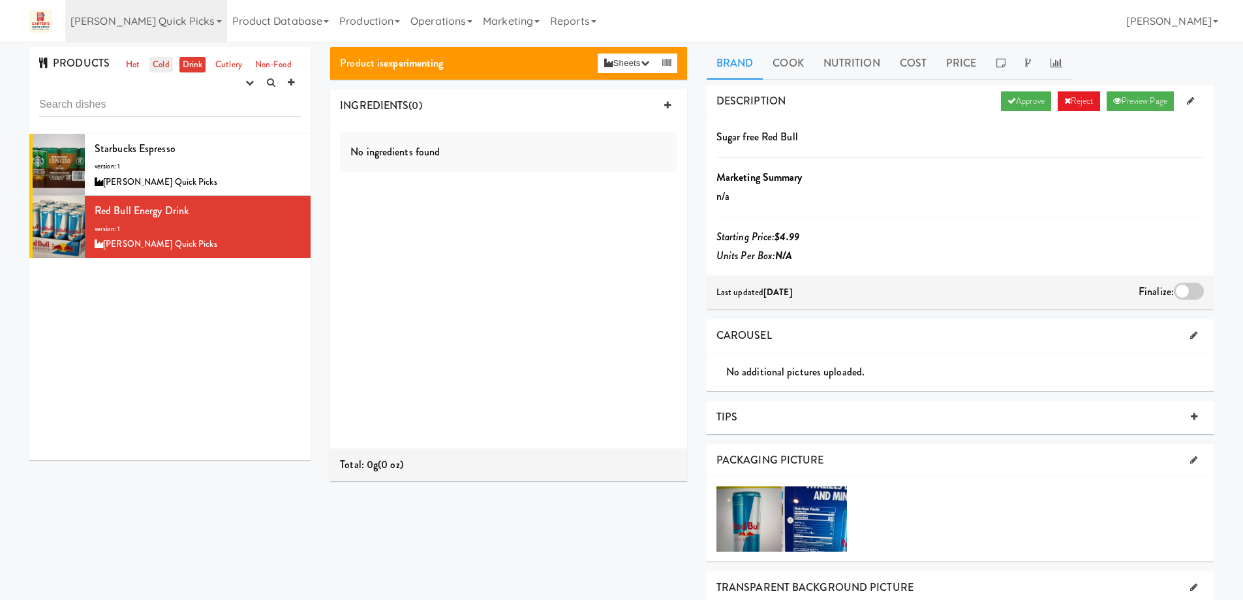
click at [157, 62] on link "Cold" at bounding box center [160, 65] width 23 height 16
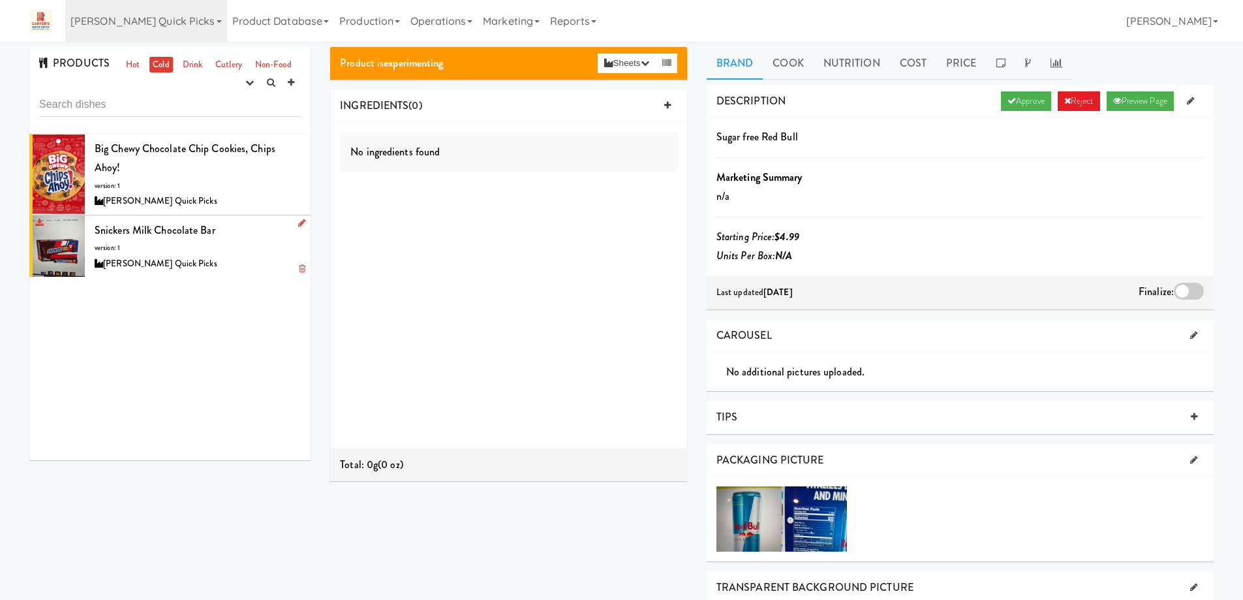
click at [239, 253] on div "Snickers Milk Chocolate bar version: 1 Carter’s Quick Picks" at bounding box center [198, 247] width 206 height 52
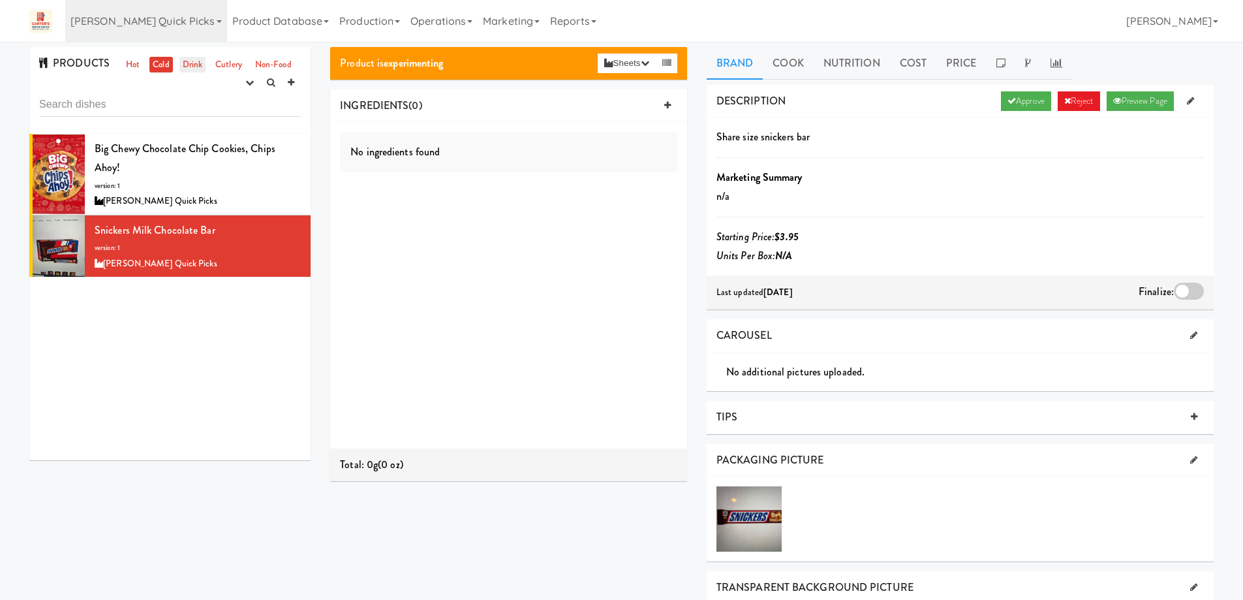
click at [190, 62] on link "Drink" at bounding box center [192, 65] width 27 height 16
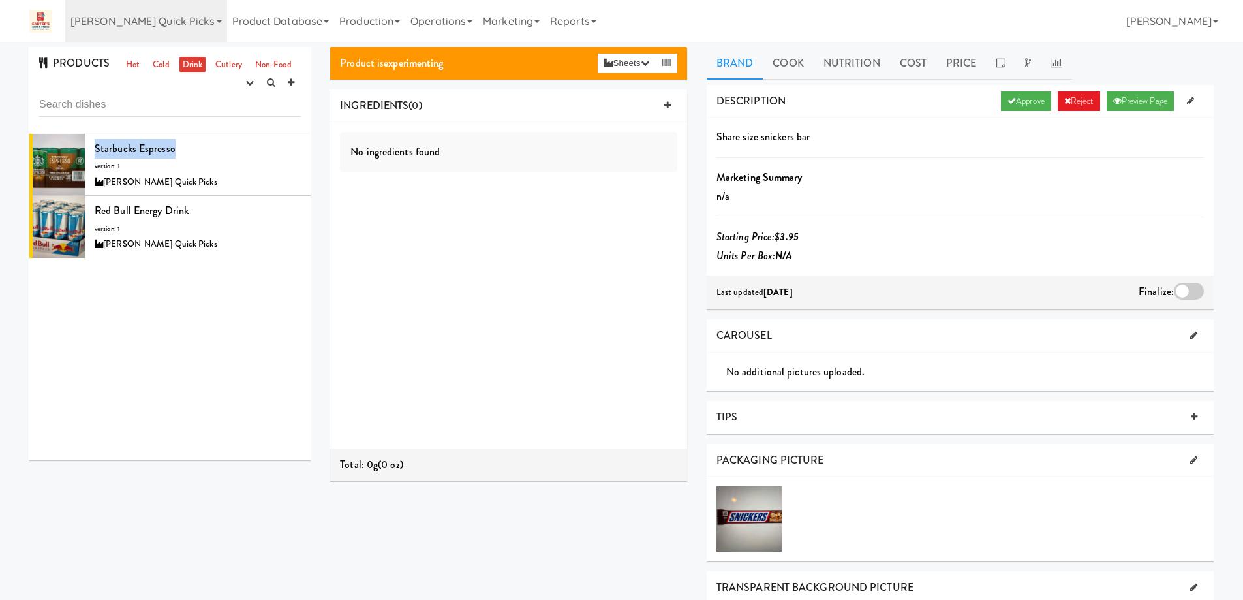
drag, startPoint x: 177, startPoint y: 142, endPoint x: 87, endPoint y: 70, distance: 114.2
click at [96, 136] on li "Starbucks espresso version: 1 Carter’s Quick Picks" at bounding box center [169, 165] width 281 height 63
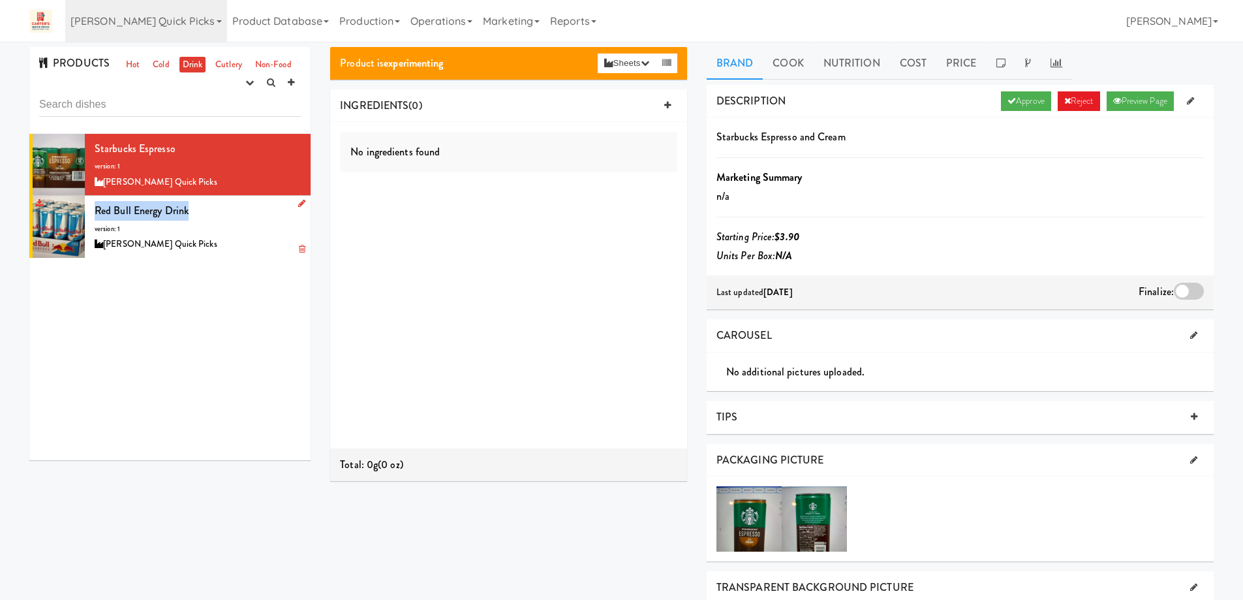
drag, startPoint x: 202, startPoint y: 210, endPoint x: 97, endPoint y: 206, distance: 105.1
click at [97, 206] on div "Red Bull energy drink version: 1 Carter’s Quick Picks" at bounding box center [198, 227] width 206 height 52
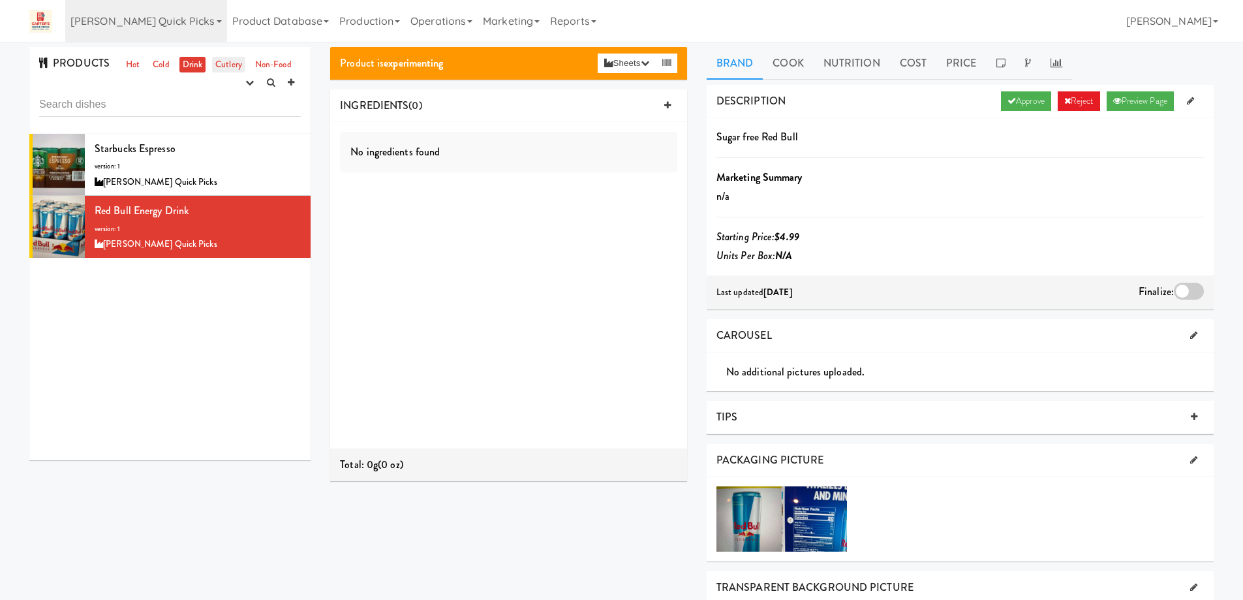
click at [227, 61] on link "Cutlery" at bounding box center [228, 65] width 33 height 16
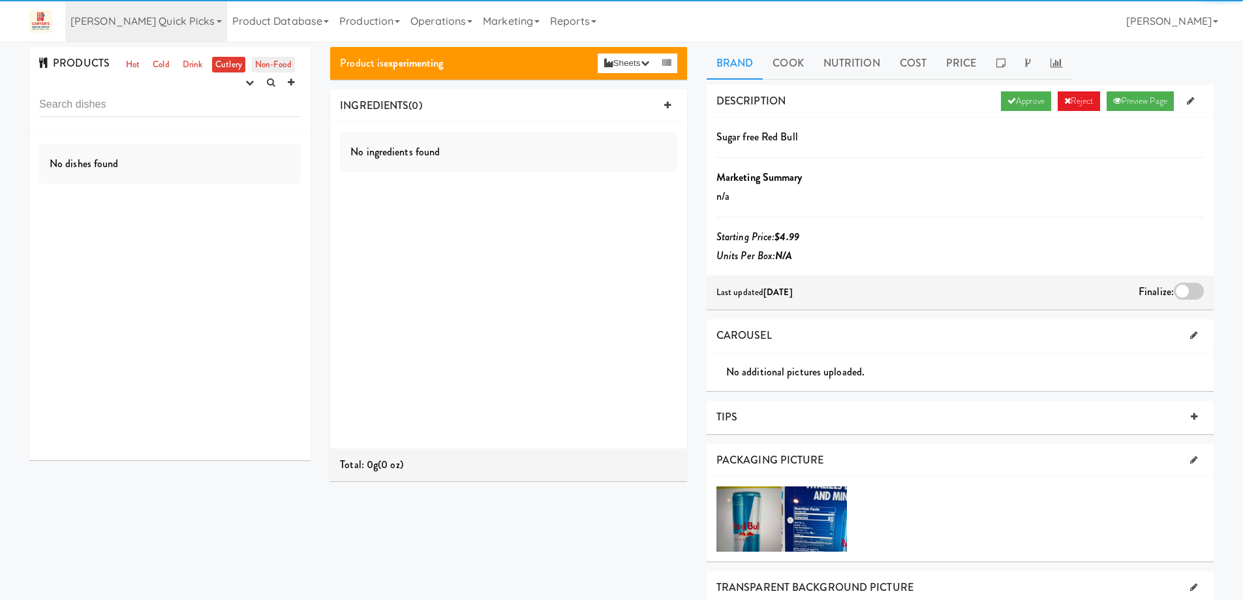
click at [277, 61] on link "Non-Food" at bounding box center [273, 65] width 43 height 16
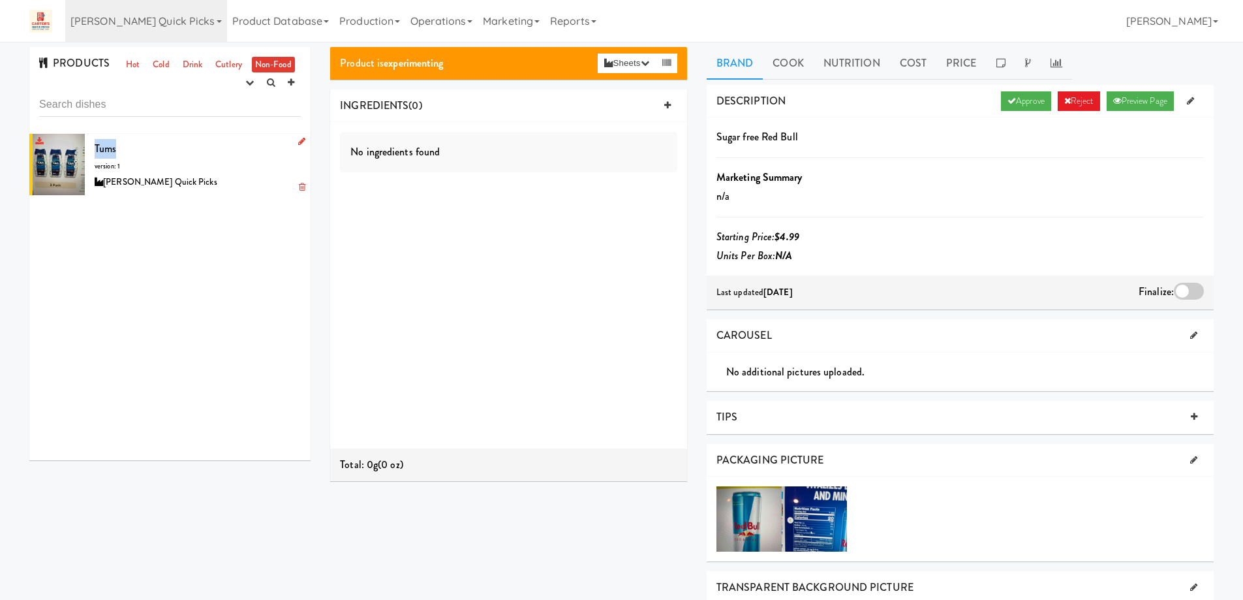
drag, startPoint x: 170, startPoint y: 140, endPoint x: 96, endPoint y: 141, distance: 73.7
click at [96, 141] on div "Tums version: 1 Carter’s Quick Picks" at bounding box center [198, 165] width 206 height 52
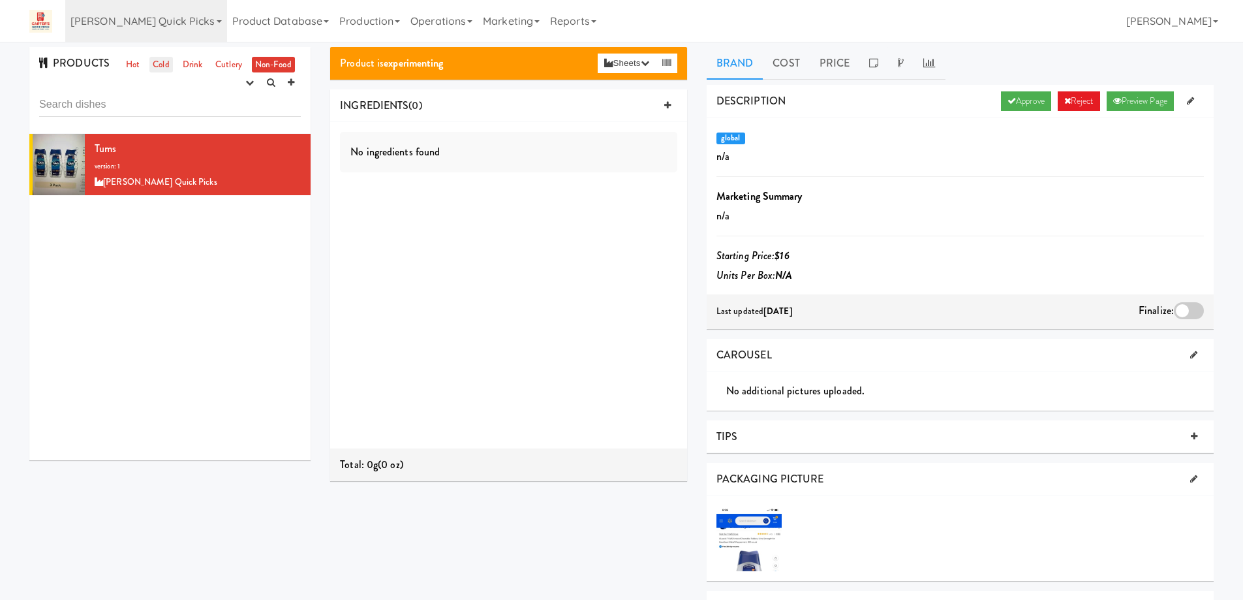
click at [160, 63] on link "Cold" at bounding box center [160, 65] width 23 height 16
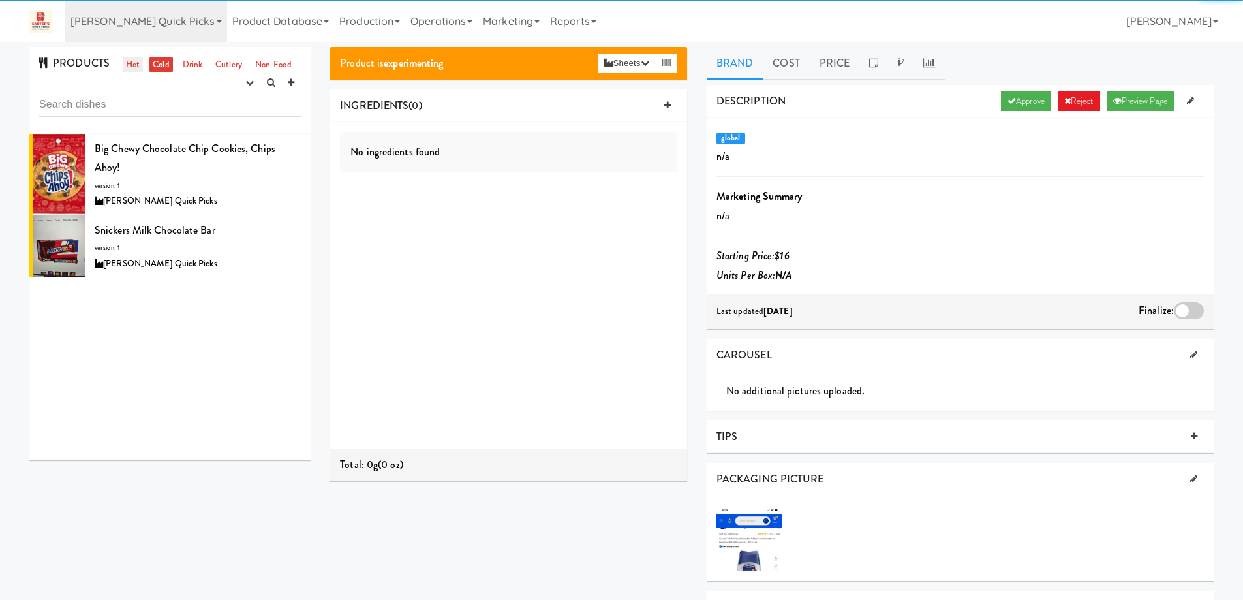
click at [138, 65] on link "Hot" at bounding box center [133, 65] width 20 height 16
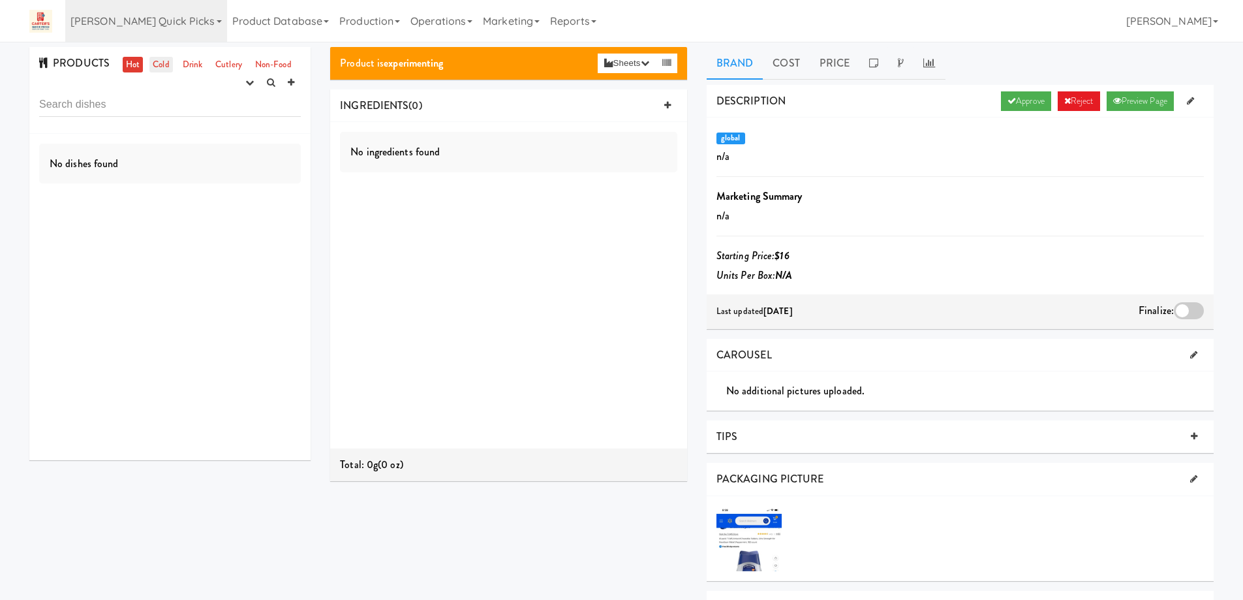
click at [161, 65] on link "Cold" at bounding box center [160, 65] width 23 height 16
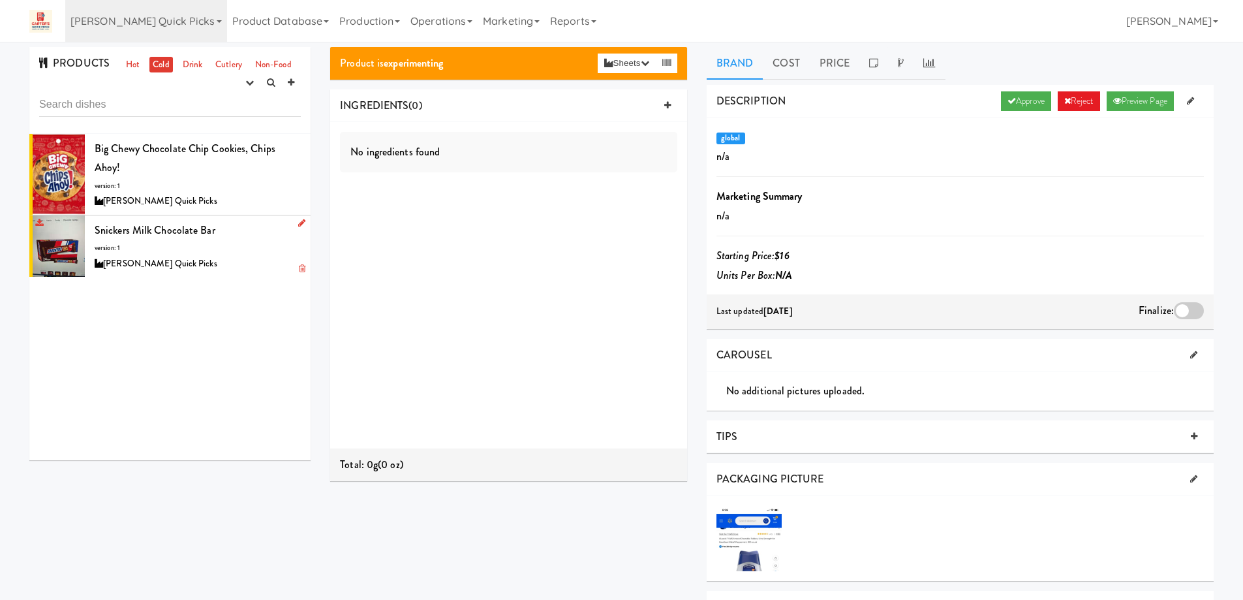
click at [235, 259] on div "[PERSON_NAME] Quick Picks" at bounding box center [198, 264] width 206 height 16
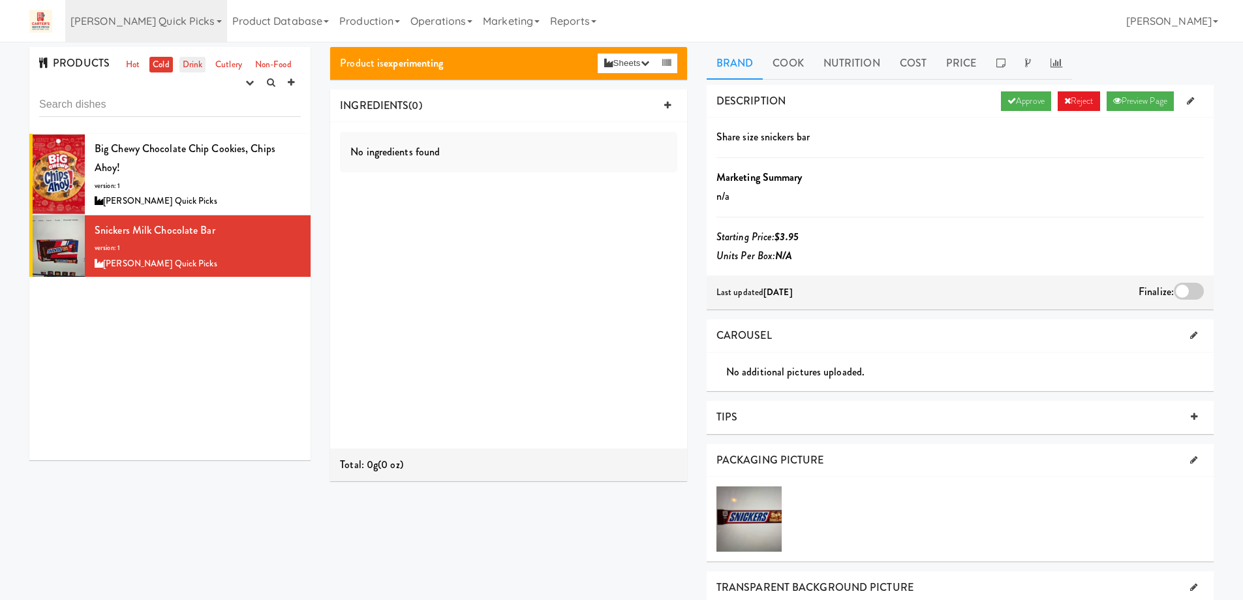
click at [194, 66] on link "Drink" at bounding box center [192, 65] width 27 height 16
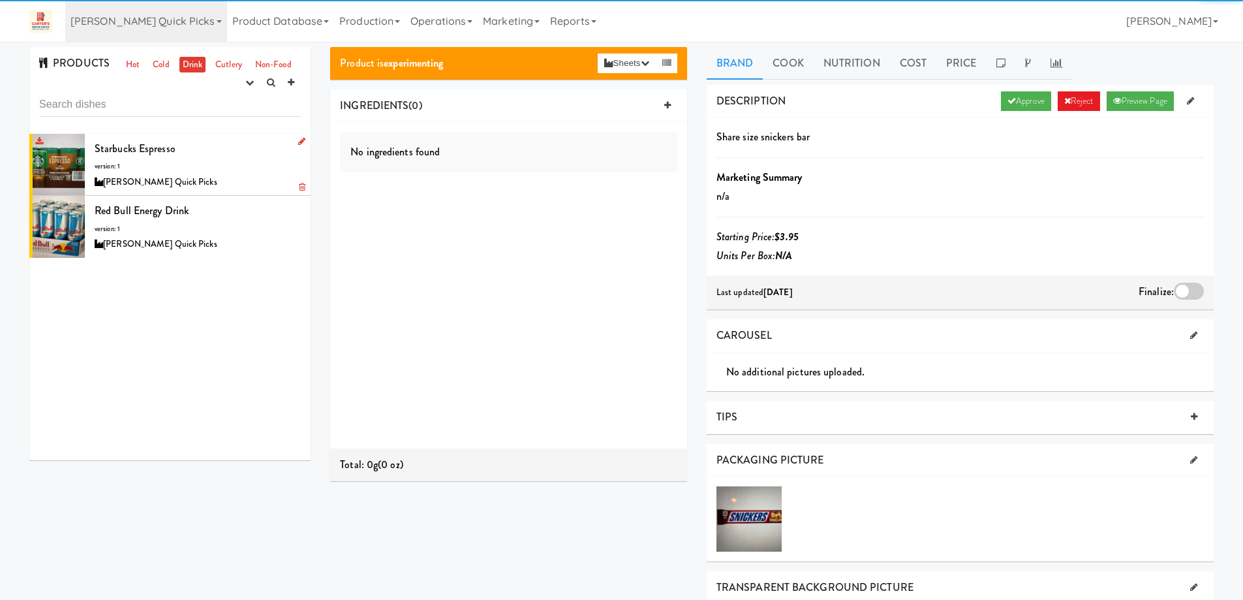
click at [213, 151] on div "Starbucks espresso version: 1 Carter’s Quick Picks" at bounding box center [198, 165] width 206 height 52
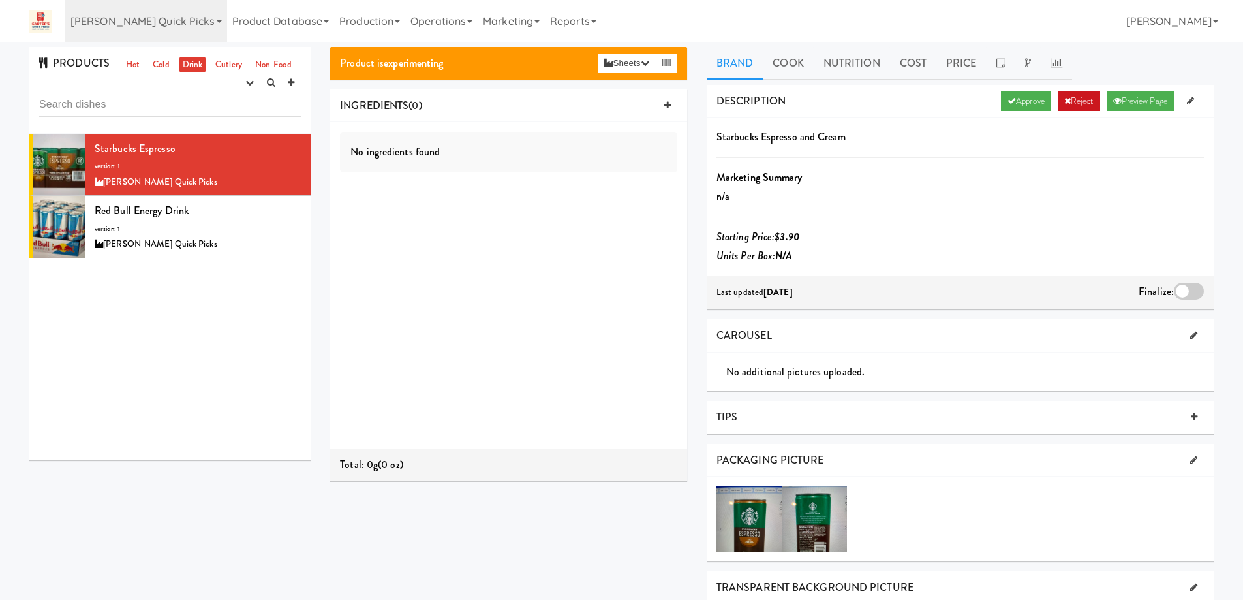
click at [1075, 107] on link "Reject" at bounding box center [1079, 101] width 42 height 20
click at [238, 227] on div "Red Bull energy drink version: 1 Carter’s Quick Picks" at bounding box center [198, 227] width 206 height 52
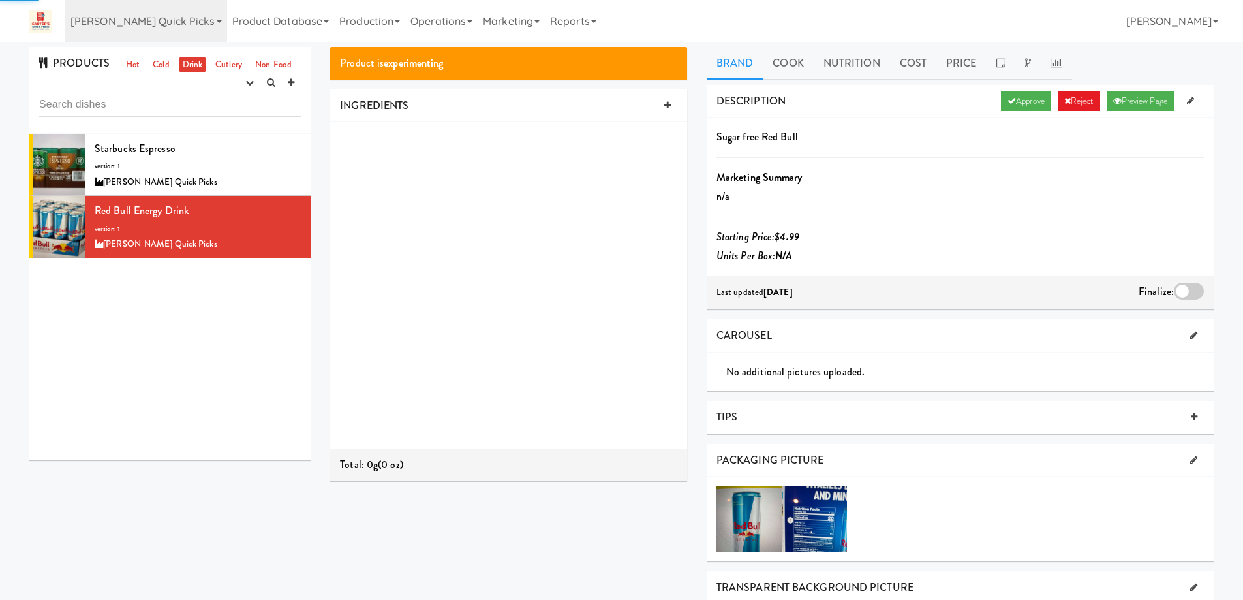
click at [1077, 101] on link "Reject" at bounding box center [1079, 101] width 42 height 20
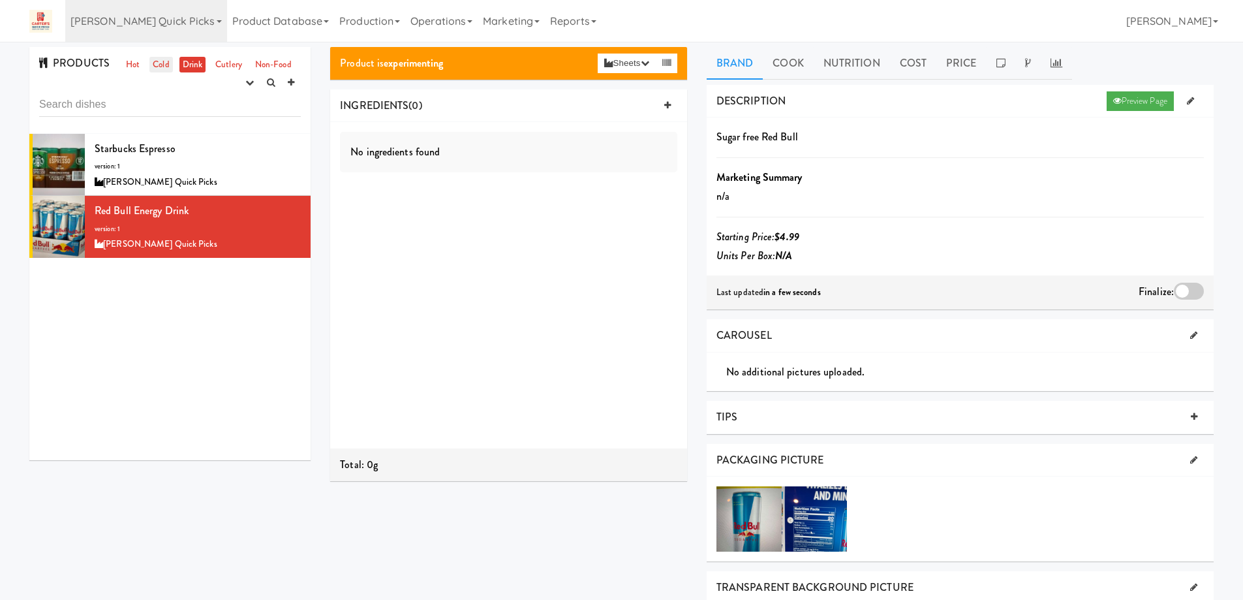
click at [162, 62] on link "Cold" at bounding box center [160, 65] width 23 height 16
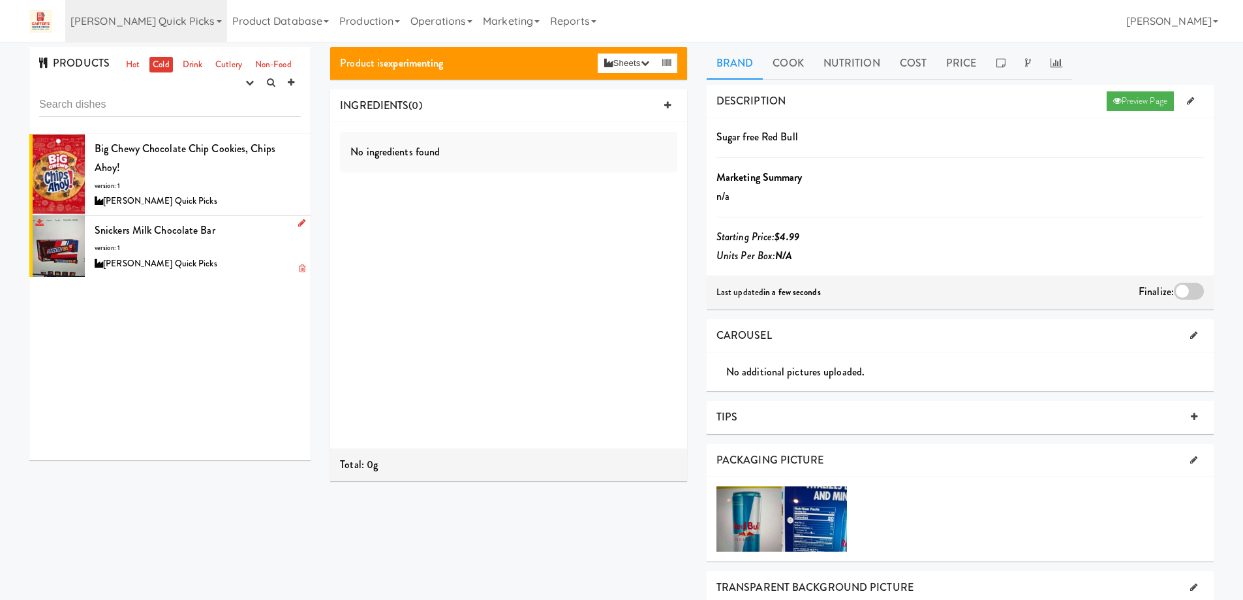
click at [241, 247] on div "Snickers Milk Chocolate bar version: 1 Carter’s Quick Picks" at bounding box center [198, 247] width 206 height 52
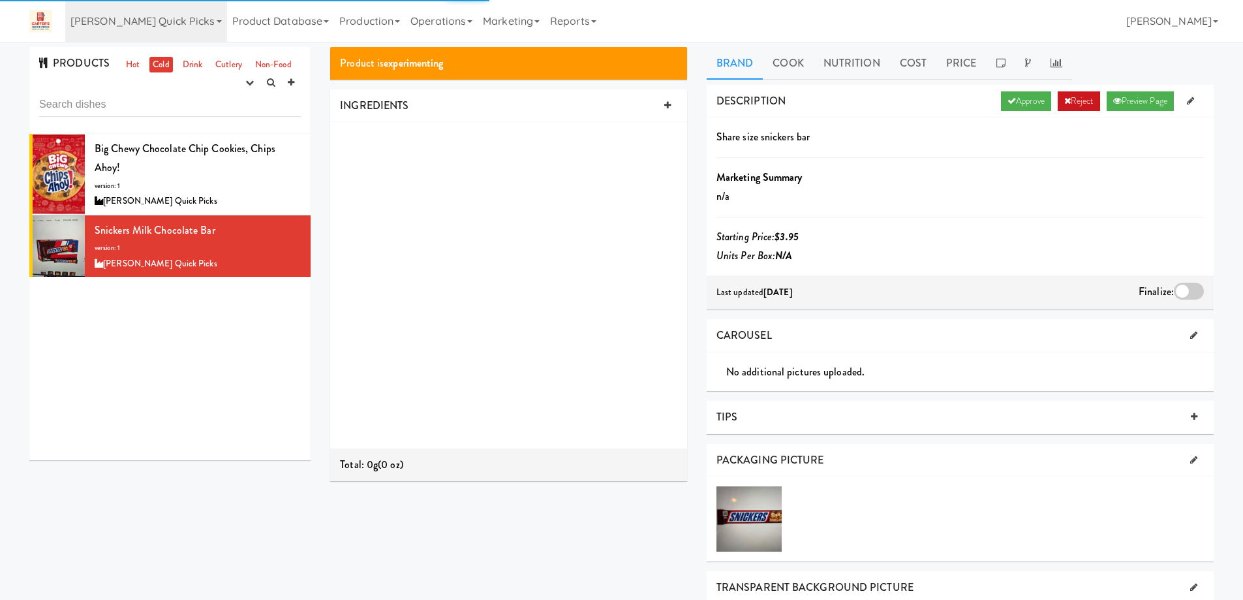
click at [1082, 97] on link "Reject" at bounding box center [1079, 101] width 42 height 20
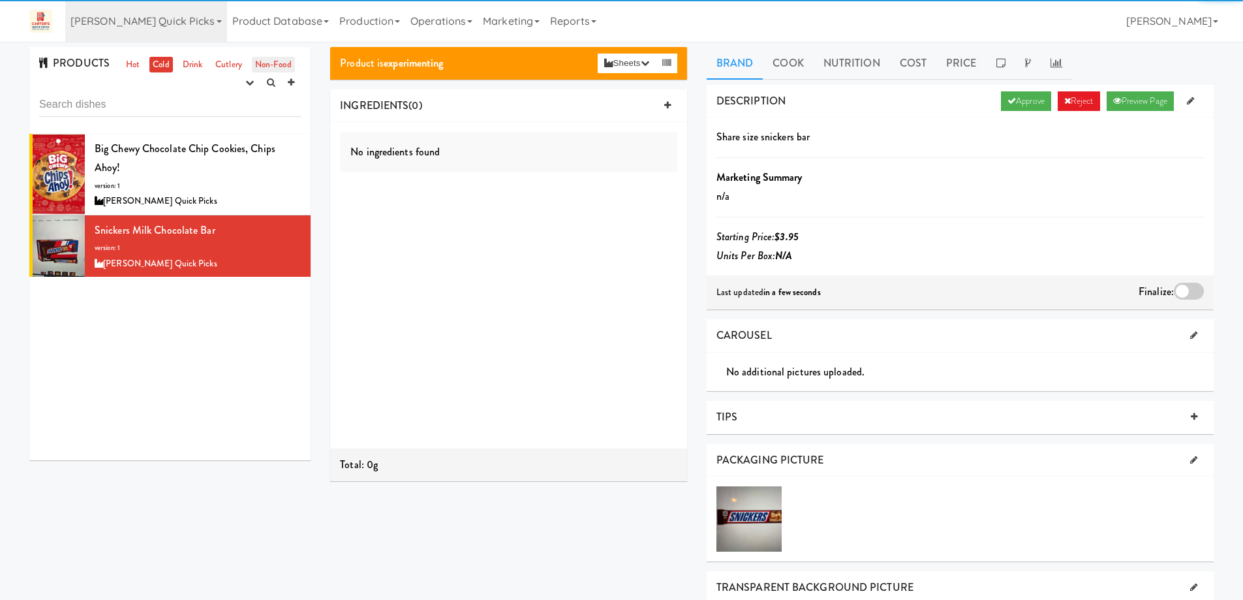
click at [271, 65] on link "Non-Food" at bounding box center [273, 65] width 43 height 16
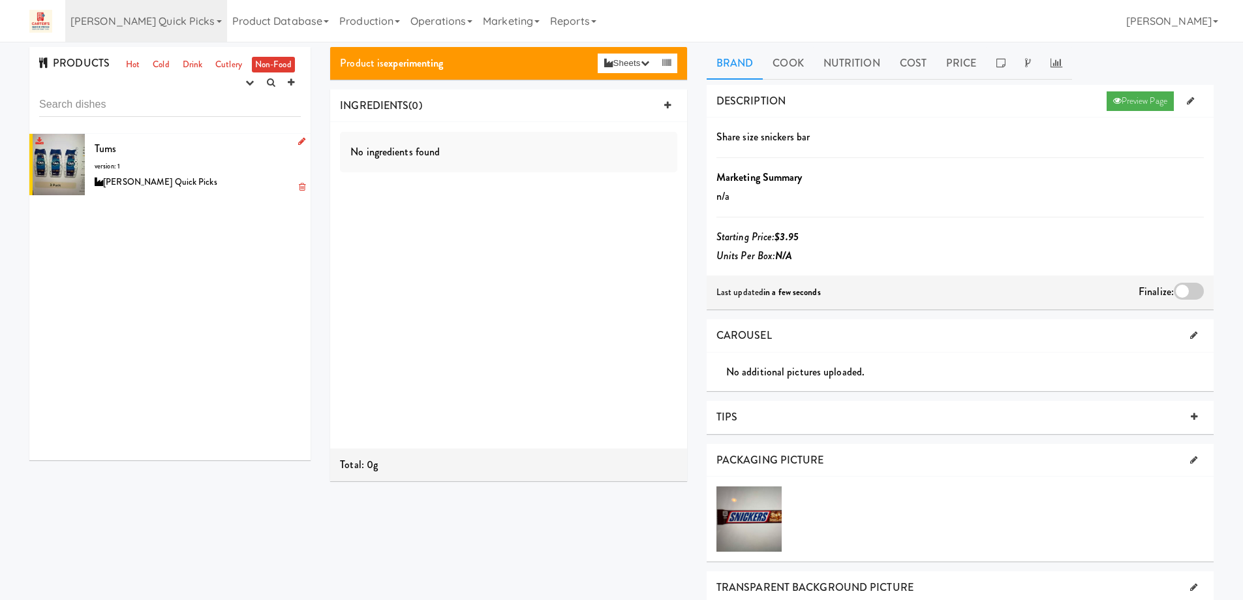
click at [198, 163] on div "Tums version: 1 Carter’s Quick Picks" at bounding box center [198, 165] width 206 height 52
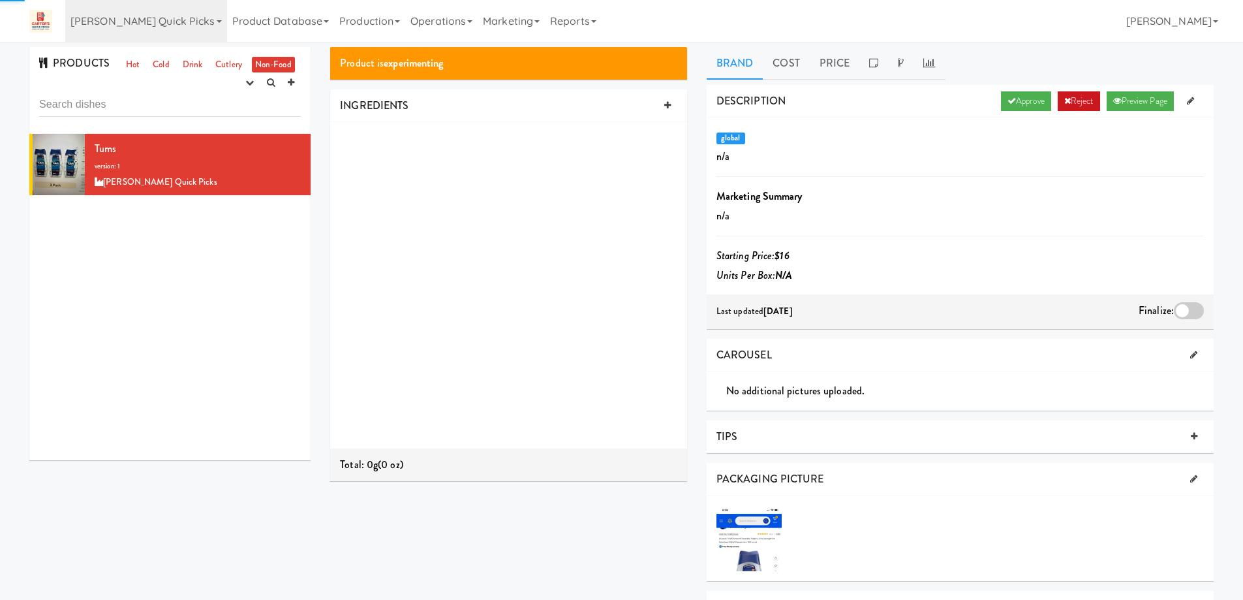
click at [1080, 94] on link "Reject" at bounding box center [1079, 101] width 42 height 20
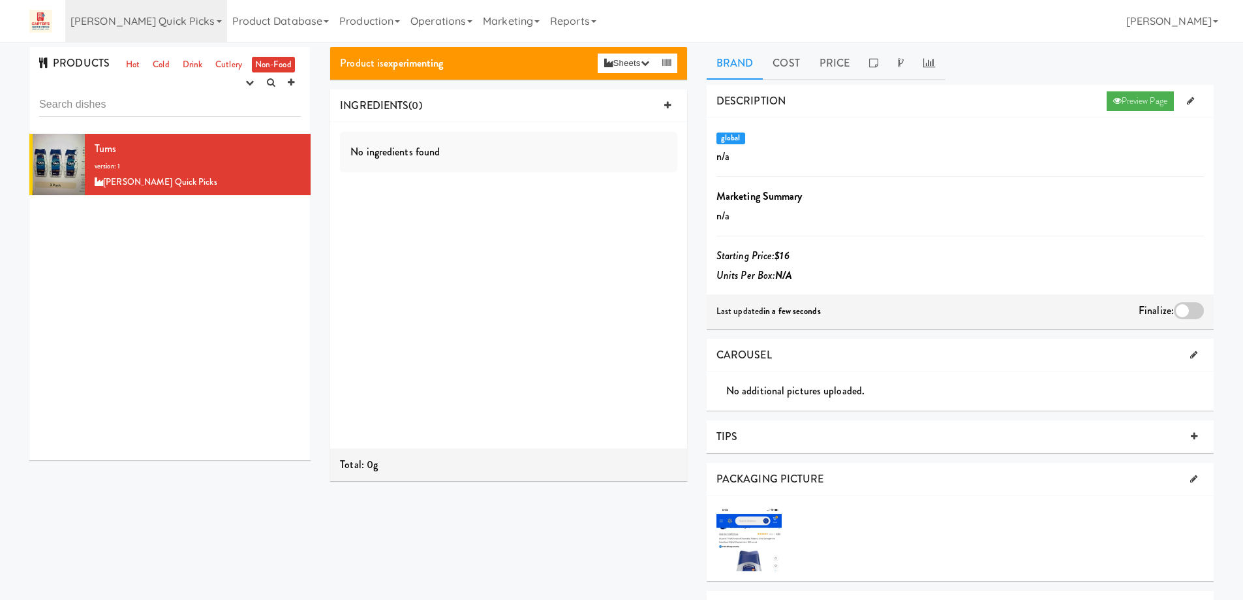
click at [224, 255] on div "Tums version: 1 Carter’s Quick Picks" at bounding box center [169, 297] width 281 height 326
